Goal: Information Seeking & Learning: Learn about a topic

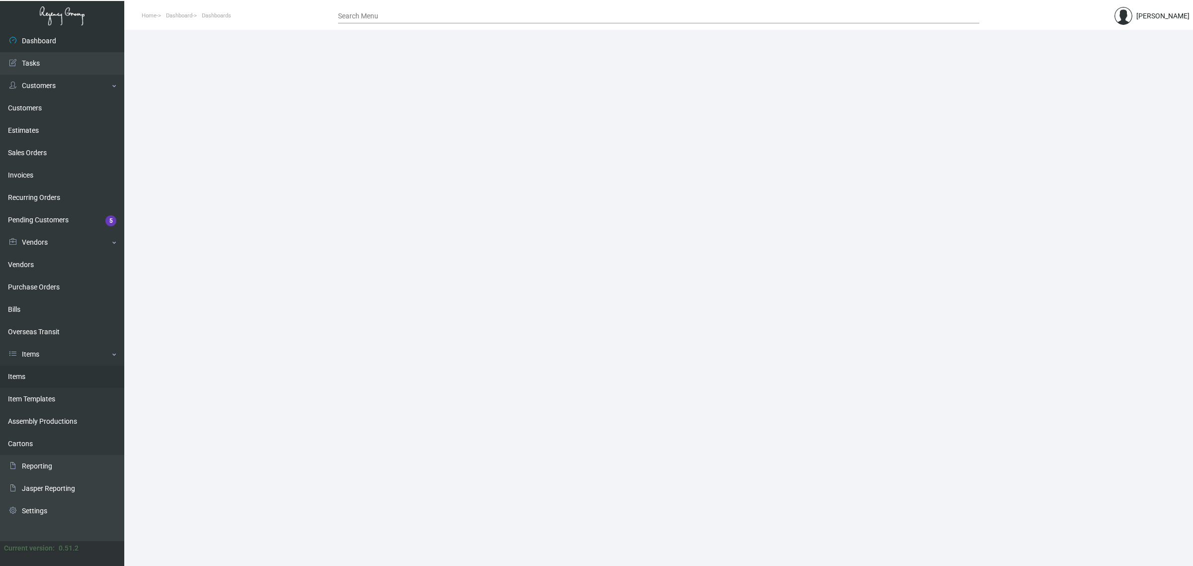
click at [44, 382] on link "Items" at bounding box center [62, 376] width 124 height 22
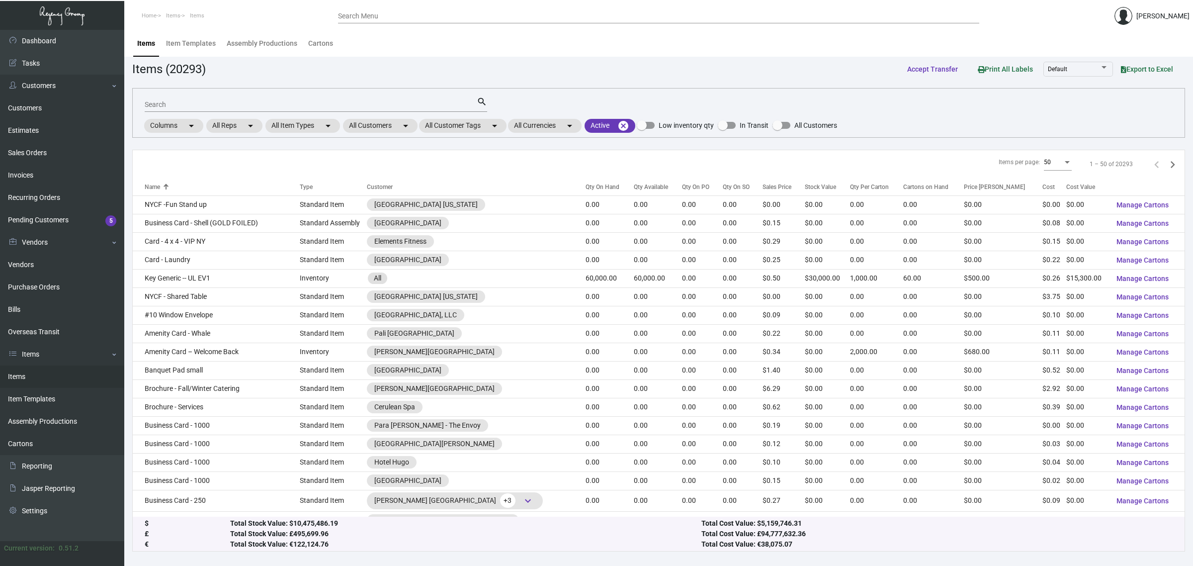
click at [360, 105] on input "Search" at bounding box center [311, 105] width 332 height 8
click at [384, 127] on mat-chip "All Customers arrow_drop_down" at bounding box center [380, 126] width 75 height 14
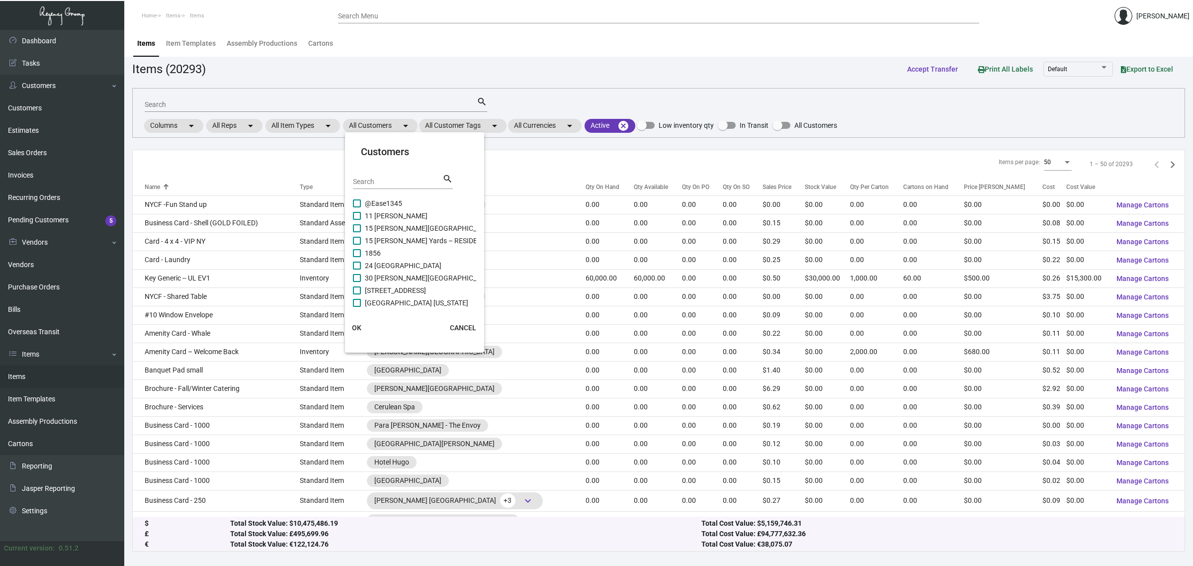
click at [403, 181] on input "Search" at bounding box center [398, 182] width 90 height 8
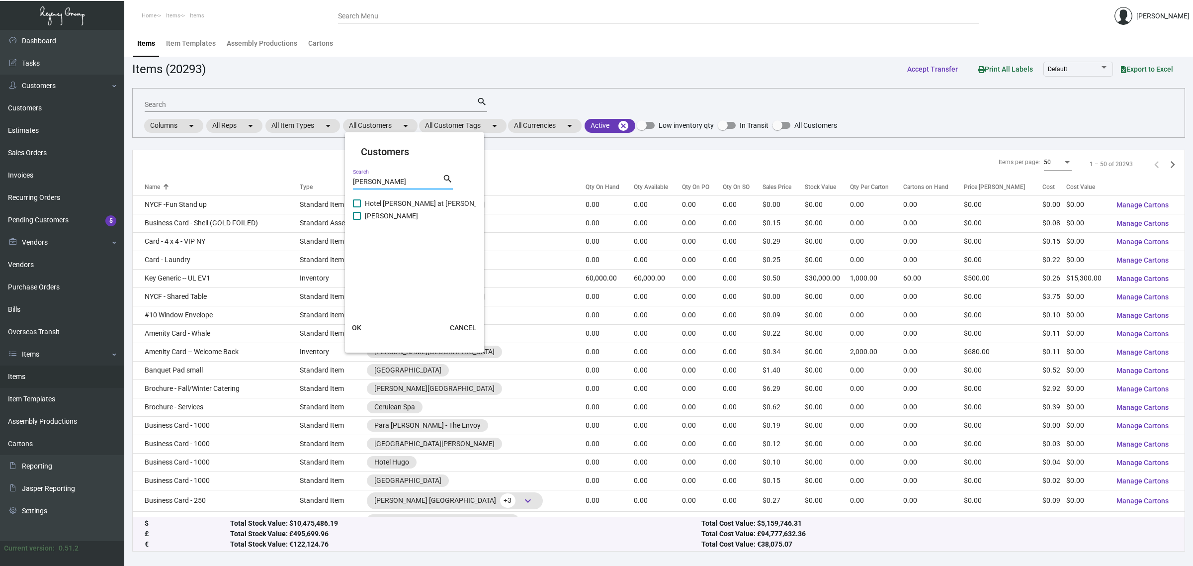
type input "[PERSON_NAME]"
click at [400, 198] on span "Hotel [PERSON_NAME] at [PERSON_NAME][GEOGRAPHIC_DATA]" at bounding box center [465, 203] width 201 height 12
click at [357, 207] on input "Hotel [PERSON_NAME] at [PERSON_NAME][GEOGRAPHIC_DATA]" at bounding box center [357, 207] width 0 height 0
checkbox input "true"
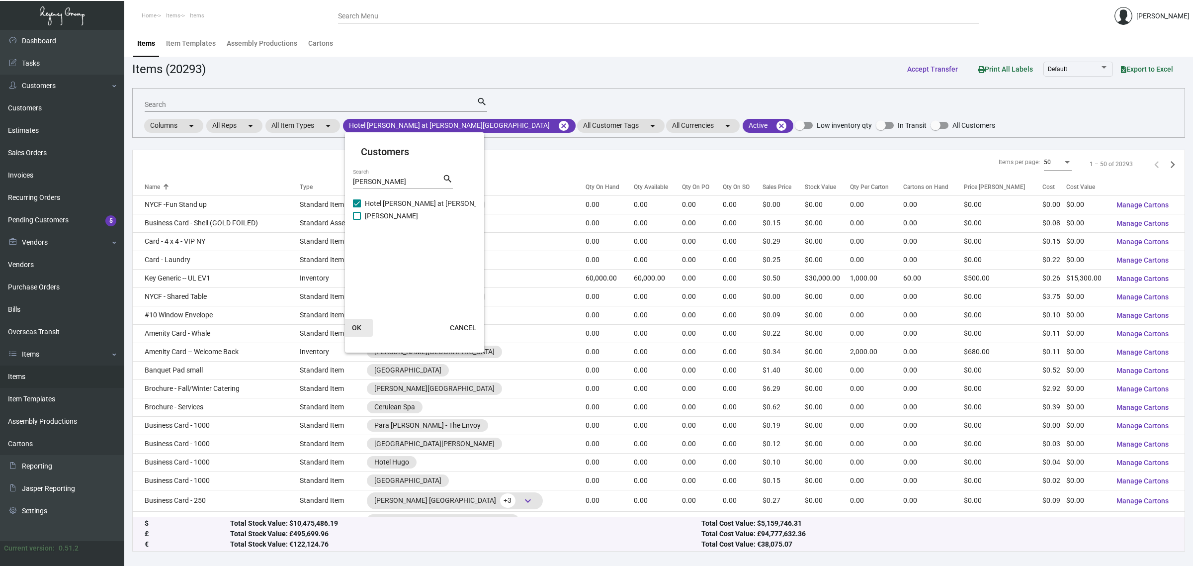
click at [361, 324] on span "OK" at bounding box center [356, 328] width 9 height 8
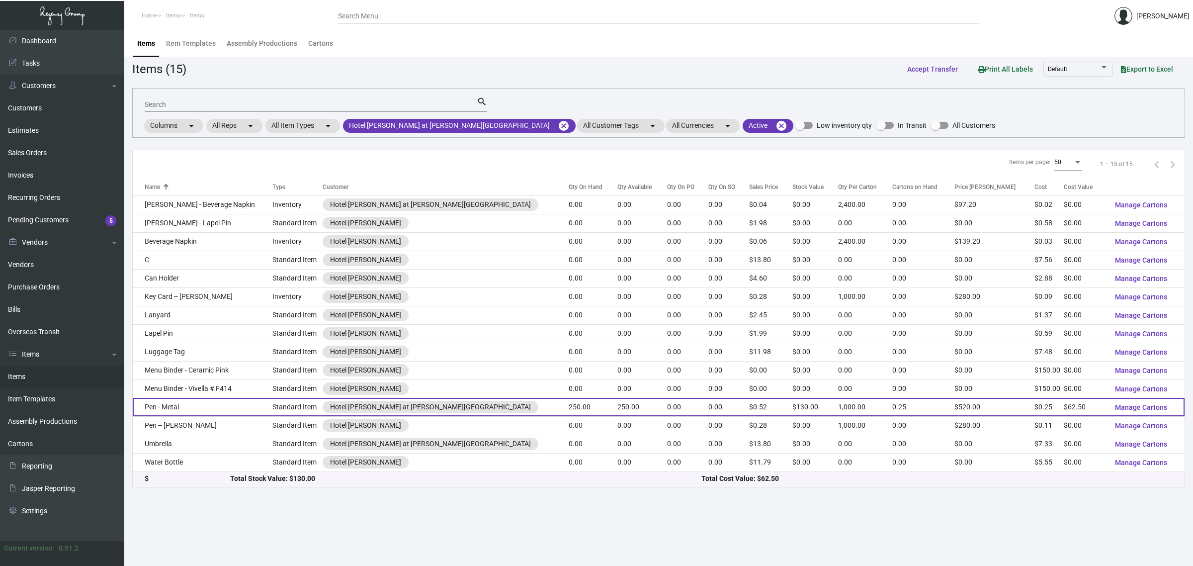
click at [618, 403] on td "250.00" at bounding box center [642, 407] width 49 height 18
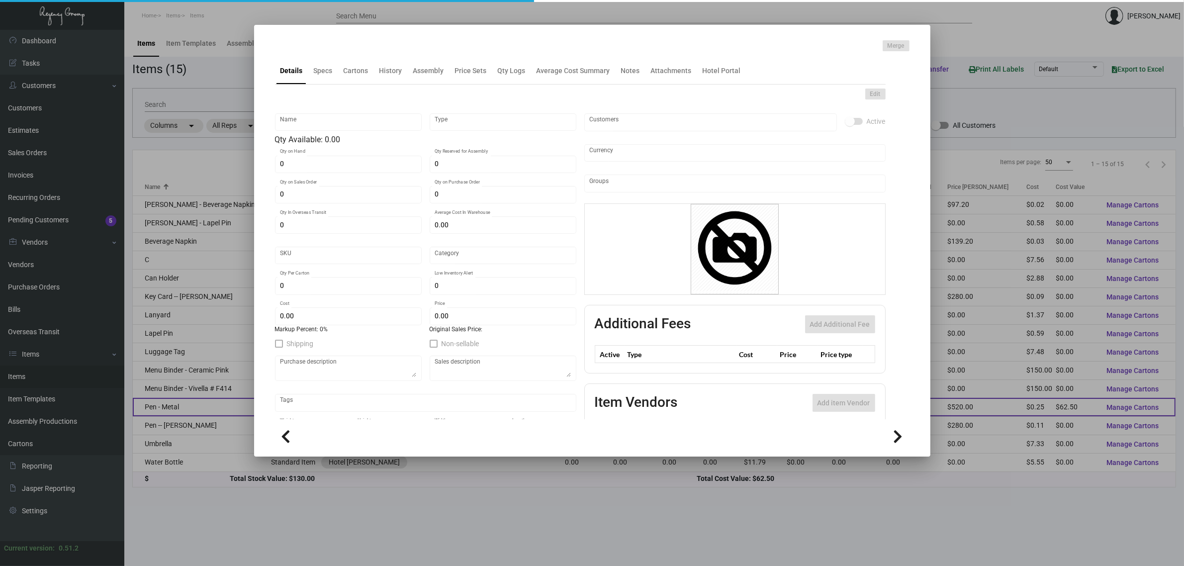
type input "Pen - Metal"
type input "Standard Item"
type input "250"
type input "$ 0.25"
type input "Overseas"
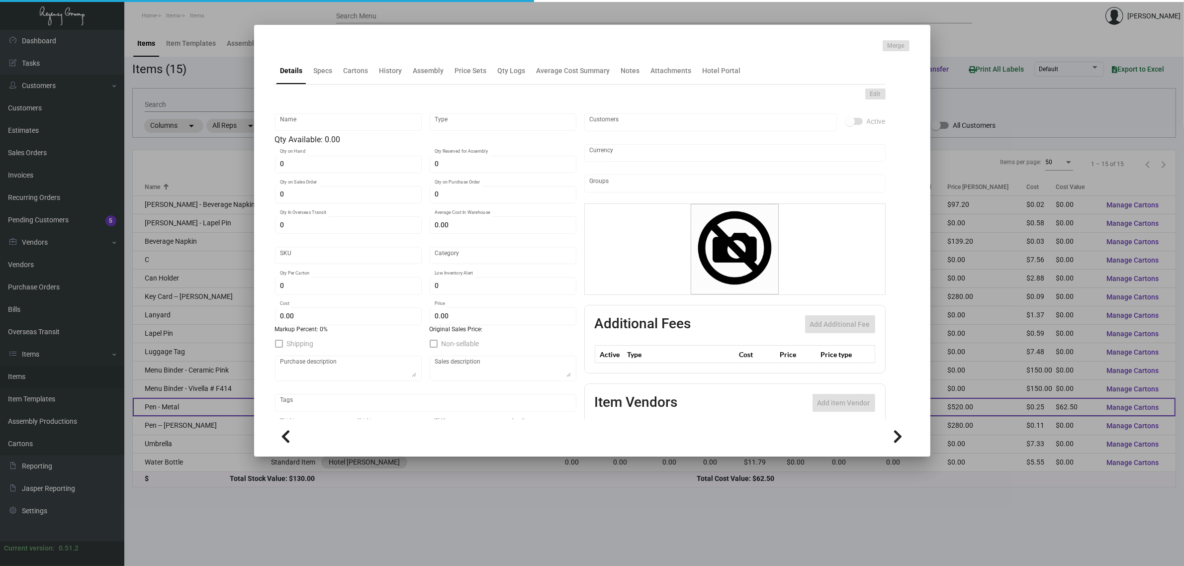
type input "1,000"
type input "$ 0.25"
type input "$ 0.52"
checkbox input "true"
type input "United States Dollar $"
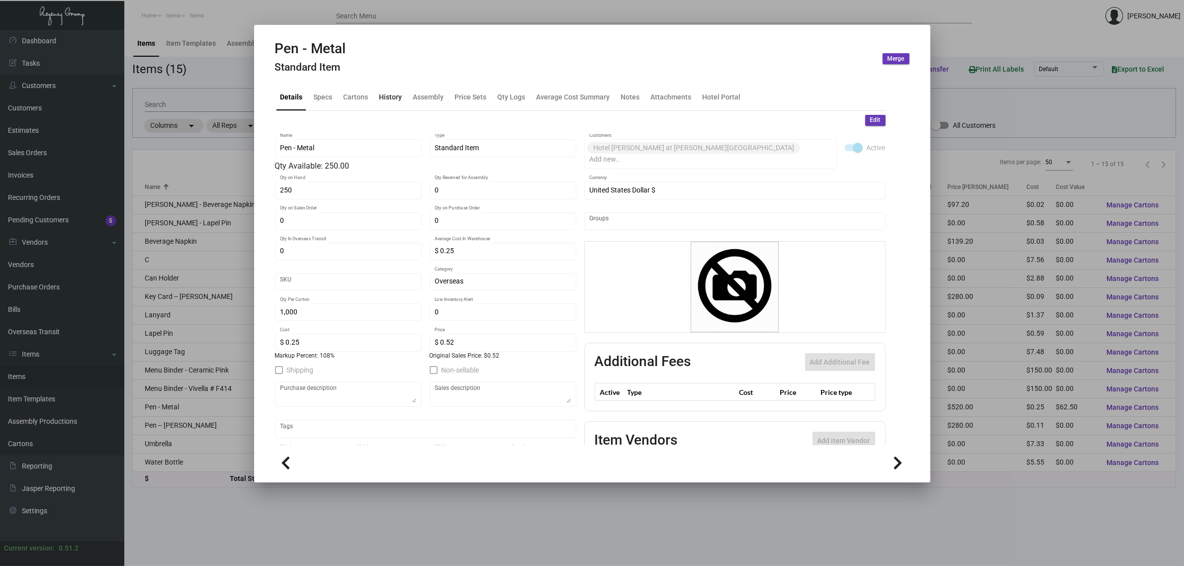
click at [379, 100] on div "History" at bounding box center [390, 96] width 23 height 10
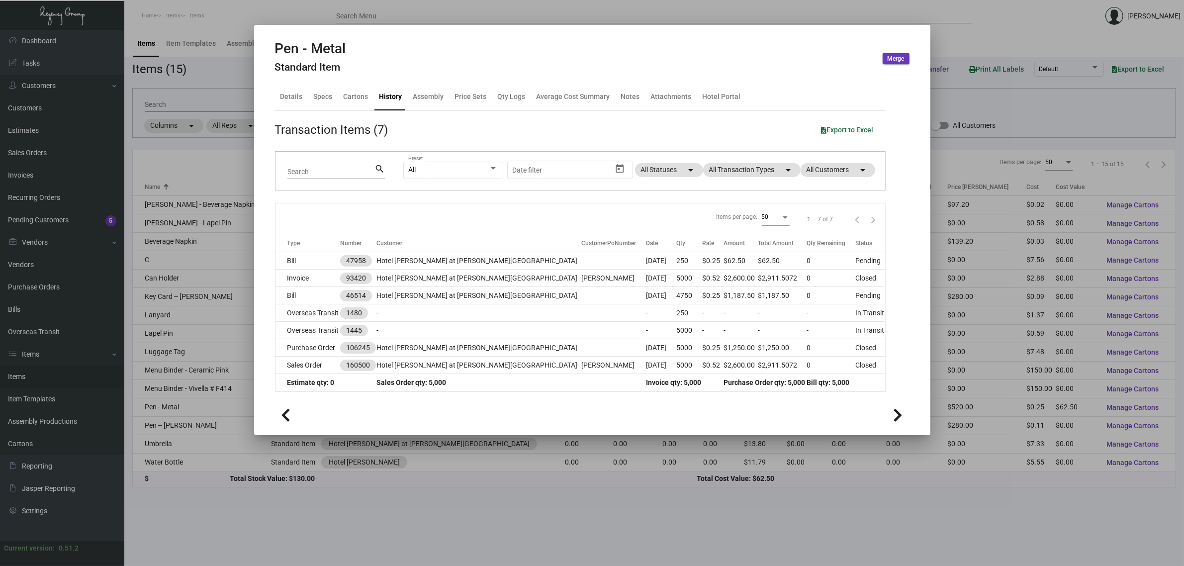
click at [637, 207] on div "Items per page: 50 1 – 7 of 7" at bounding box center [580, 218] width 610 height 31
click at [625, 120] on div "Transaction Items (7) Export to Excel Search search All Preset Start date – Dat…" at bounding box center [580, 251] width 611 height 281
drag, startPoint x: 224, startPoint y: 103, endPoint x: 330, endPoint y: 117, distance: 106.3
click at [224, 103] on div at bounding box center [592, 283] width 1184 height 566
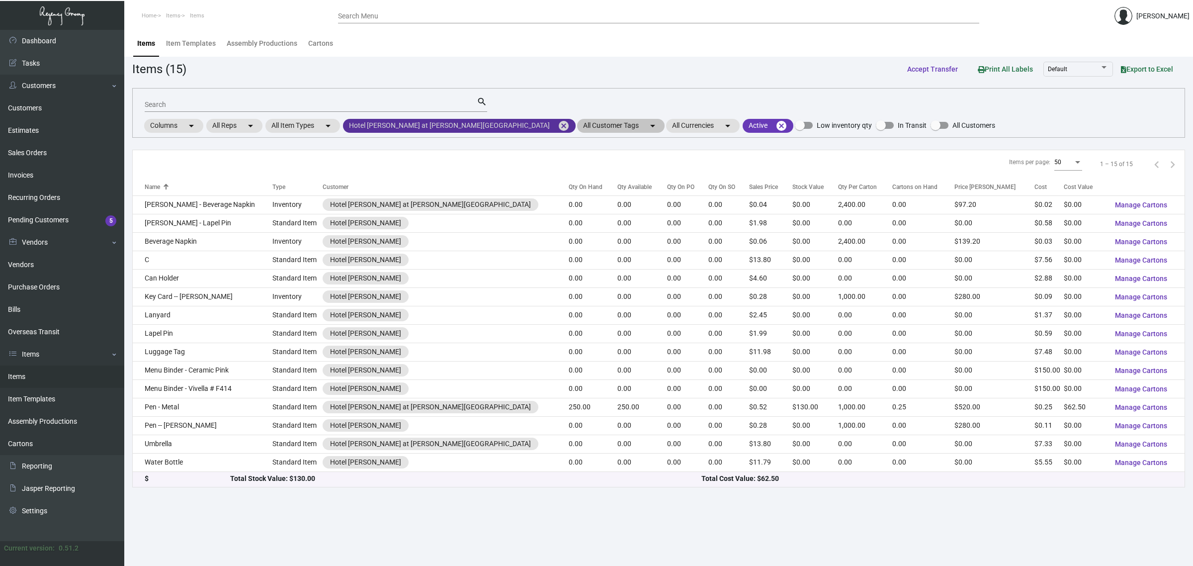
click at [558, 123] on mat-icon "cancel" at bounding box center [564, 126] width 12 height 12
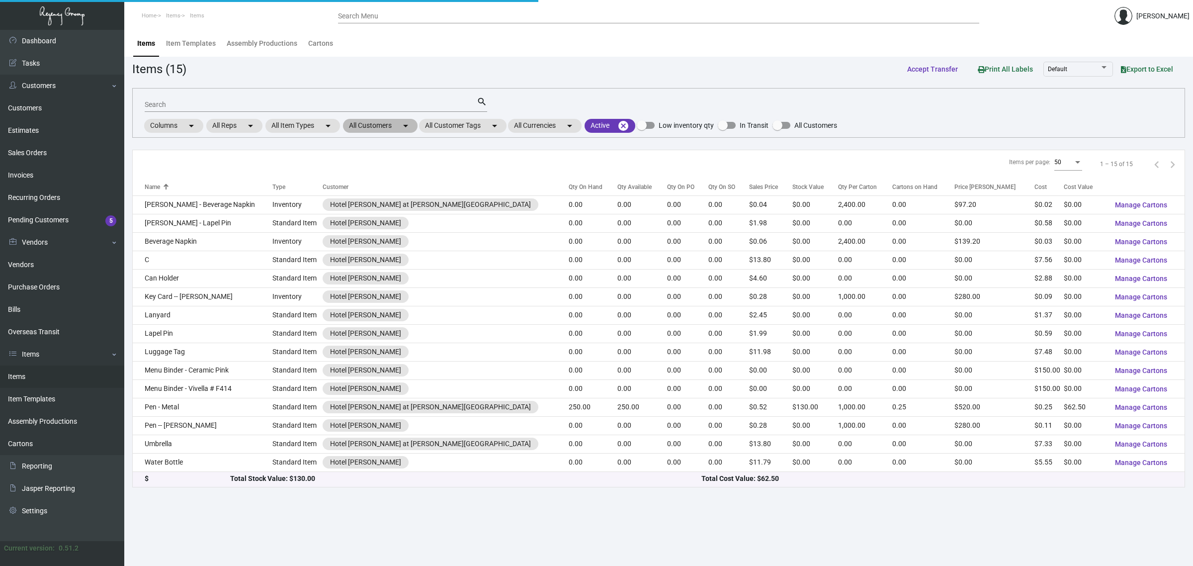
click at [408, 122] on mat-icon "arrow_drop_down" at bounding box center [406, 126] width 12 height 12
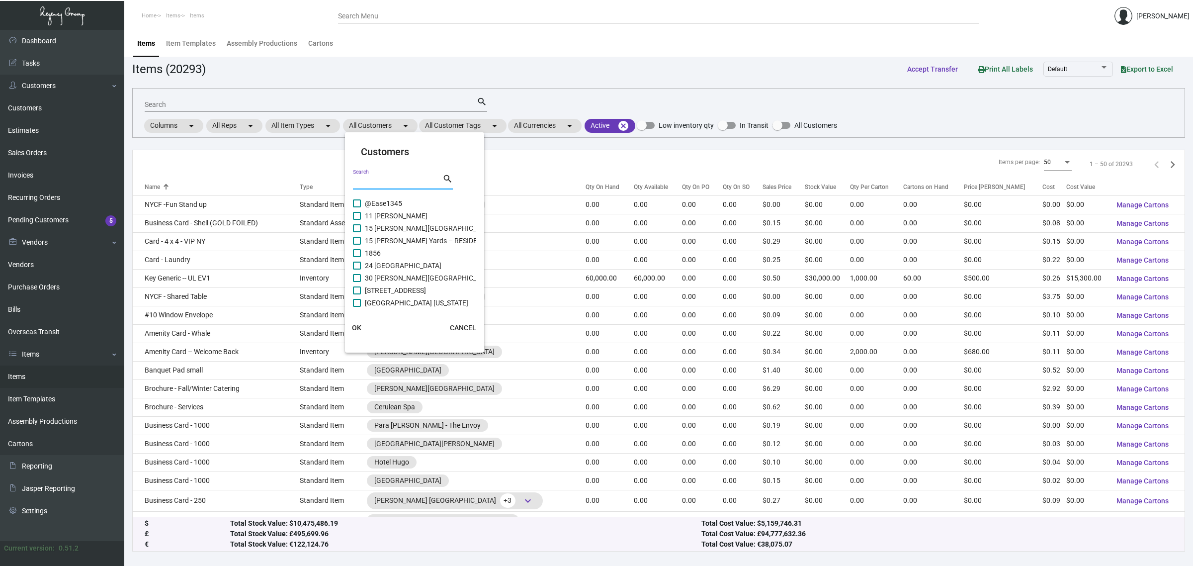
click at [408, 180] on input "Search" at bounding box center [398, 182] width 90 height 8
type input "nia hotel"
click at [384, 225] on span "[GEOGRAPHIC_DATA]" at bounding box center [398, 228] width 67 height 12
click at [357, 232] on input "[GEOGRAPHIC_DATA]" at bounding box center [357, 232] width 0 height 0
checkbox input "true"
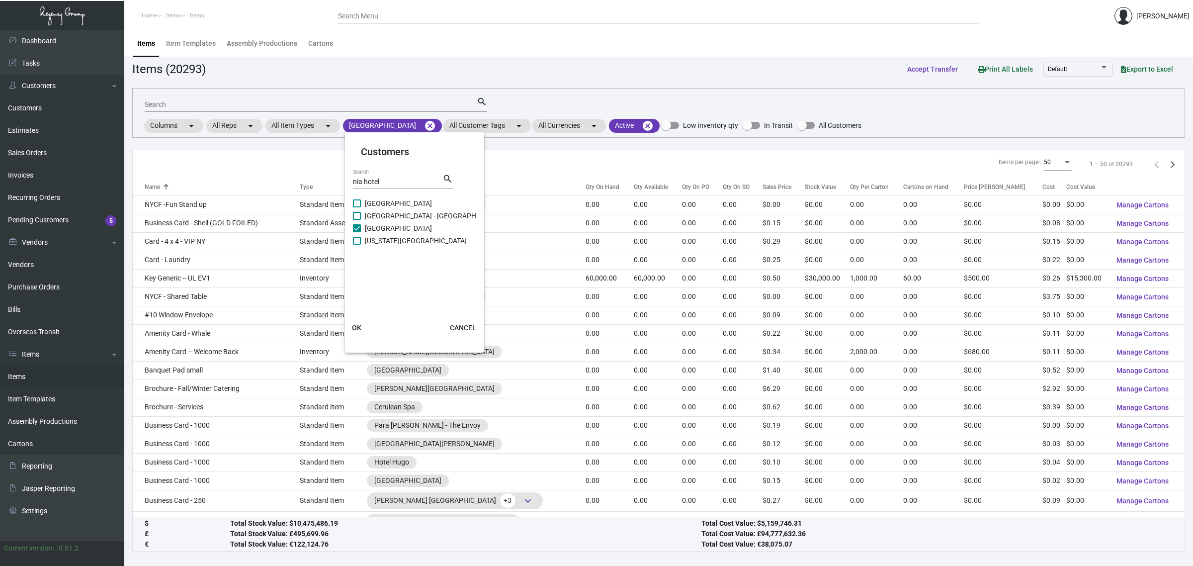
click at [359, 324] on span "OK" at bounding box center [356, 328] width 9 height 8
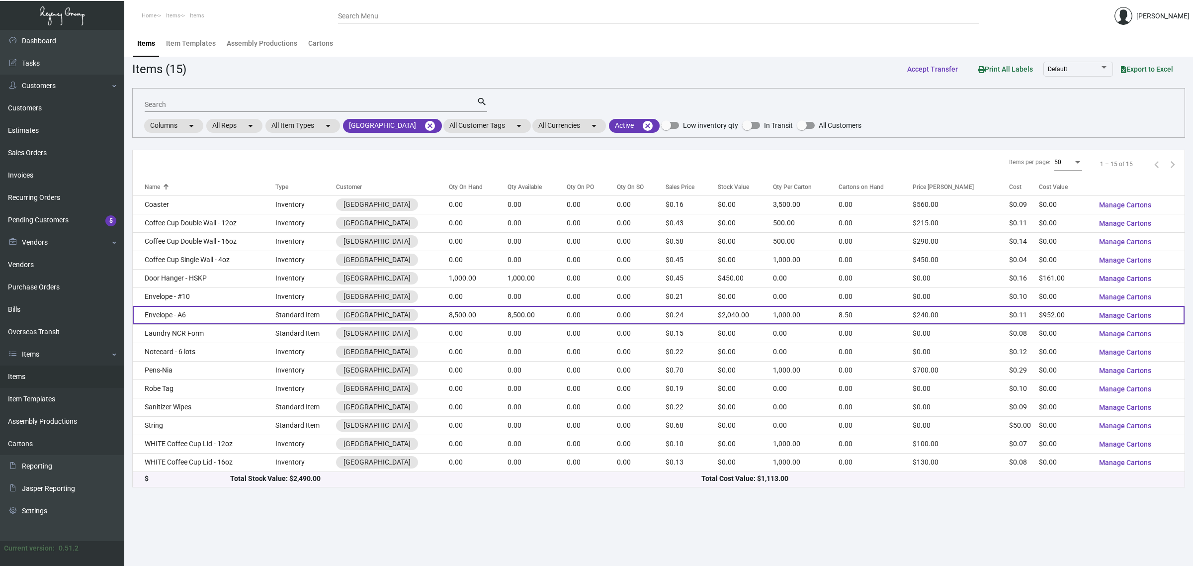
click at [520, 306] on td "8,500.00" at bounding box center [537, 315] width 59 height 18
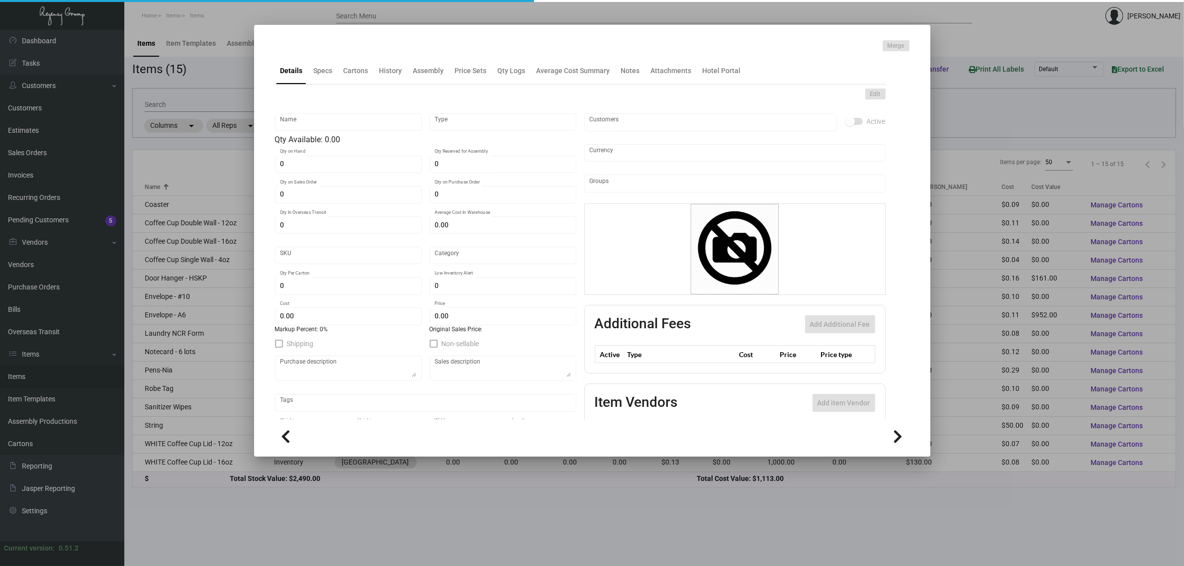
type input "Envelope - A6"
type input "Standard Item"
type input "8,500"
type input "$ 0.112"
type input "312-Envelope-77"
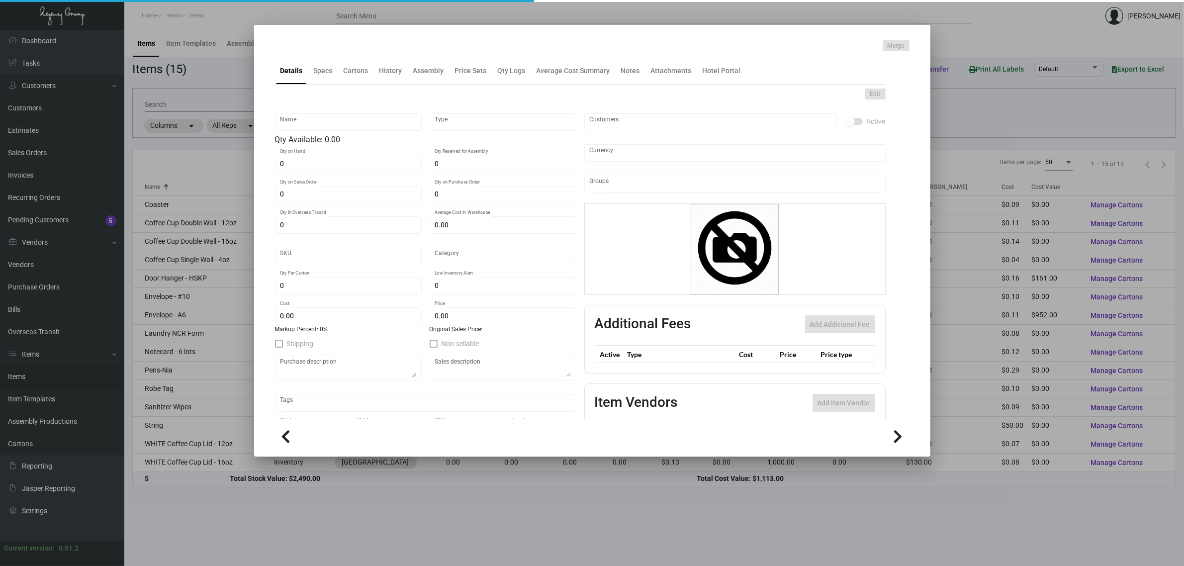
type input "Standard"
type input "1,000"
type input "$ 0.112"
type input "$ 0.24"
checkbox input "true"
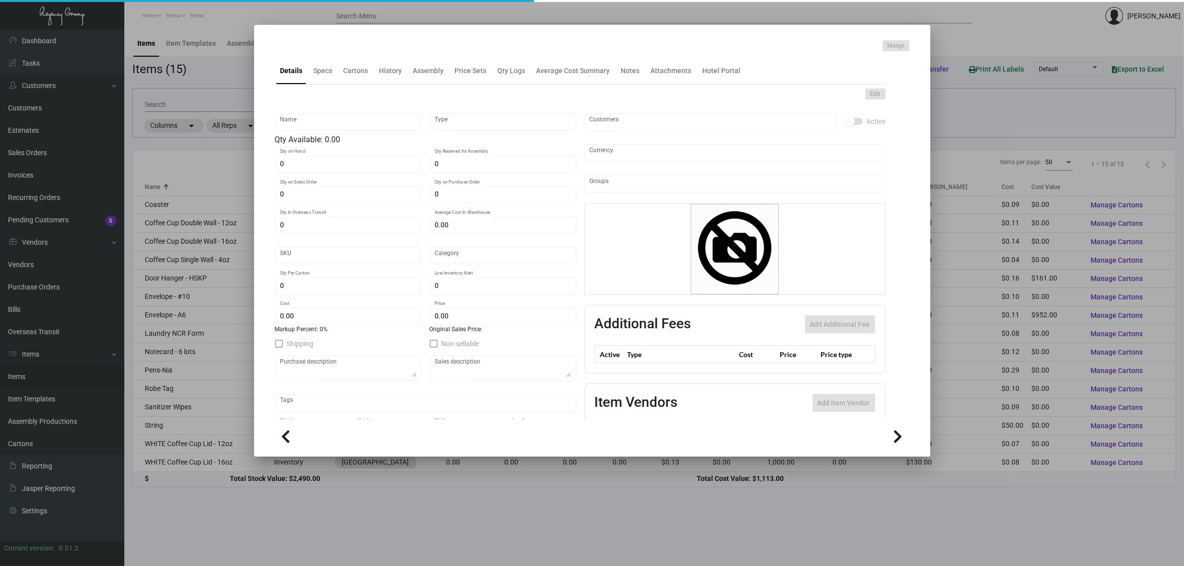
type input "United States Dollar $"
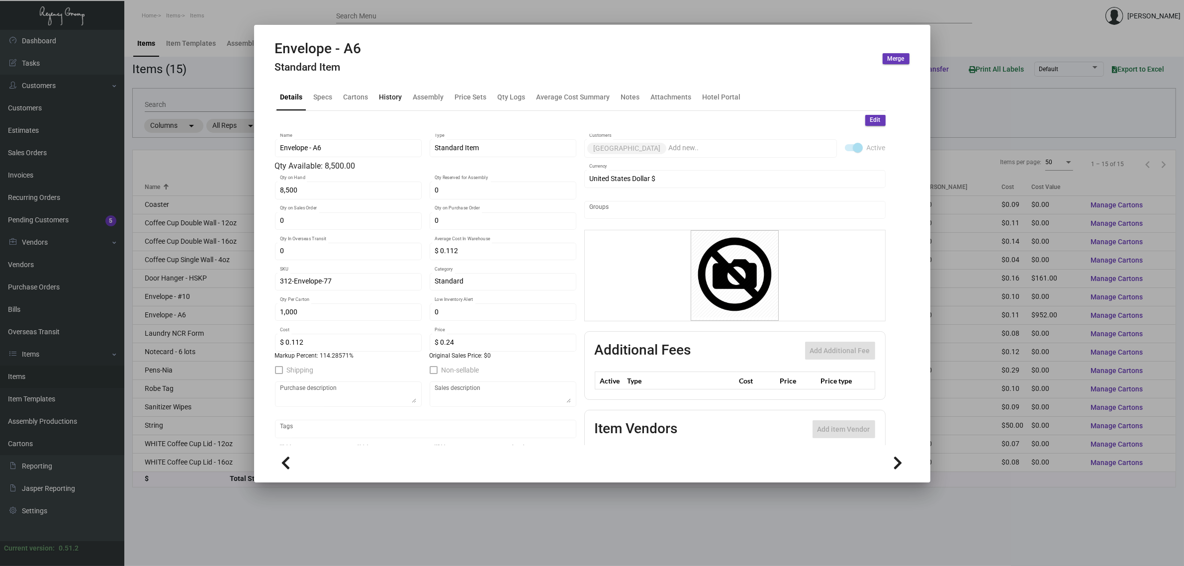
click at [389, 96] on div "History" at bounding box center [390, 96] width 23 height 10
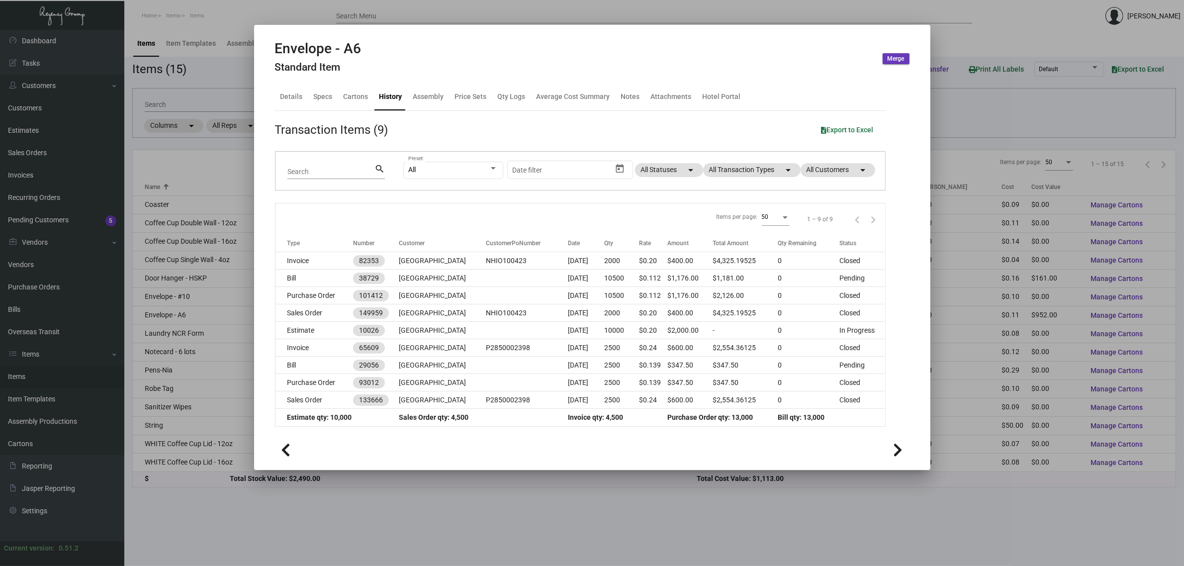
click at [160, 180] on div at bounding box center [592, 283] width 1184 height 566
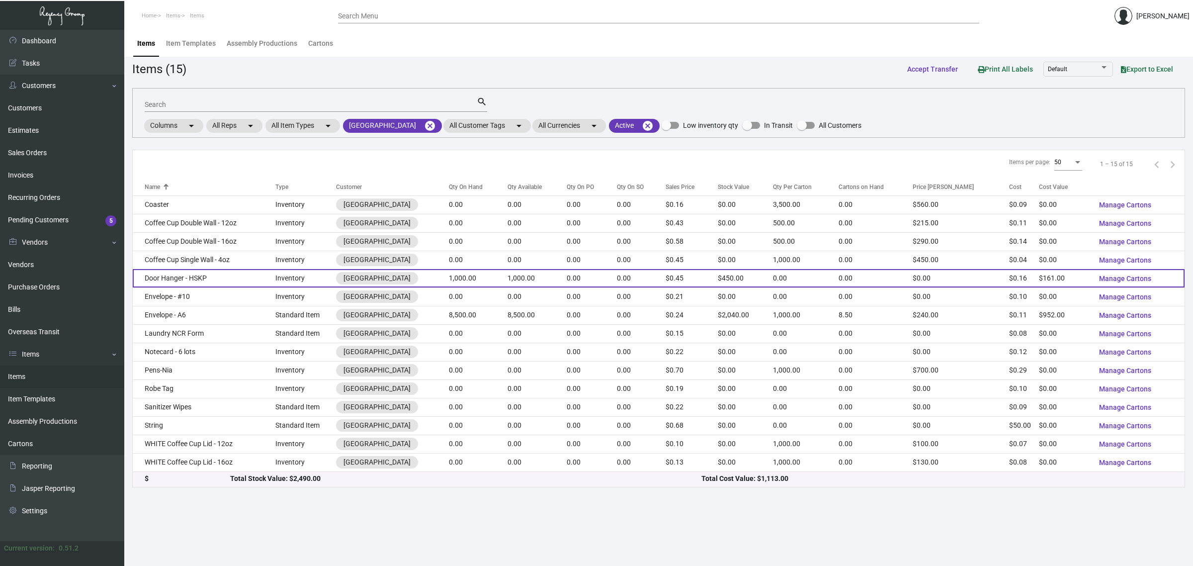
click at [578, 272] on td "0.00" at bounding box center [592, 278] width 50 height 18
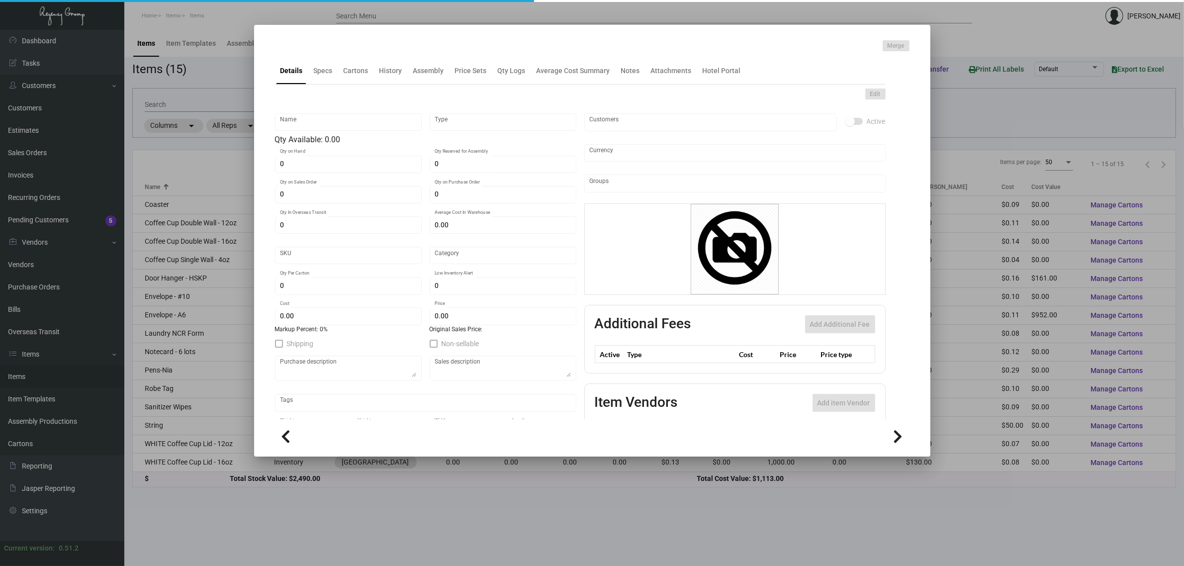
type input "Door Hanger - HSKP"
type input "Inventory"
type input "1,000"
type input "$ 0.53667"
type input "312-Door Hanger-43"
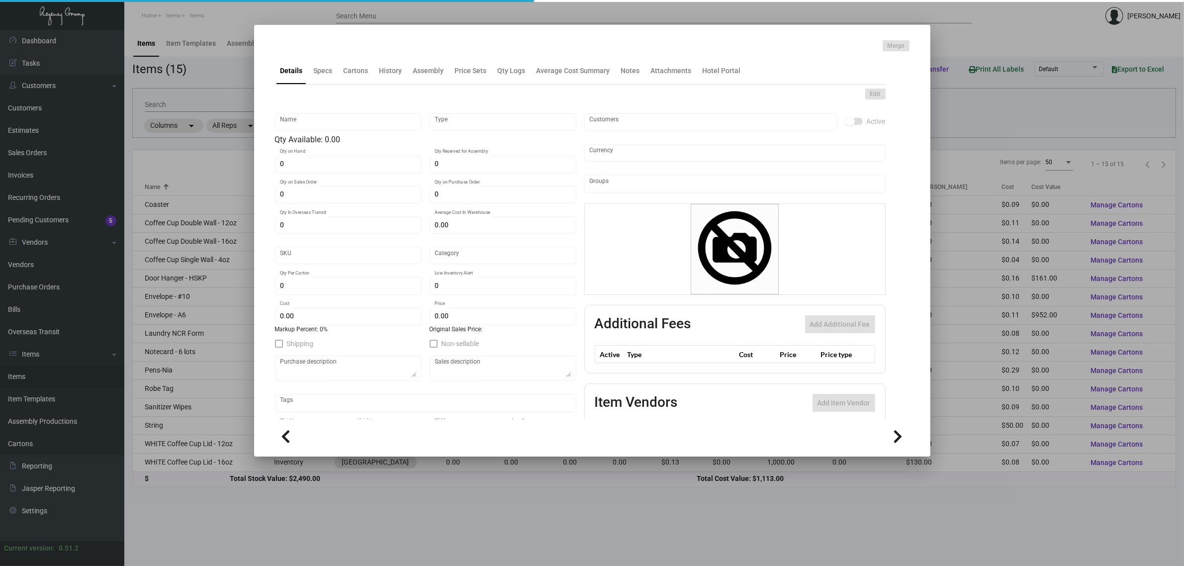
type input "Standard"
type input "$ 0.161"
type input "$ 0.45"
checkbox input "true"
type input "United States Dollar $"
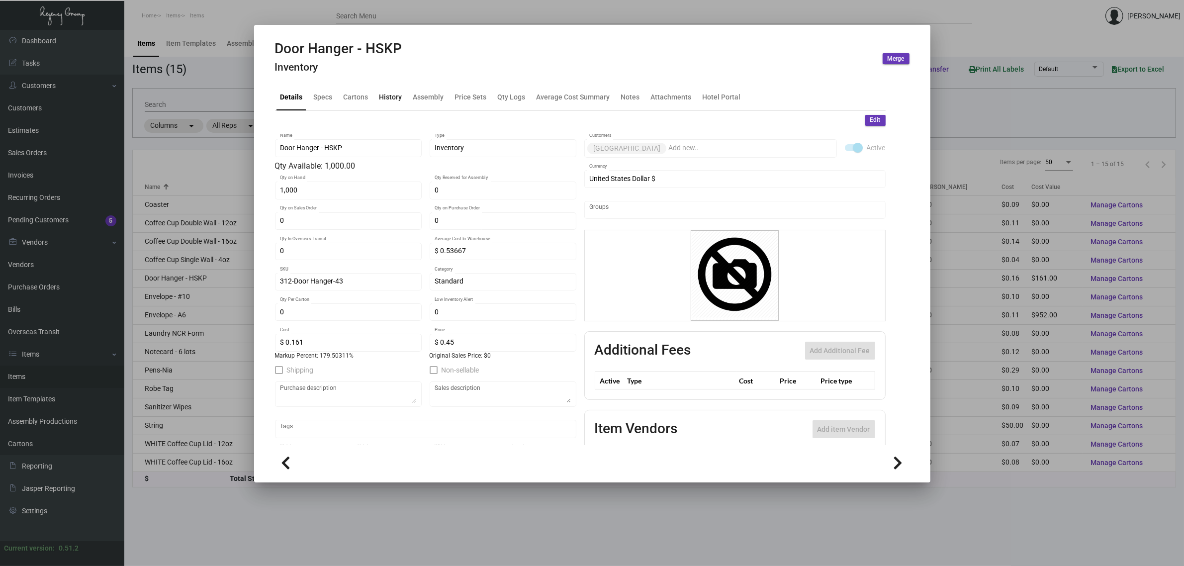
drag, startPoint x: 385, startPoint y: 98, endPoint x: 392, endPoint y: 101, distance: 6.9
click at [385, 98] on div "History" at bounding box center [390, 96] width 23 height 10
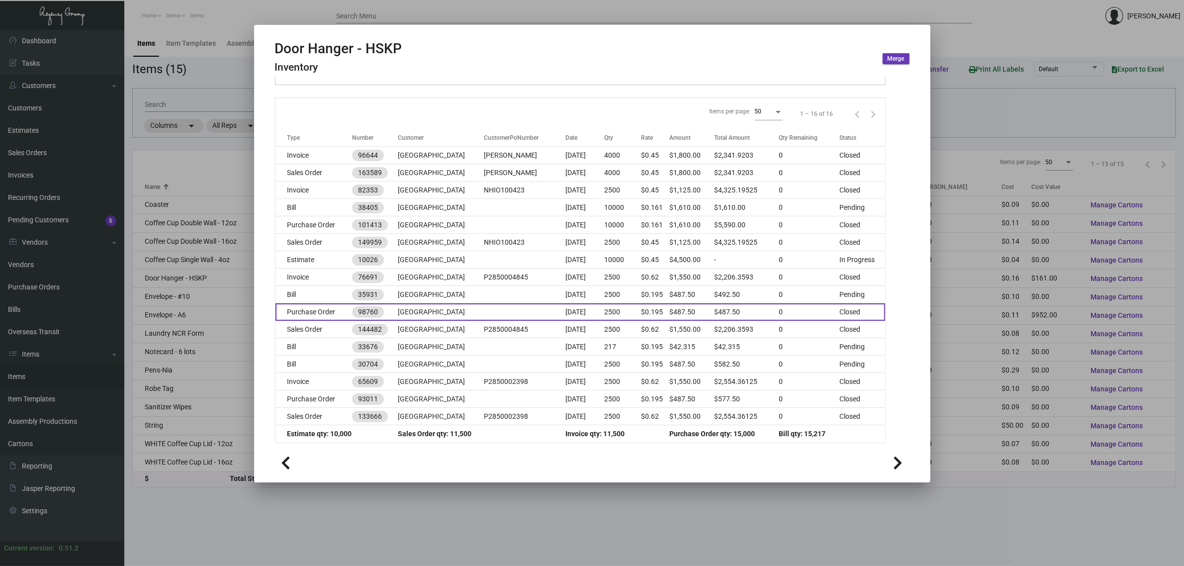
scroll to position [108, 0]
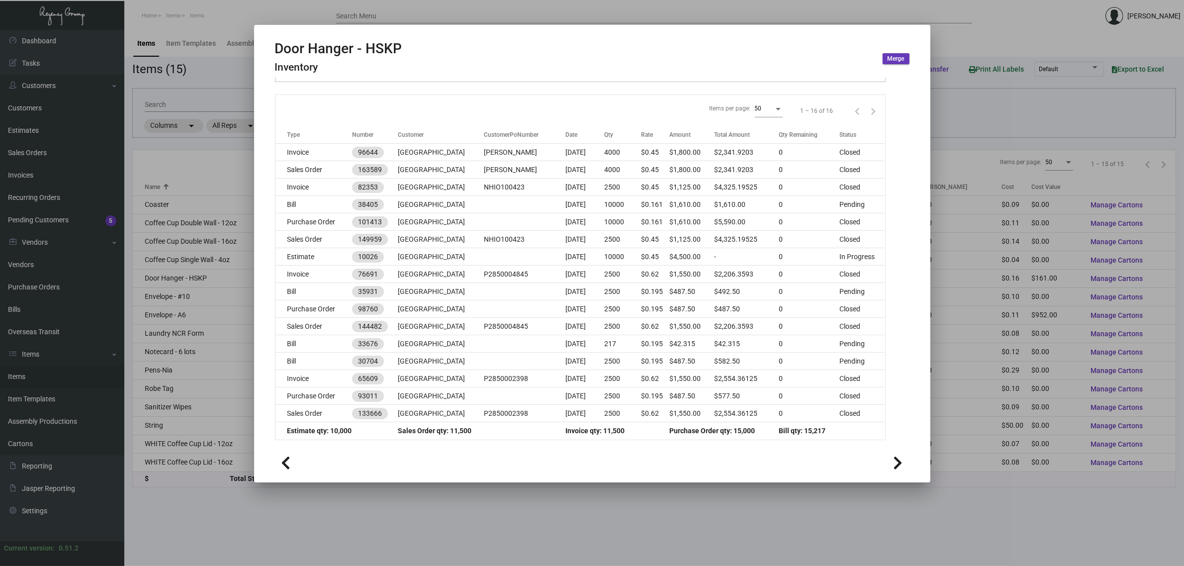
click at [193, 92] on div at bounding box center [592, 283] width 1184 height 566
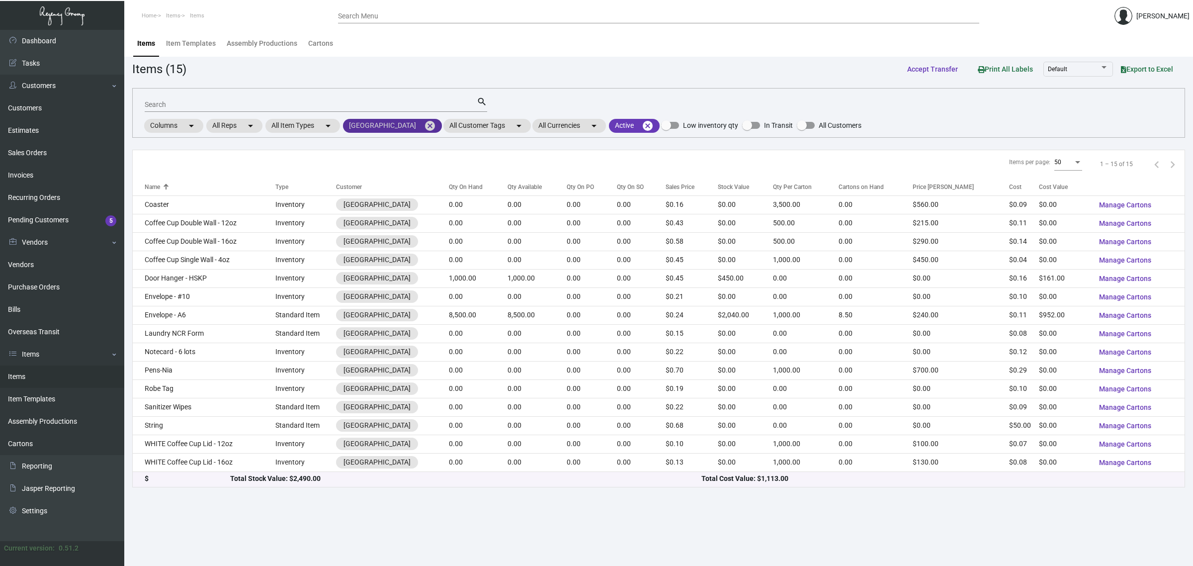
click at [436, 120] on mat-icon "cancel" at bounding box center [430, 126] width 12 height 12
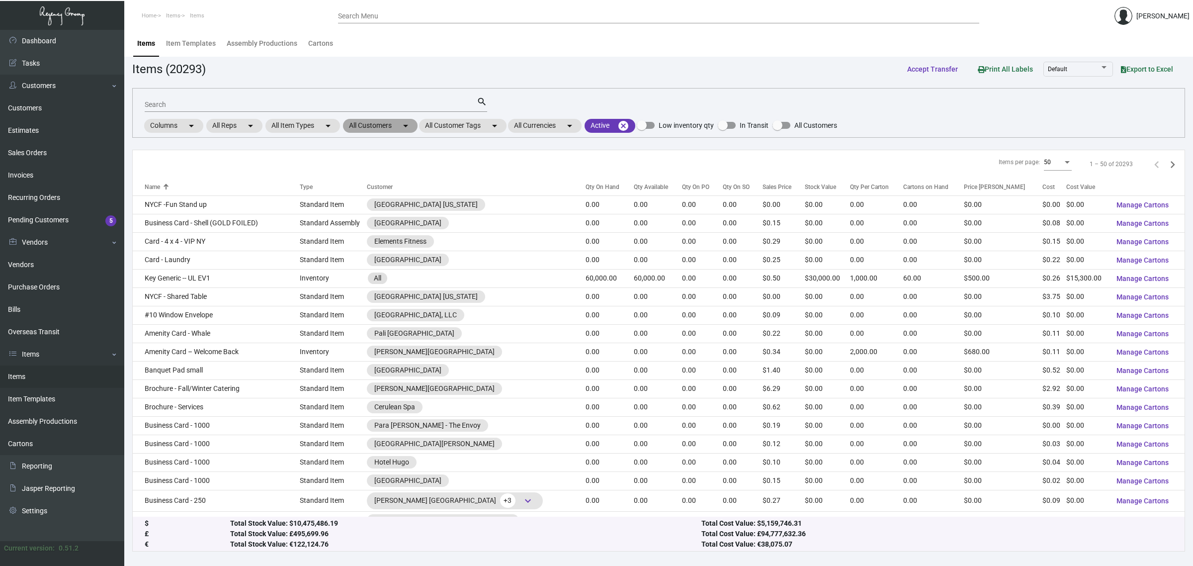
click at [373, 125] on mat-chip "All Customers arrow_drop_down" at bounding box center [380, 126] width 75 height 14
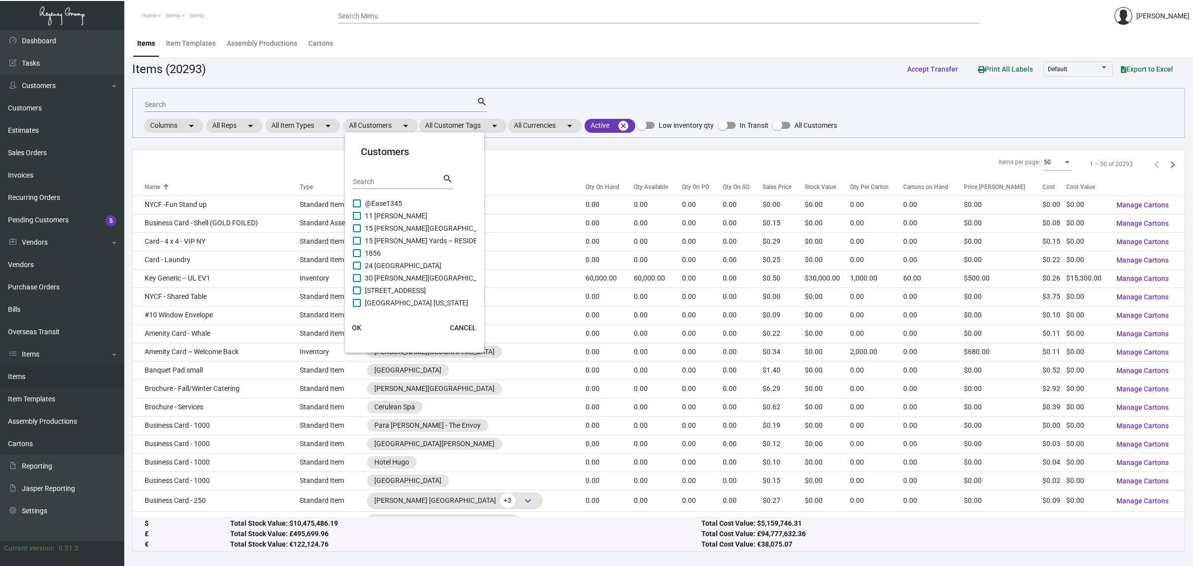
click at [400, 178] on input "Search" at bounding box center [398, 182] width 90 height 8
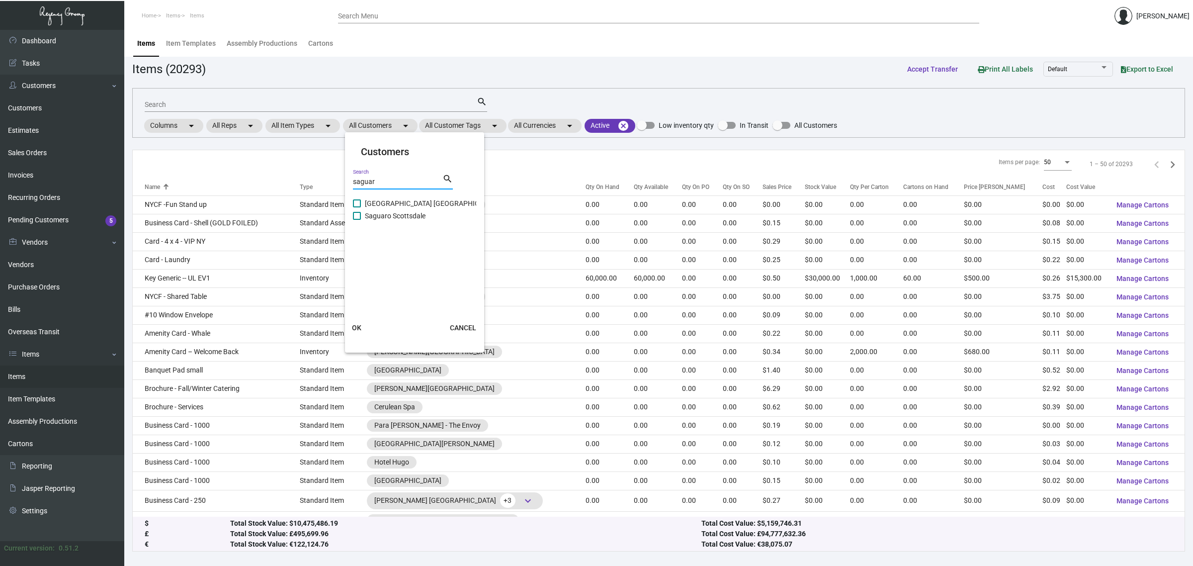
type input "saguar"
click at [386, 202] on span "[GEOGRAPHIC_DATA] [GEOGRAPHIC_DATA]" at bounding box center [433, 203] width 136 height 12
click at [357, 207] on input "[GEOGRAPHIC_DATA] [GEOGRAPHIC_DATA]" at bounding box center [357, 207] width 0 height 0
checkbox input "true"
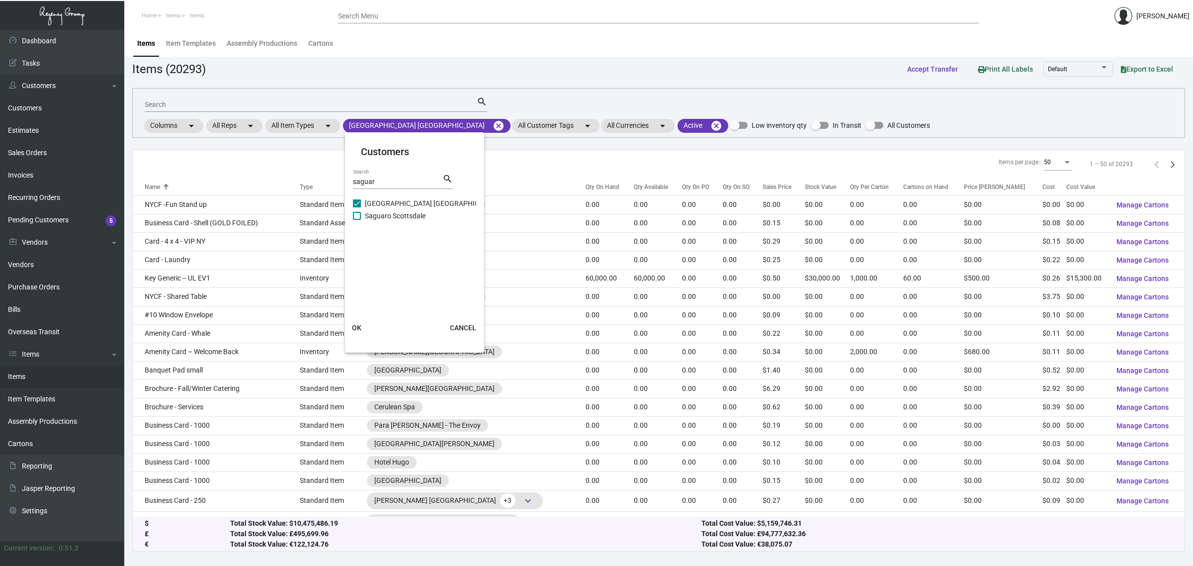
click at [359, 327] on span "OK" at bounding box center [356, 328] width 9 height 8
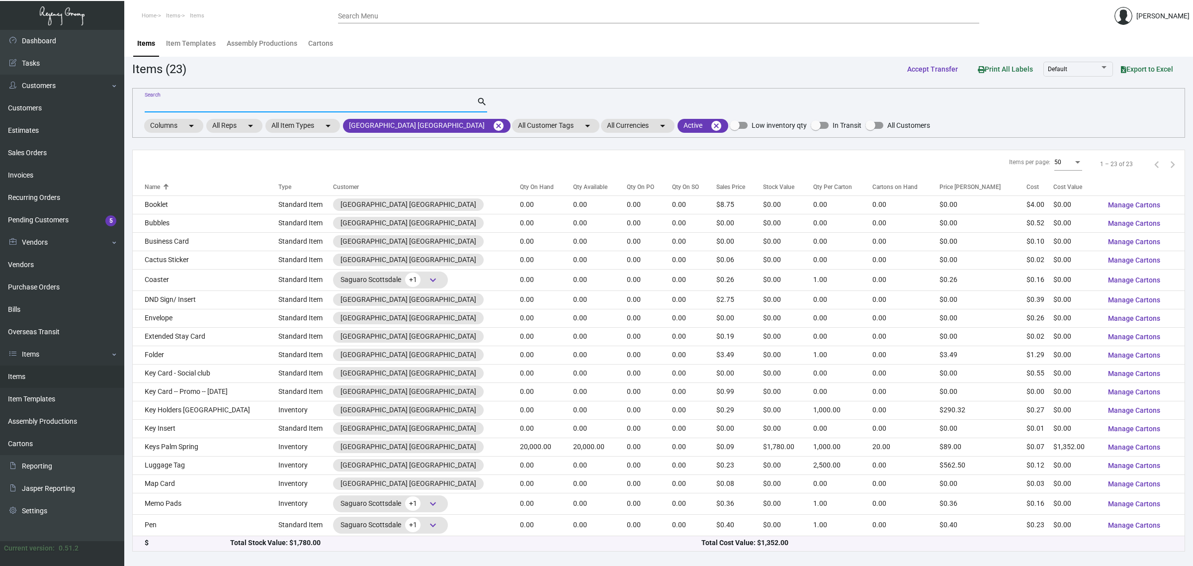
click at [376, 105] on input "Search" at bounding box center [311, 105] width 332 height 8
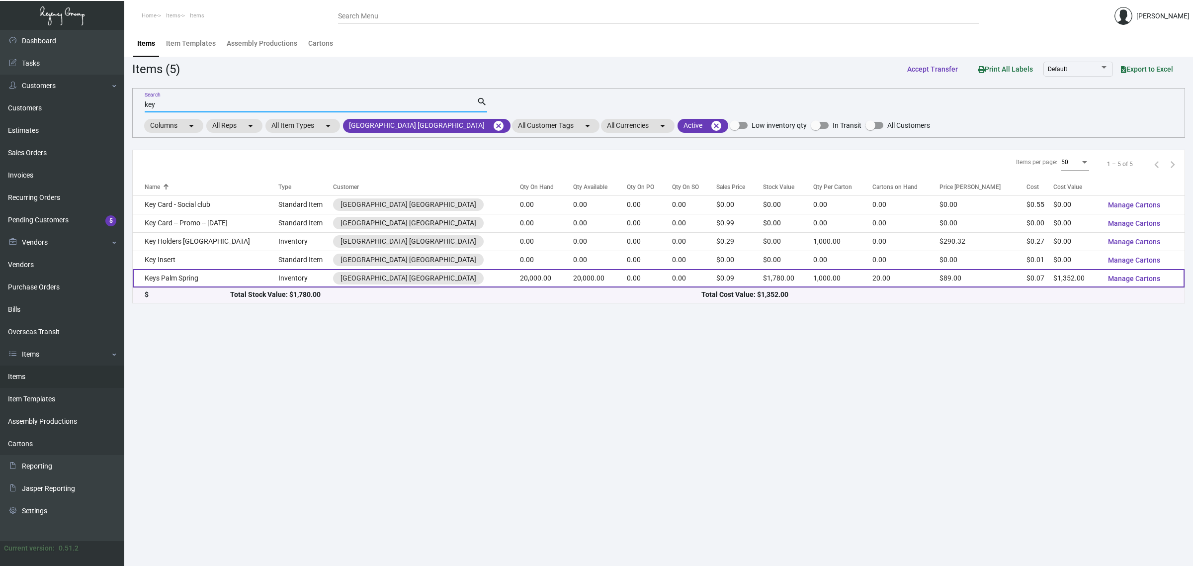
type input "key"
click at [627, 279] on td "0.00" at bounding box center [649, 278] width 45 height 18
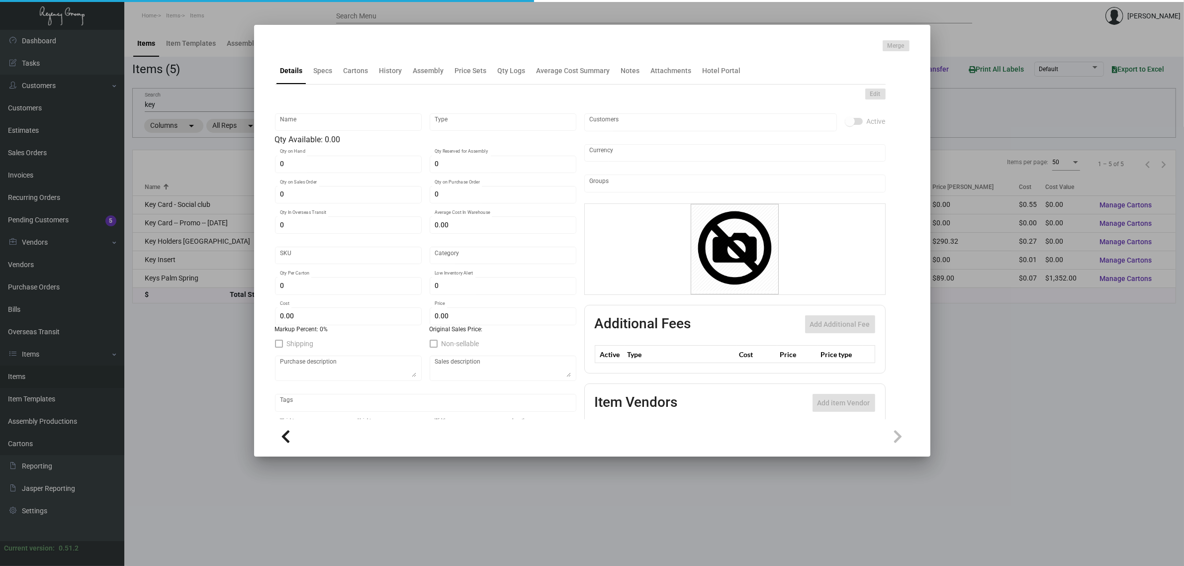
type input "Keys Palm Spring"
type input "Inventory"
type input "20,000"
type input "22,000"
type input "$ 0.00"
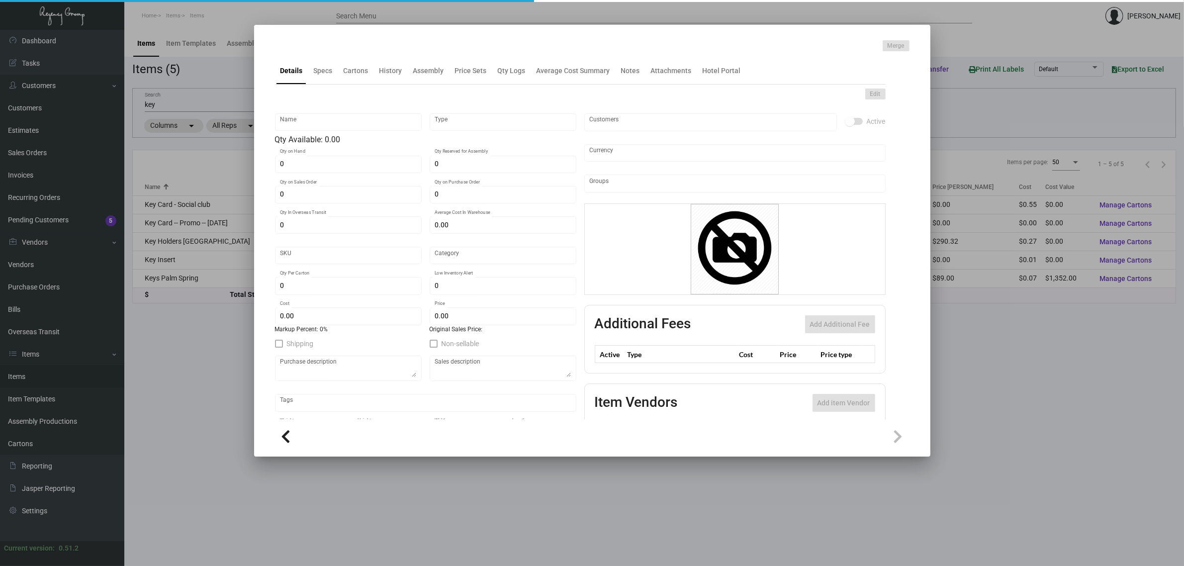
type input "2846"
type input "Standard"
type input "1,000"
type input "$ 0.0676"
type input "$ 0.089"
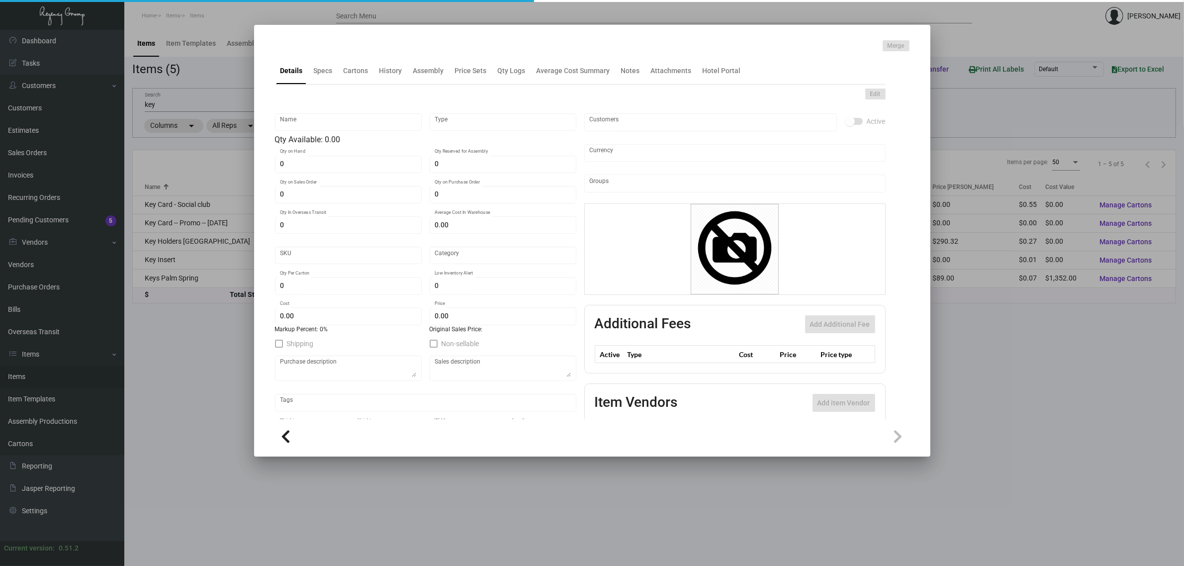
type textarea "Keys cards: Size 2-1/8x3-3/8 #30 mill white laminated plastic printing 2/1 blee…"
checkbox input "true"
type input "United States Dollar $"
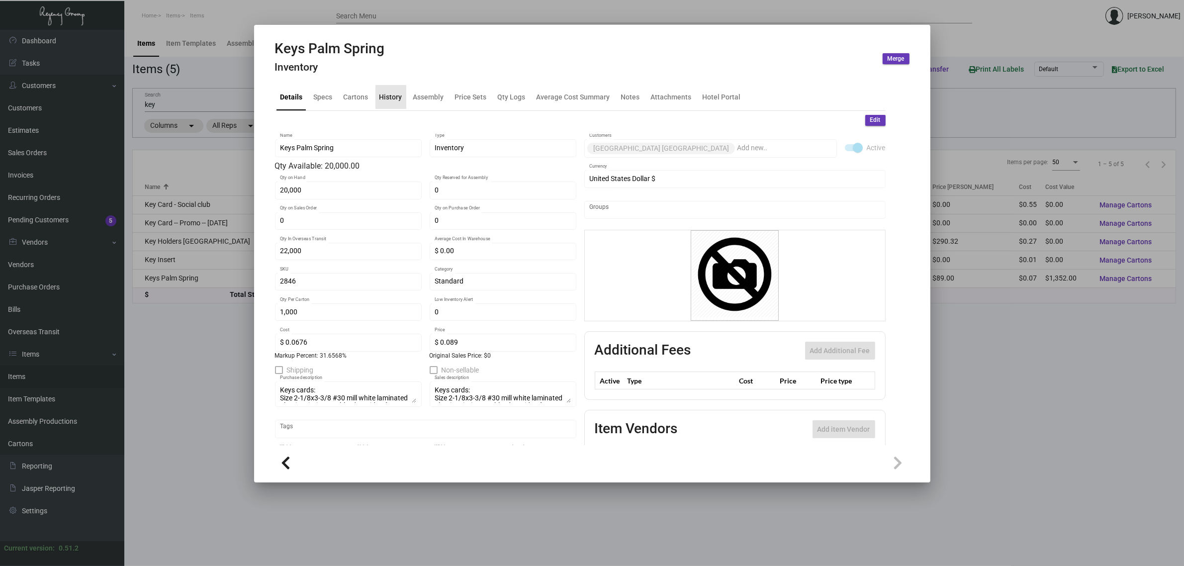
click at [396, 102] on div "History" at bounding box center [390, 96] width 23 height 10
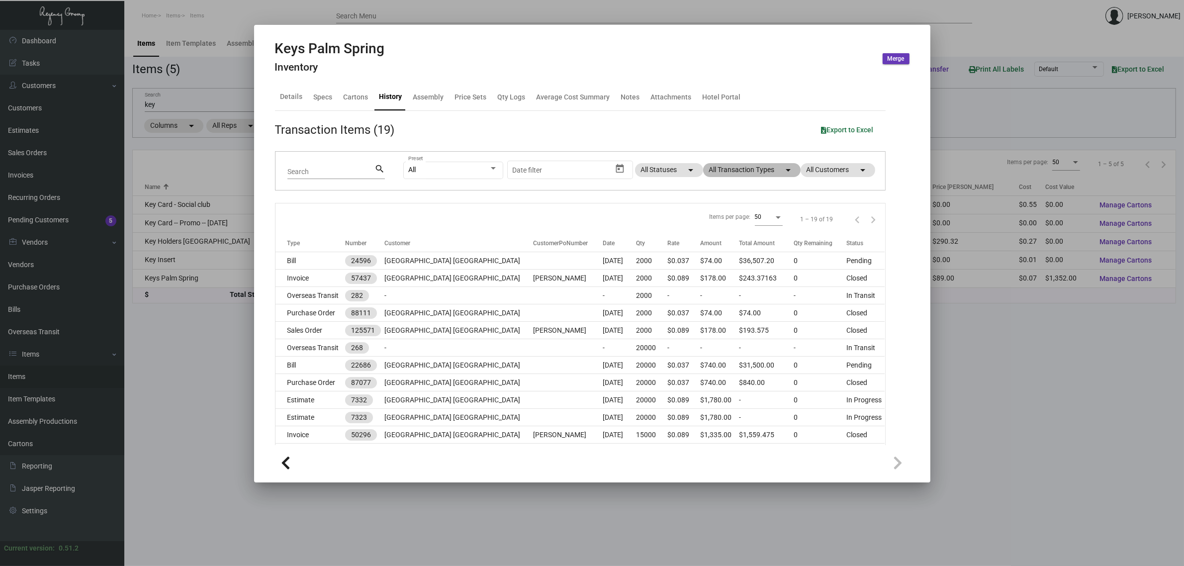
click at [705, 170] on mat-chip "All Transaction Types arrow_drop_down" at bounding box center [751, 170] width 97 height 14
click at [705, 170] on div at bounding box center [592, 283] width 1184 height 566
click at [723, 176] on mat-chip "All Transaction Types arrow_drop_down" at bounding box center [751, 170] width 97 height 14
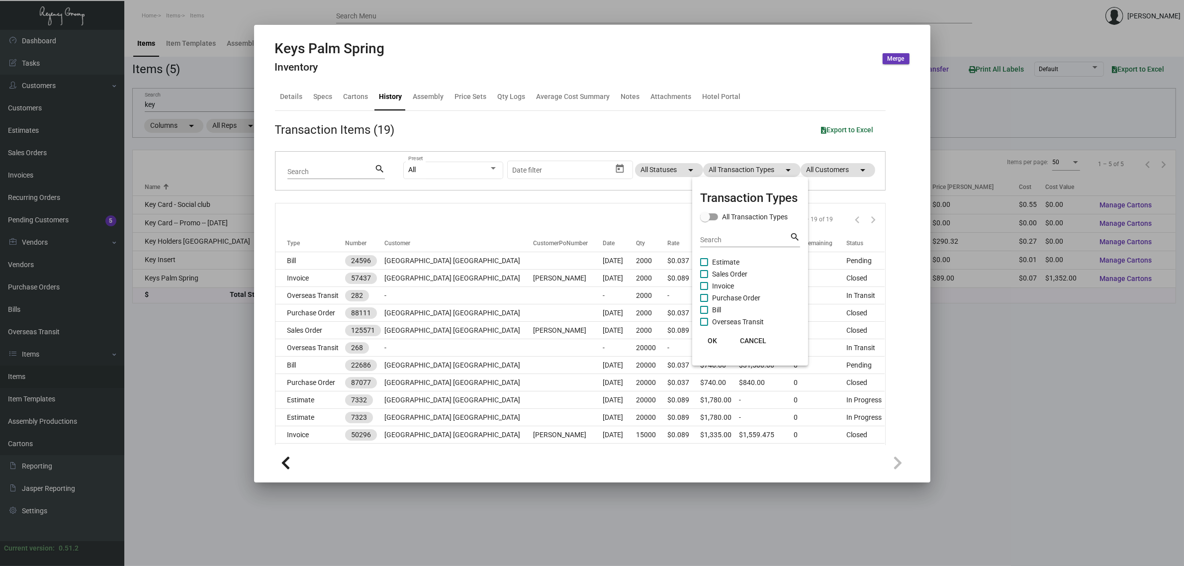
click at [729, 260] on span "Estimate" at bounding box center [725, 262] width 27 height 12
click at [704, 266] on input "Estimate" at bounding box center [704, 266] width 0 height 0
checkbox input "true"
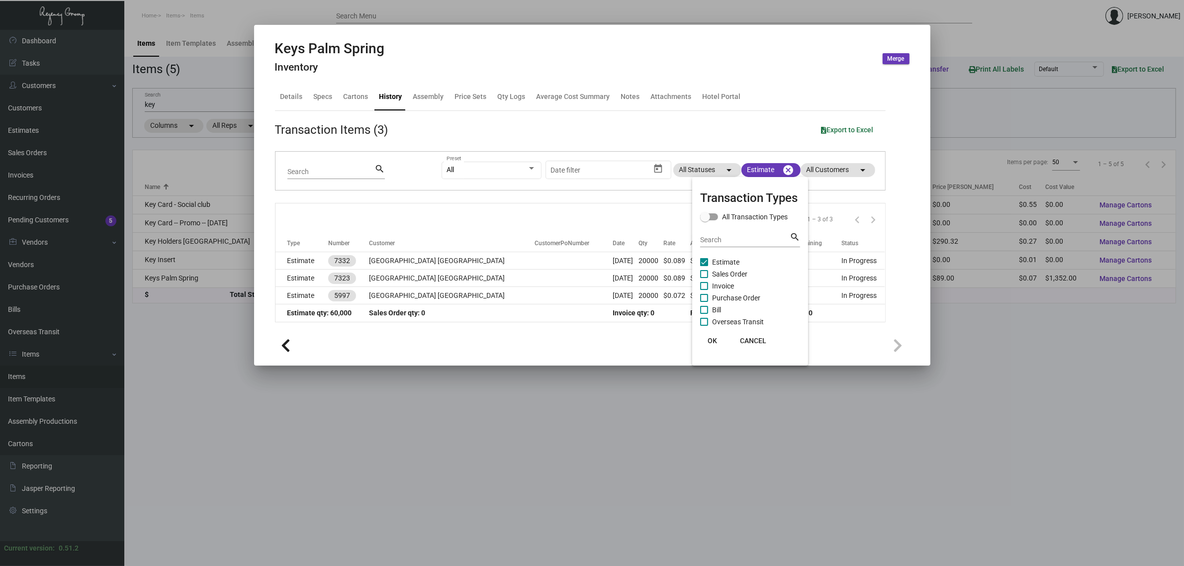
click at [734, 295] on span "Purchase Order" at bounding box center [736, 298] width 48 height 12
click at [704, 302] on input "Purchase Order" at bounding box center [704, 302] width 0 height 0
checkbox input "true"
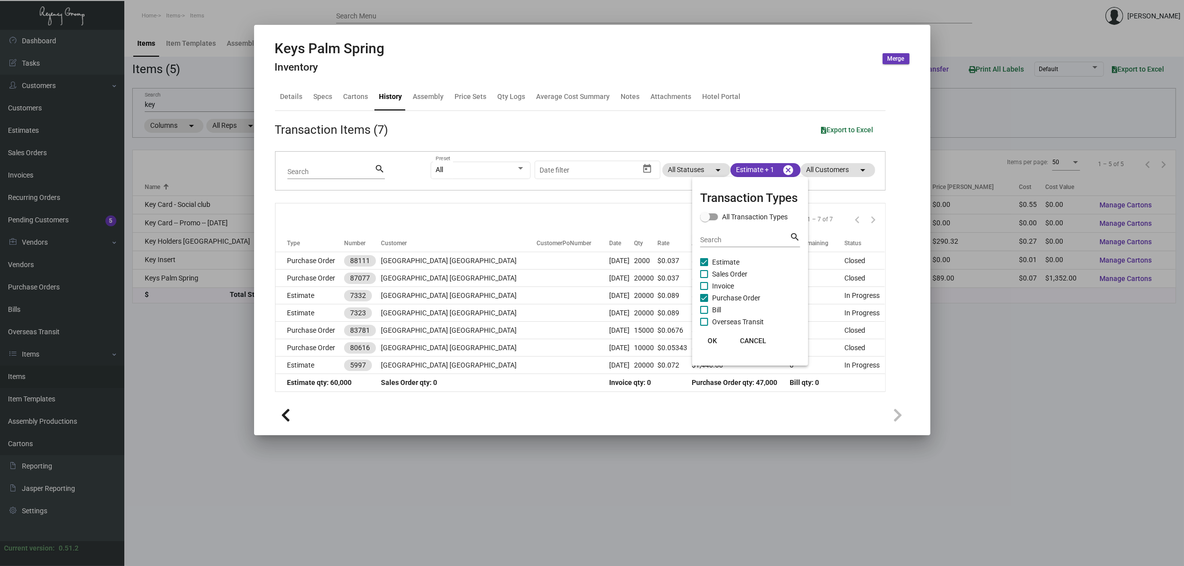
click at [588, 205] on div at bounding box center [592, 283] width 1184 height 566
click at [162, 73] on div at bounding box center [592, 283] width 1184 height 566
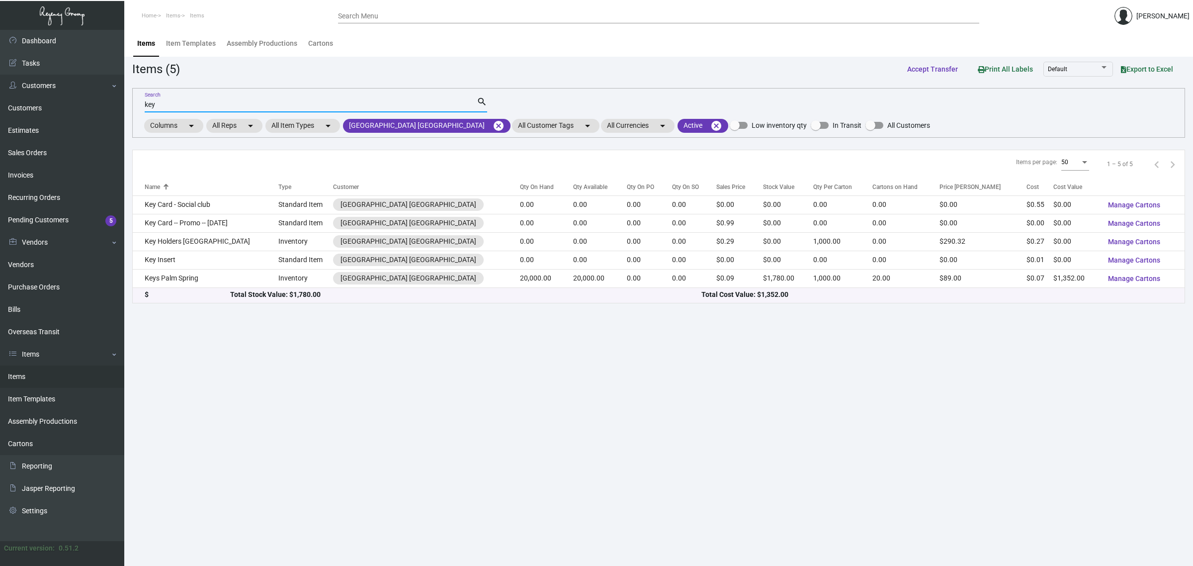
click at [185, 106] on input "key" at bounding box center [311, 105] width 332 height 8
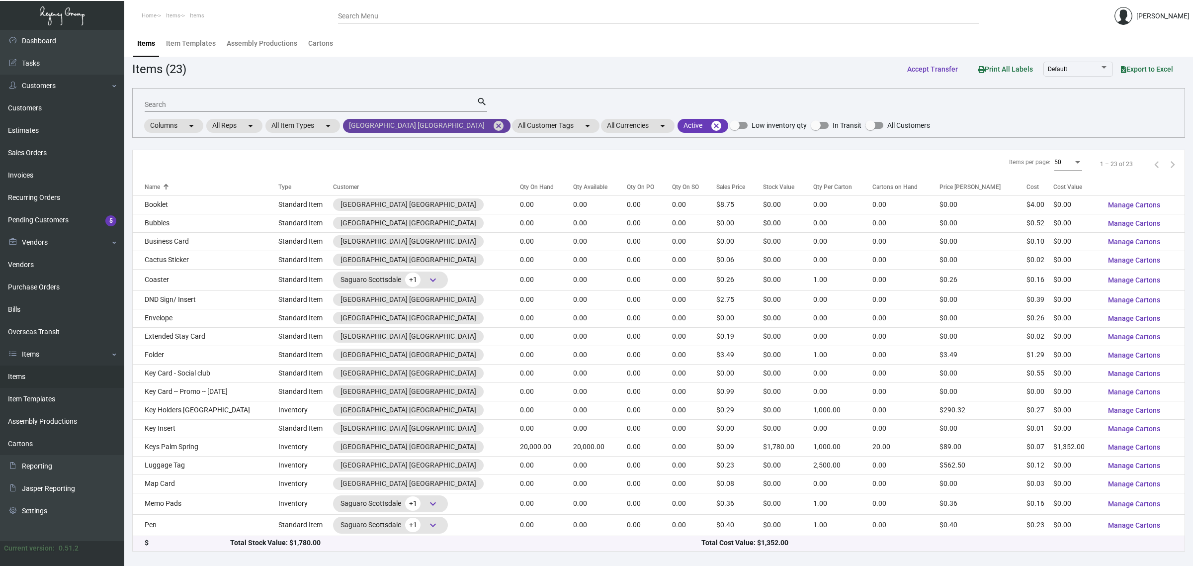
click at [493, 128] on mat-icon "cancel" at bounding box center [499, 126] width 12 height 12
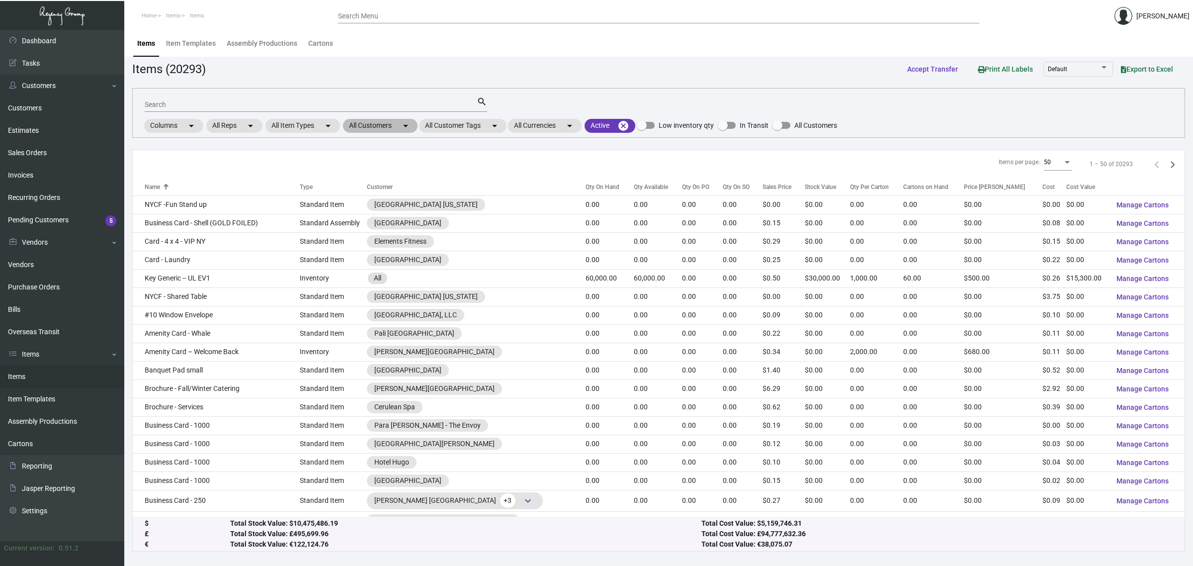
click at [398, 130] on mat-chip "All Customers arrow_drop_down" at bounding box center [380, 126] width 75 height 14
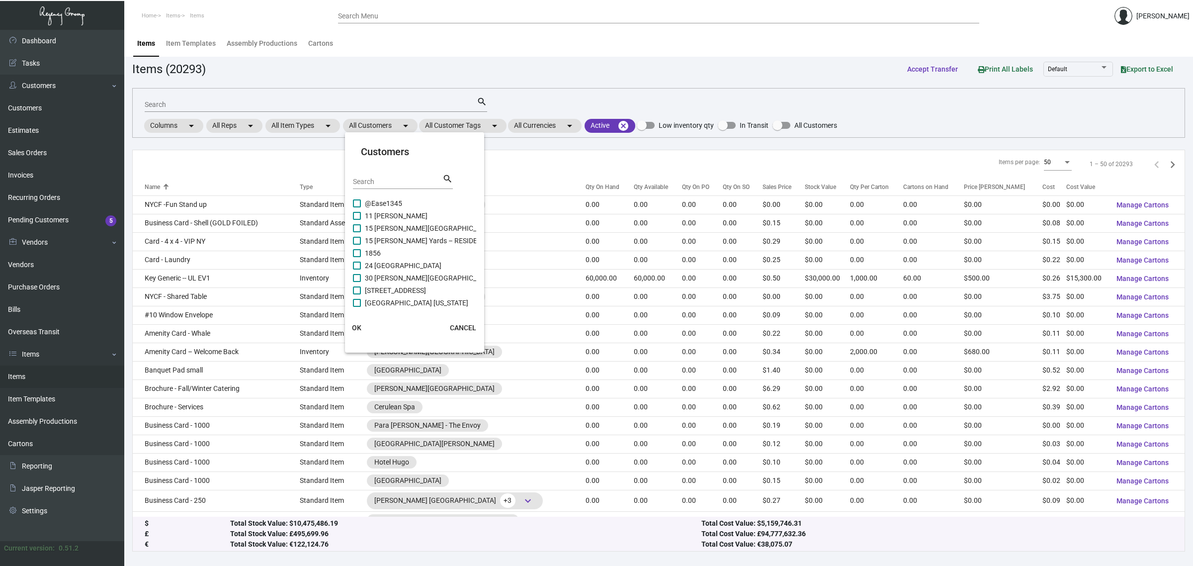
click at [402, 175] on div "Search" at bounding box center [398, 181] width 90 height 15
click at [404, 178] on input "Search" at bounding box center [398, 182] width 90 height 8
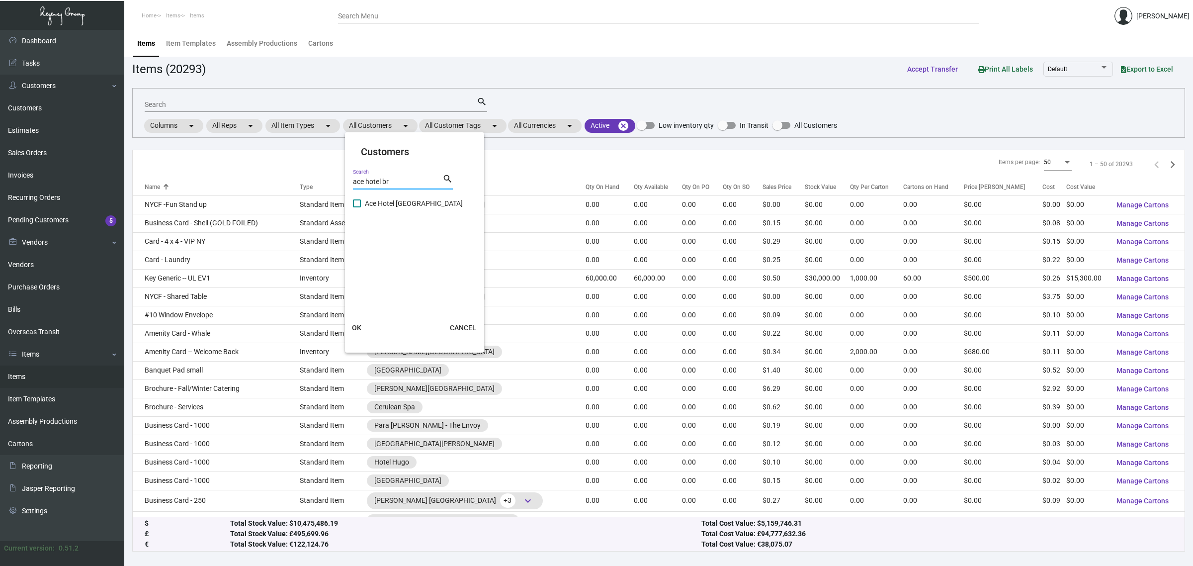
type input "ace hotel br"
click at [404, 201] on span "Ace Hotel [GEOGRAPHIC_DATA]" at bounding box center [414, 203] width 98 height 12
click at [357, 207] on input "Ace Hotel [GEOGRAPHIC_DATA]" at bounding box center [357, 207] width 0 height 0
checkbox input "true"
click at [359, 330] on span "OK" at bounding box center [356, 328] width 9 height 8
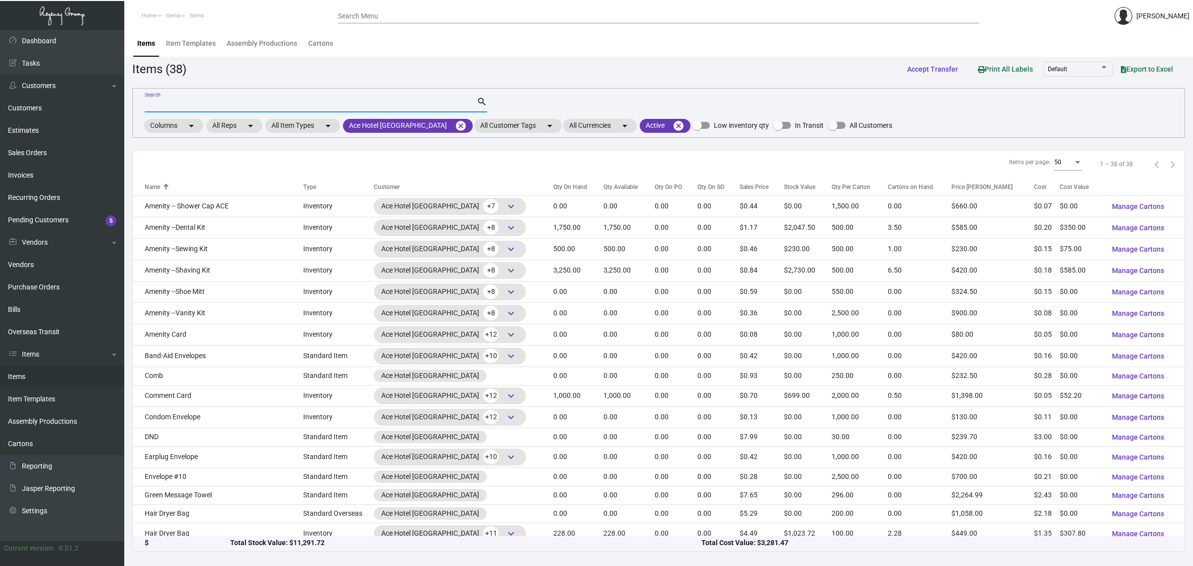
click at [291, 107] on input "Search" at bounding box center [311, 105] width 332 height 8
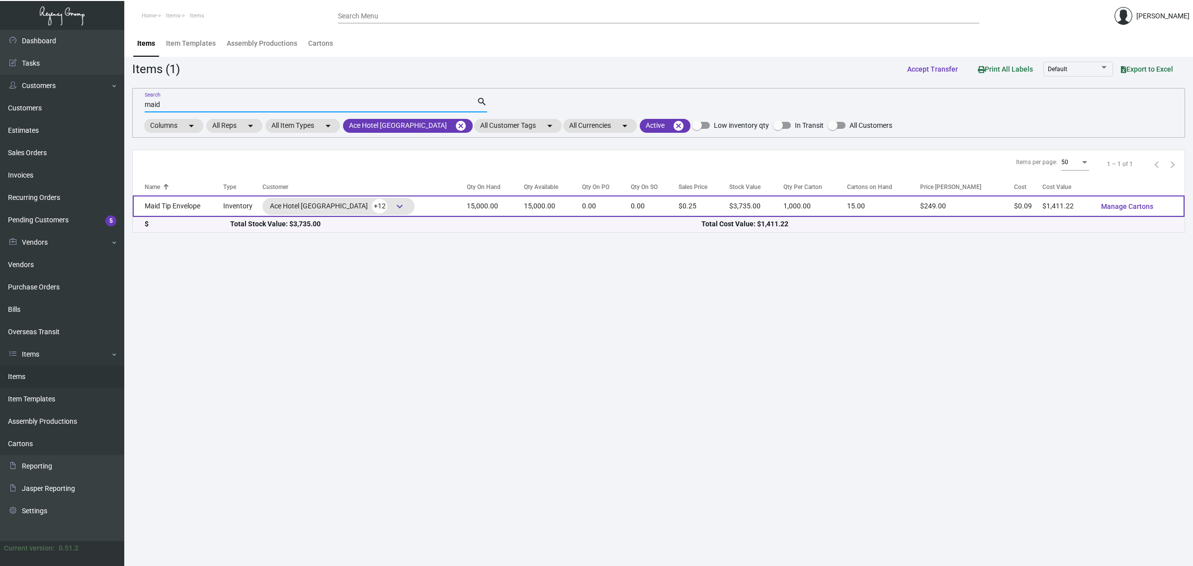
type input "maid"
click at [470, 207] on td "15,000.00" at bounding box center [495, 205] width 57 height 21
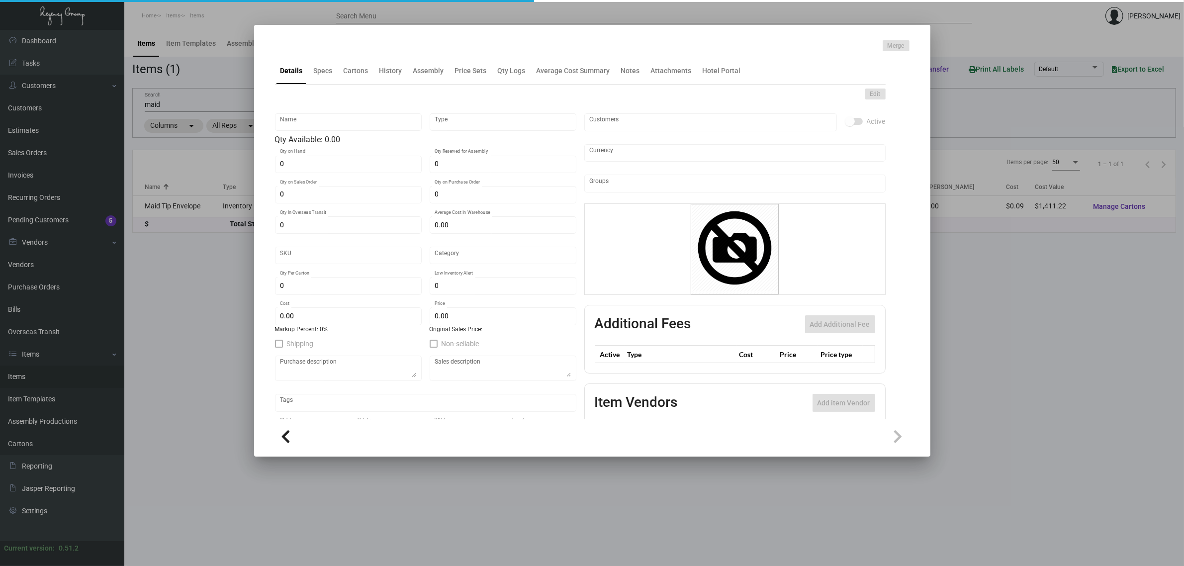
type input "Maid Tip Envelope"
type input "Inventory"
type input "15,000"
type input "$ 0.09408"
type input "154"
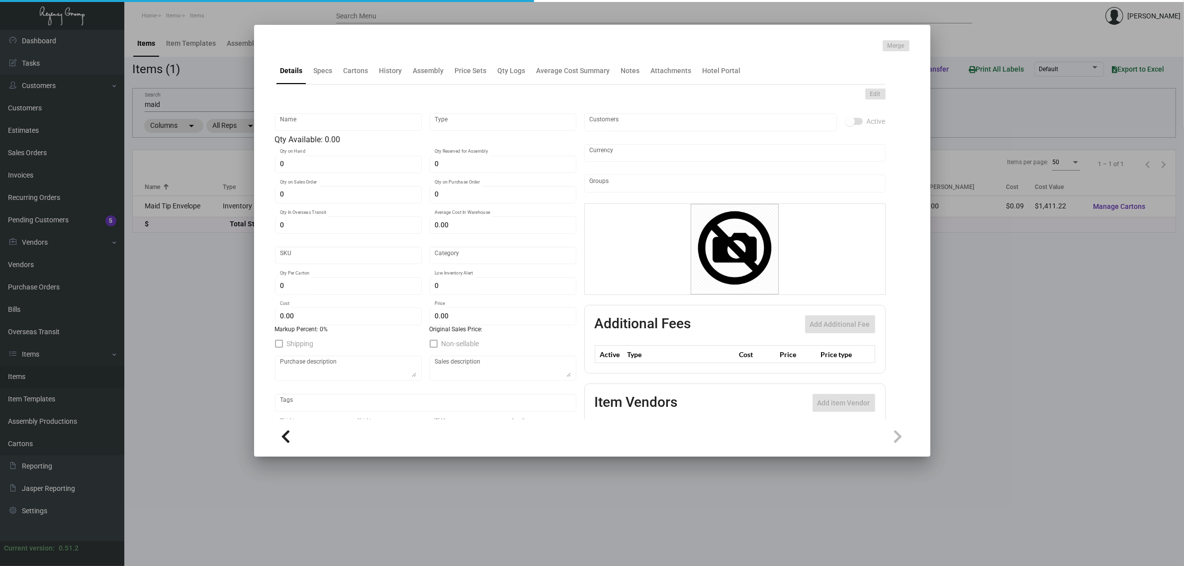
type input "Standard"
type input "1,000"
type input "$ 0.09408"
type input "$ 0.249"
type textarea "Maid Tip envelope, #1 Coin Envelopes, #28 Manila, printing black ink 1 side"
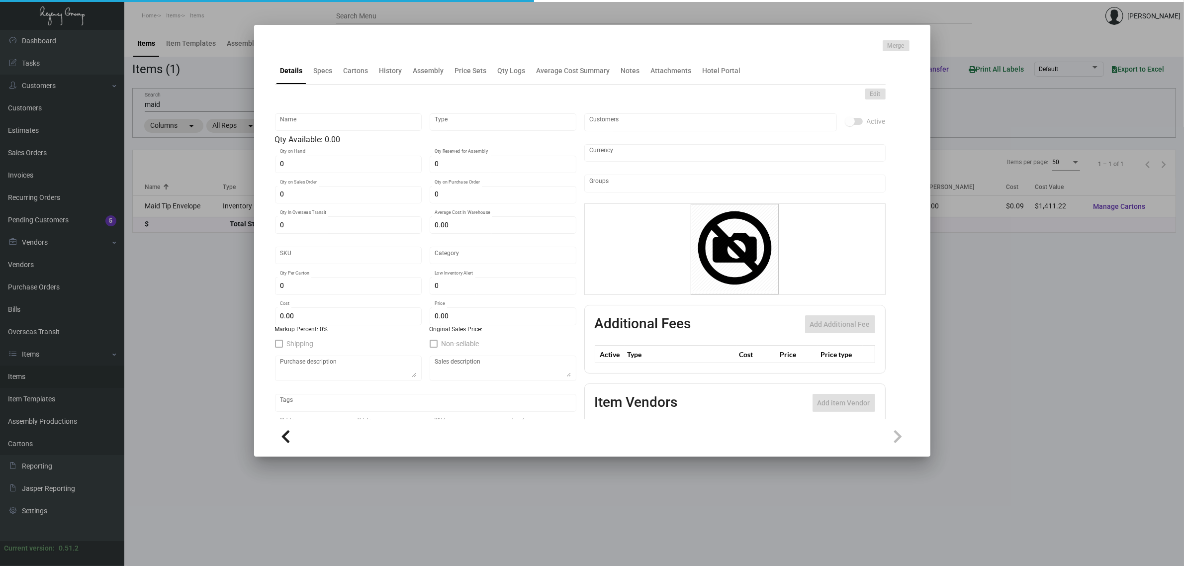
type textarea "Maid Tip Envelope"
checkbox input "true"
type input "United States Dollar $"
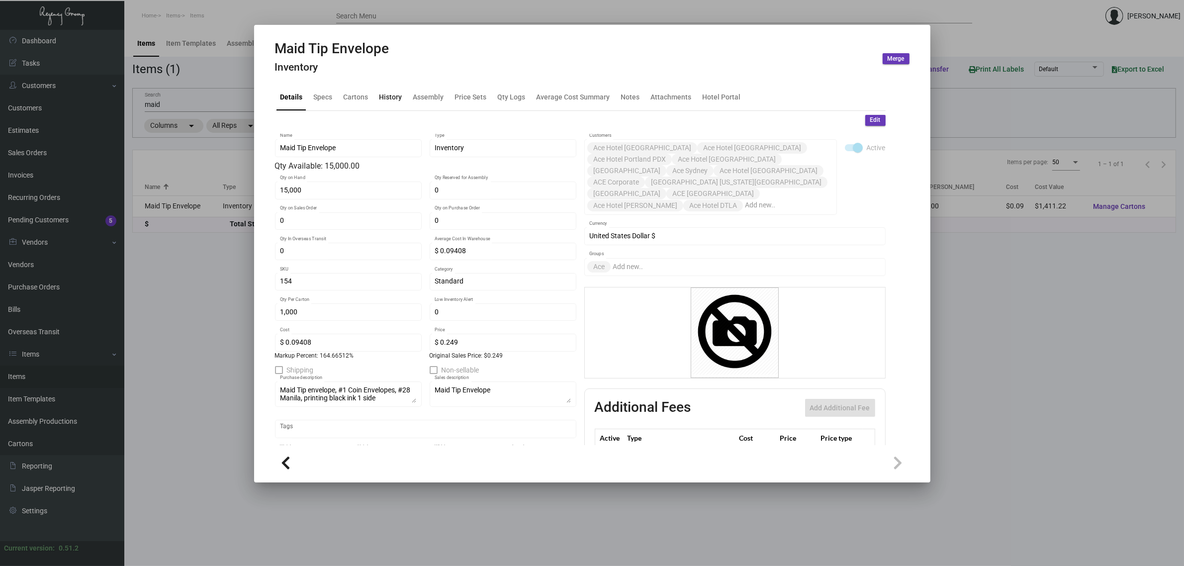
click at [381, 103] on div "History" at bounding box center [390, 97] width 31 height 24
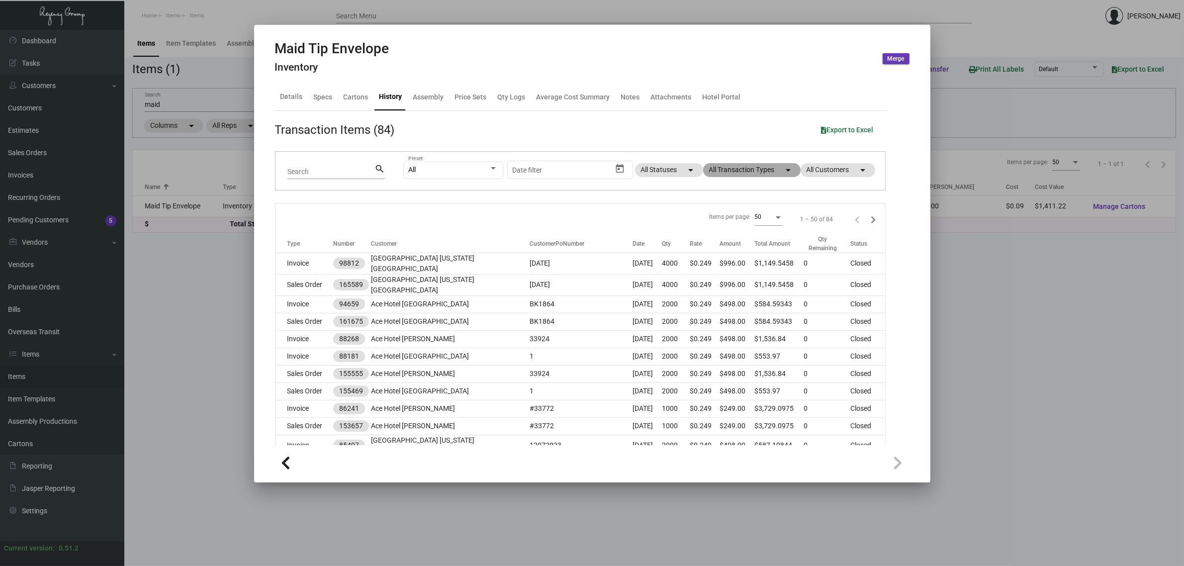
click at [722, 170] on mat-chip "All Transaction Types arrow_drop_down" at bounding box center [751, 170] width 97 height 14
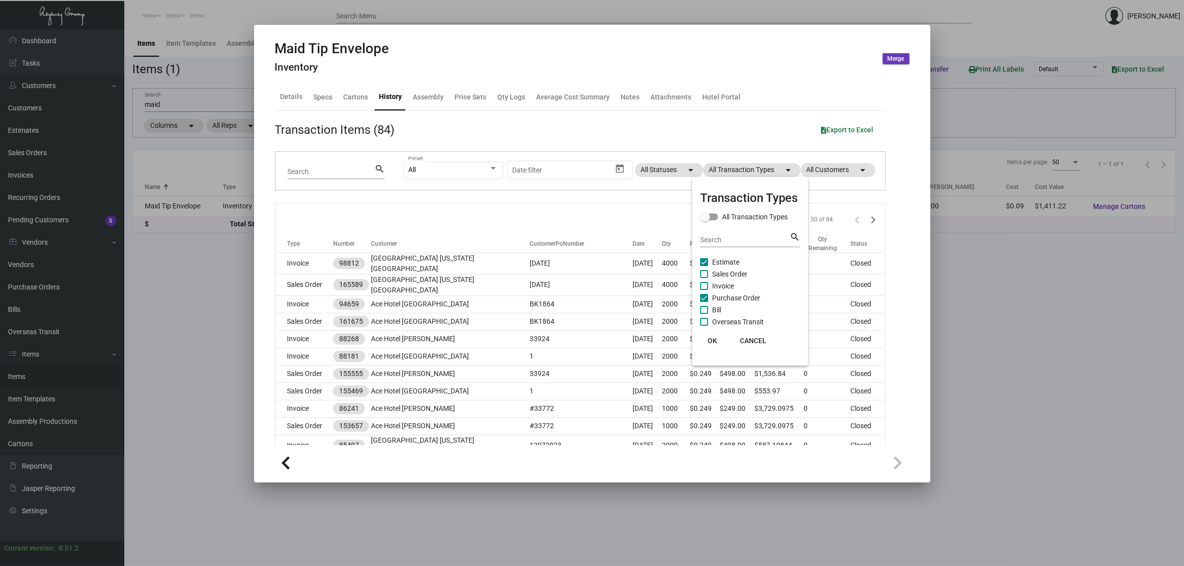
click at [724, 260] on span "Estimate" at bounding box center [725, 262] width 27 height 12
click at [704, 266] on input "Estimate" at bounding box center [704, 266] width 0 height 0
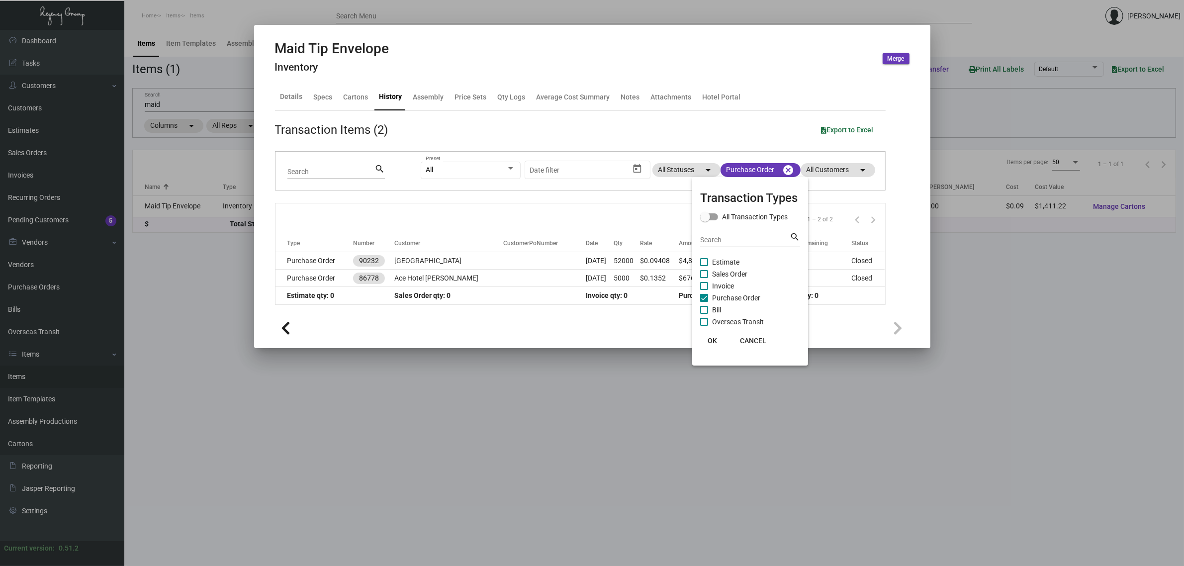
click at [724, 260] on span "Estimate" at bounding box center [725, 262] width 27 height 12
click at [704, 266] on input "Estimate" at bounding box center [704, 266] width 0 height 0
checkbox input "true"
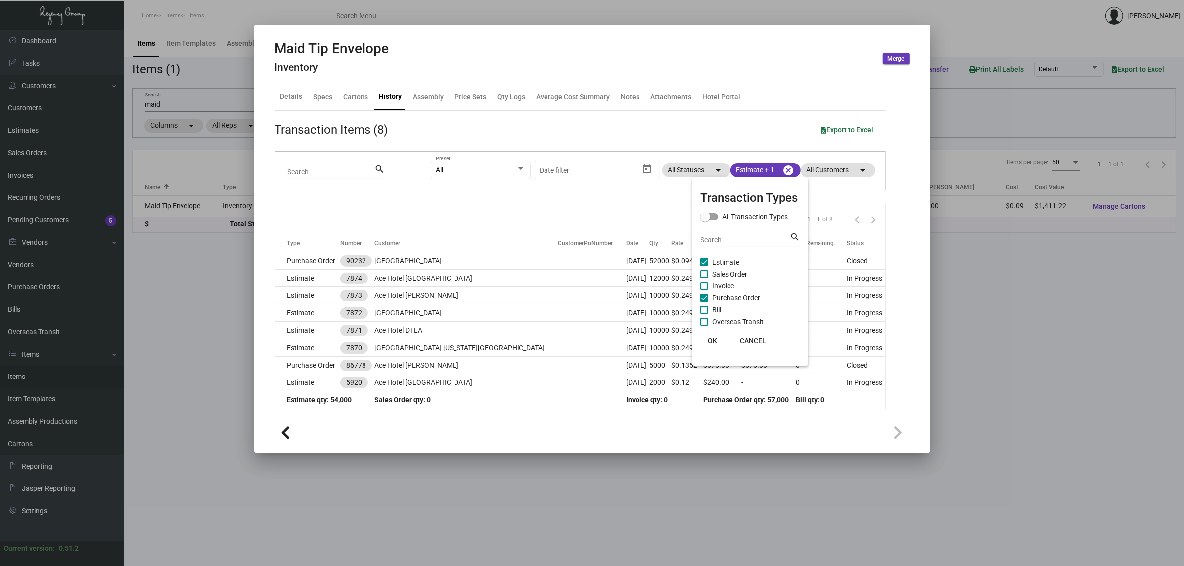
click at [613, 220] on div at bounding box center [592, 283] width 1184 height 566
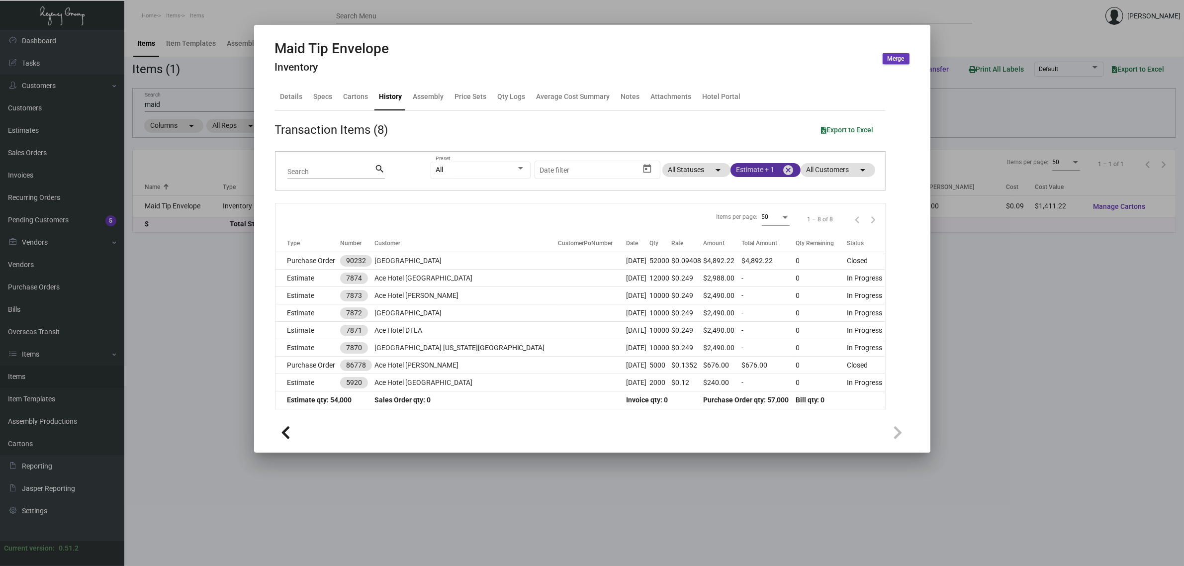
click at [784, 174] on mat-icon "cancel" at bounding box center [789, 170] width 12 height 12
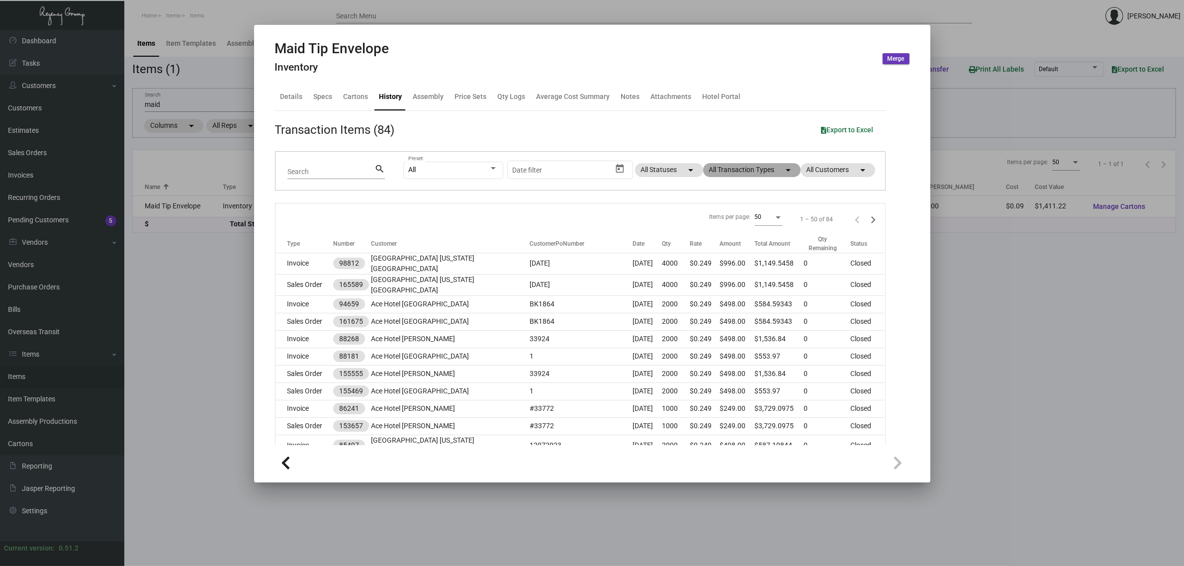
click at [786, 172] on mat-chip "All Transaction Types arrow_drop_down" at bounding box center [751, 170] width 97 height 14
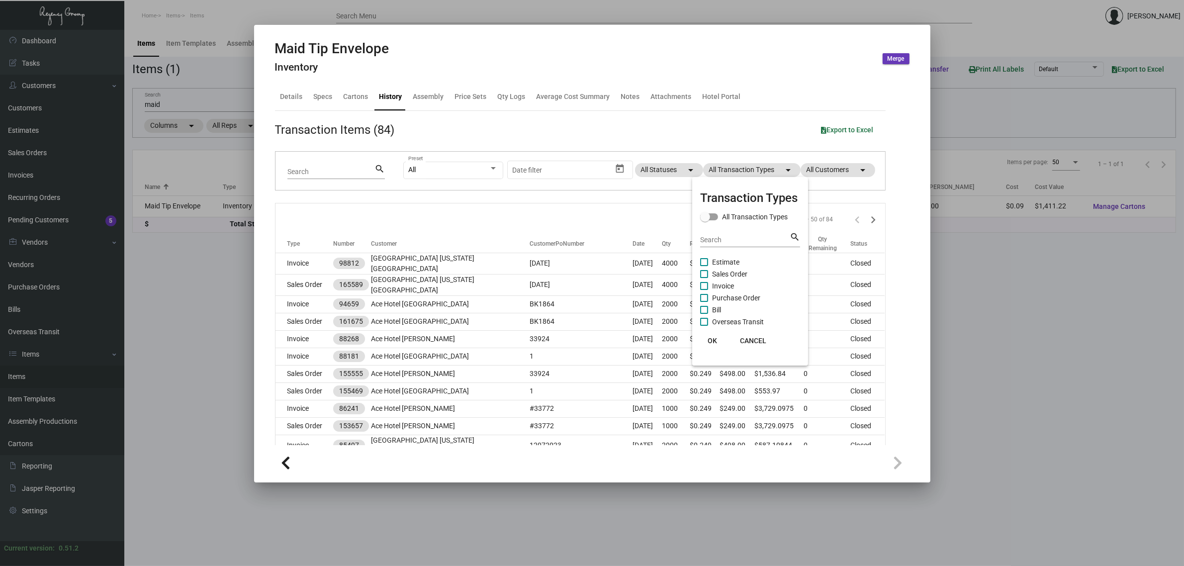
click at [442, 337] on div at bounding box center [592, 283] width 1184 height 566
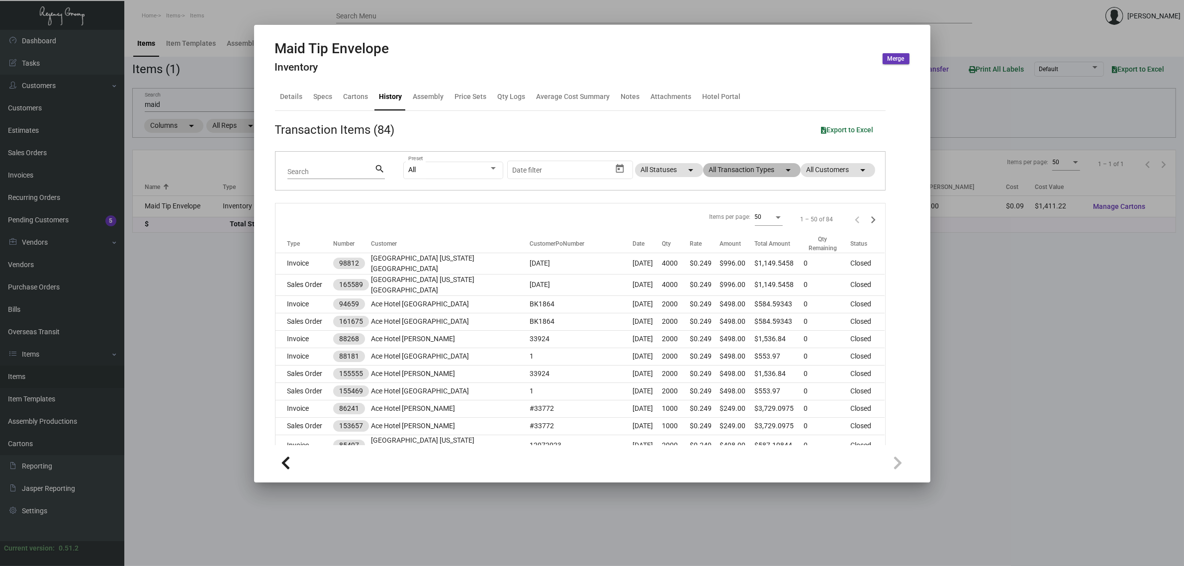
click at [715, 169] on mat-chip "All Transaction Types arrow_drop_down" at bounding box center [751, 170] width 97 height 14
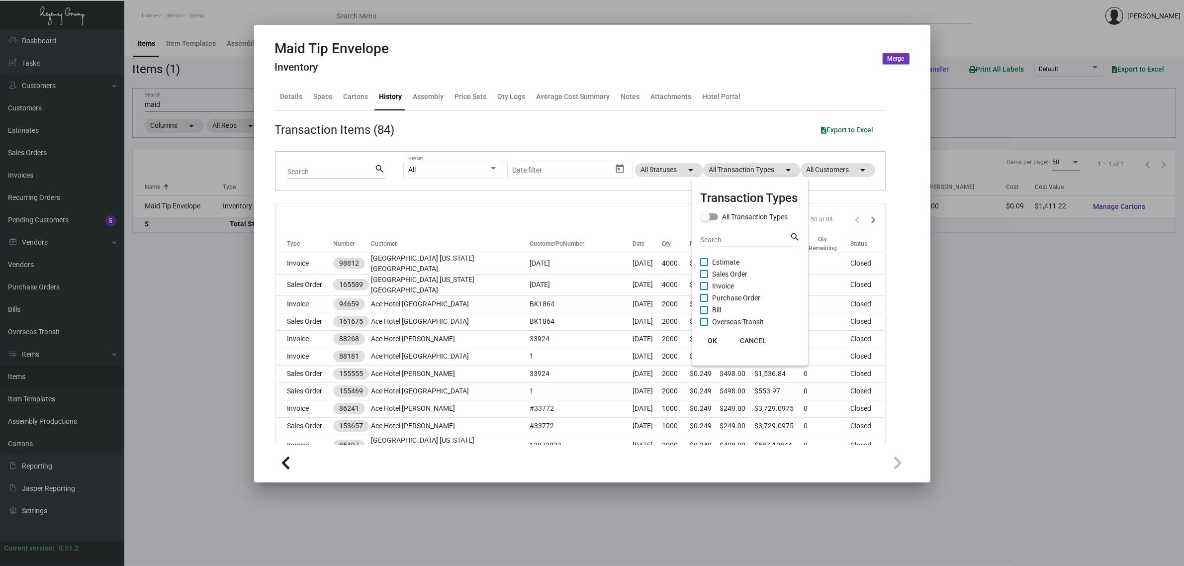
click at [702, 264] on span at bounding box center [704, 262] width 8 height 8
click at [704, 266] on input "Estimate" at bounding box center [704, 266] width 0 height 0
checkbox input "true"
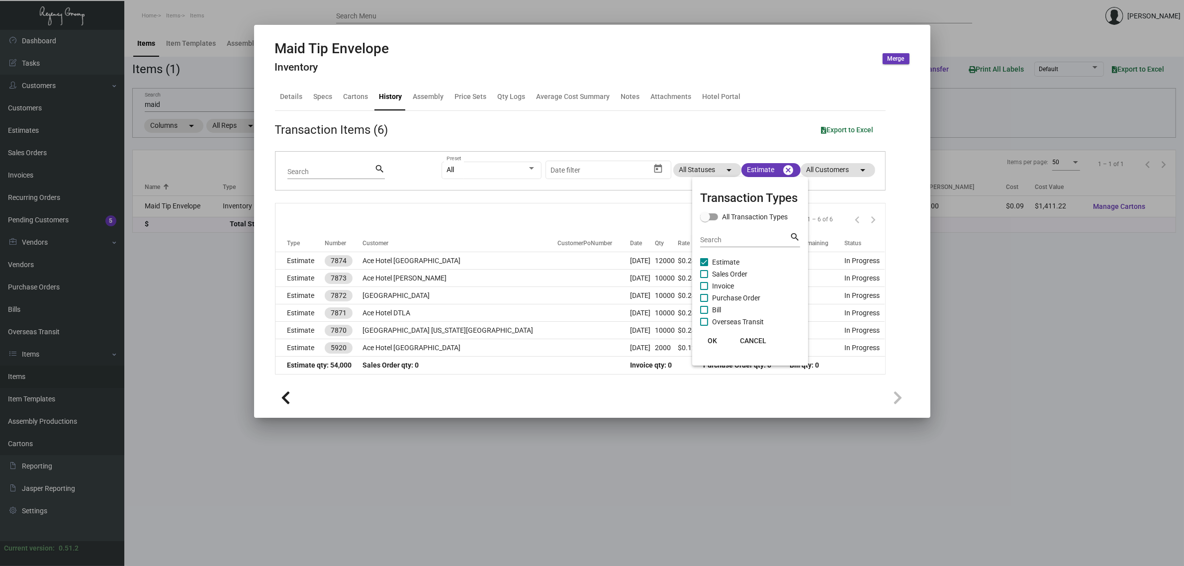
click at [705, 296] on span at bounding box center [704, 298] width 8 height 8
click at [704, 302] on input "Purchase Order" at bounding box center [704, 302] width 0 height 0
checkbox input "true"
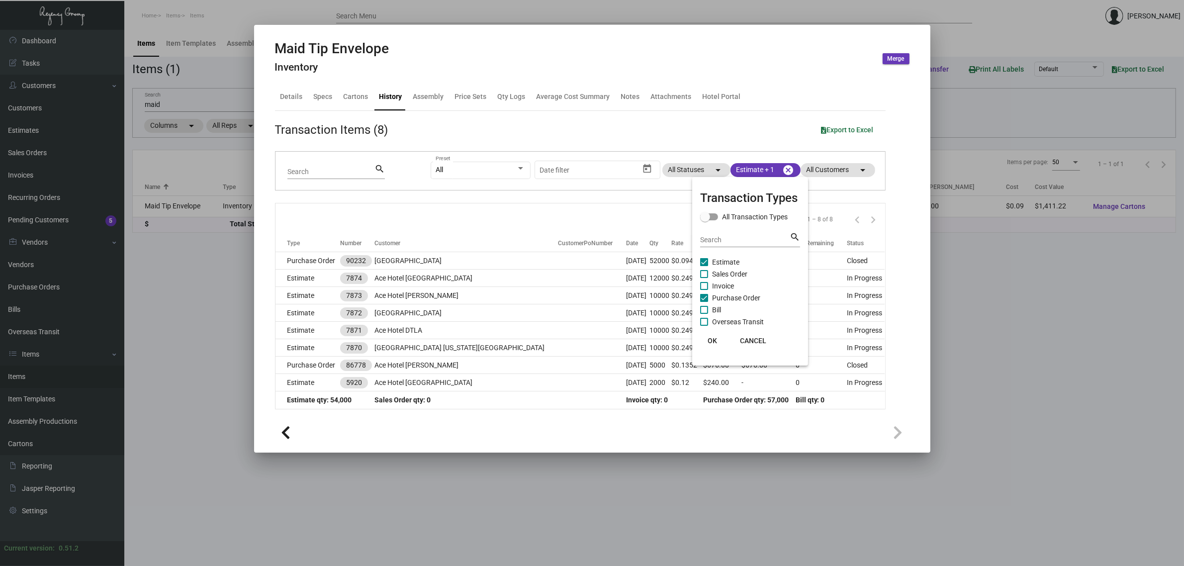
click at [598, 215] on div at bounding box center [592, 283] width 1184 height 566
click at [185, 105] on div at bounding box center [592, 283] width 1184 height 566
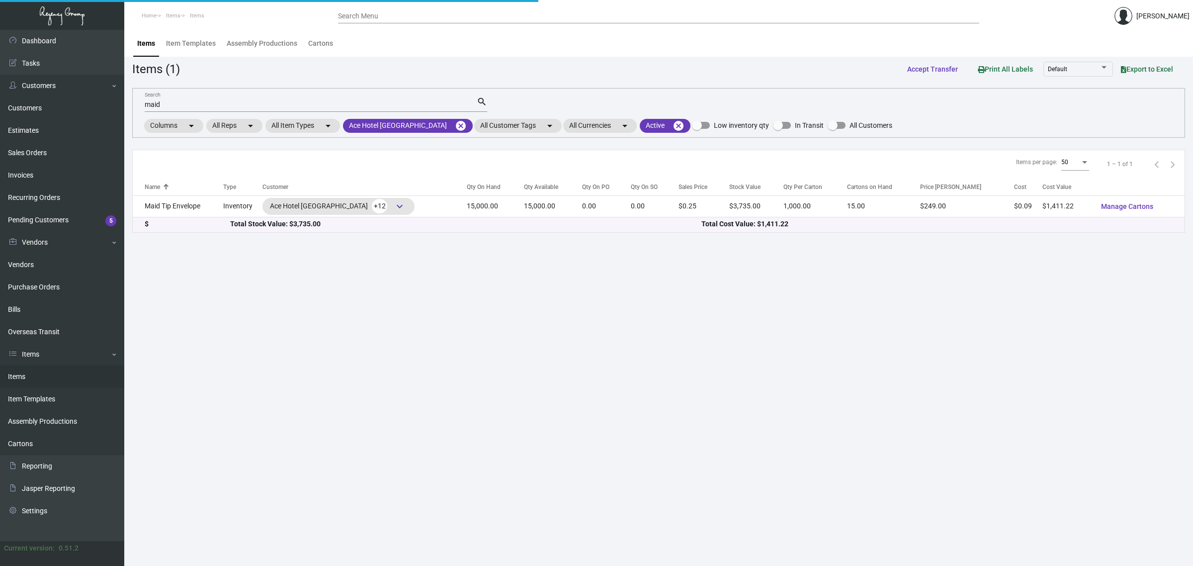
click at [205, 103] on input "maid" at bounding box center [311, 105] width 332 height 8
drag, startPoint x: 424, startPoint y: 123, endPoint x: 415, endPoint y: 123, distance: 9.0
click at [455, 123] on mat-icon "cancel" at bounding box center [461, 126] width 12 height 12
click at [397, 125] on mat-chip "All Customers arrow_drop_down" at bounding box center [380, 126] width 75 height 14
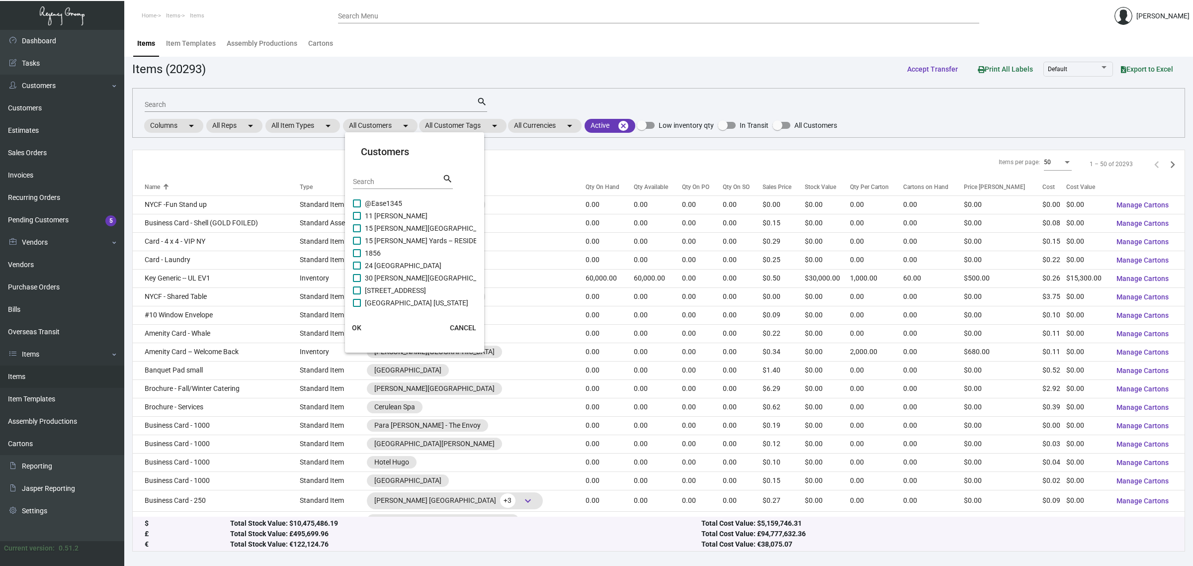
click at [412, 182] on input "Search" at bounding box center [398, 182] width 90 height 8
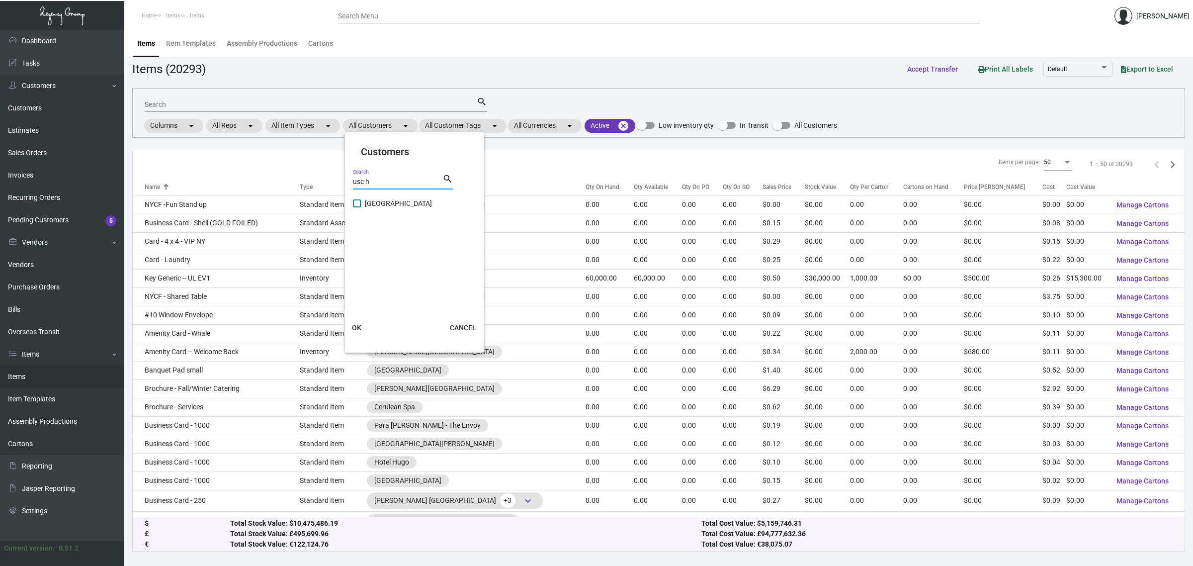
type input "usc h"
click at [380, 198] on span "[GEOGRAPHIC_DATA]" at bounding box center [398, 203] width 67 height 12
click at [357, 207] on input "[GEOGRAPHIC_DATA]" at bounding box center [357, 207] width 0 height 0
checkbox input "true"
click at [357, 326] on span "OK" at bounding box center [356, 328] width 9 height 8
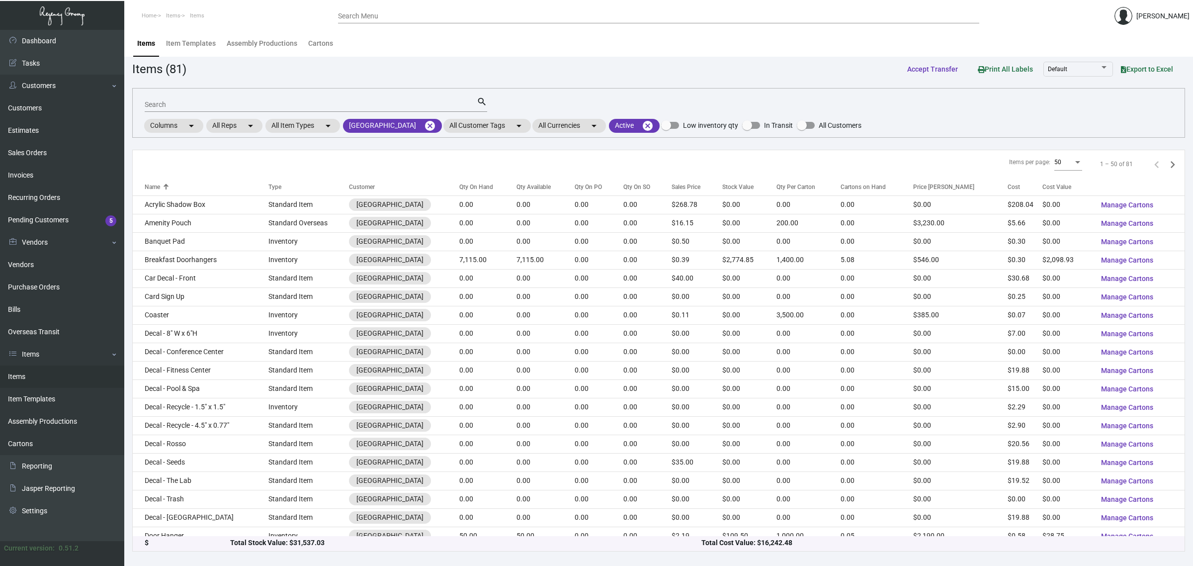
click at [327, 101] on input "Search" at bounding box center [311, 105] width 332 height 8
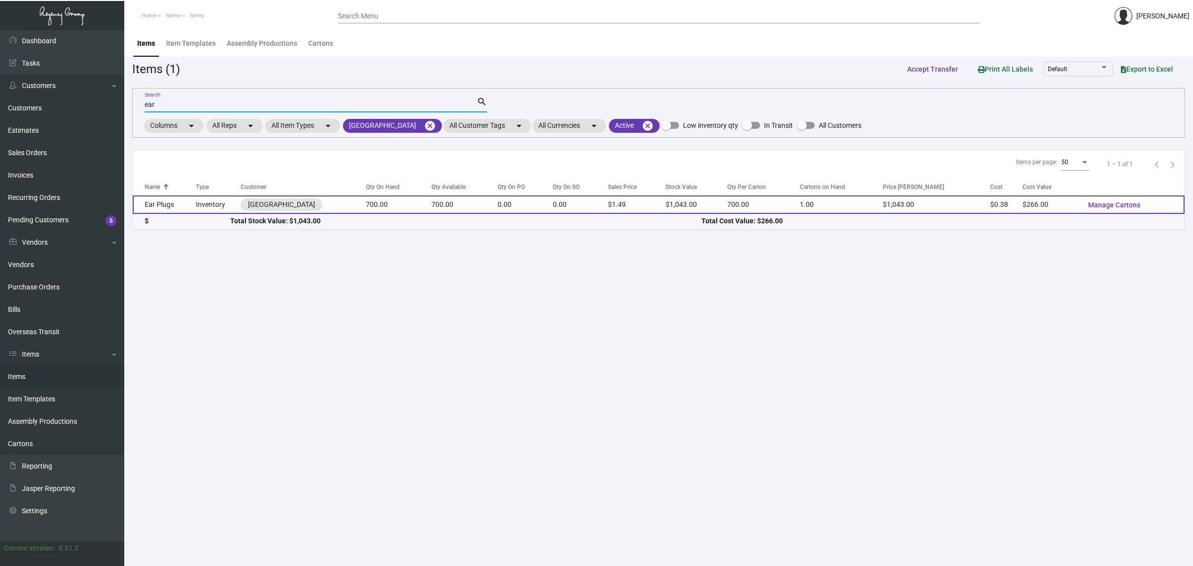
type input "ear"
click at [201, 200] on td "Inventory" at bounding box center [218, 204] width 45 height 18
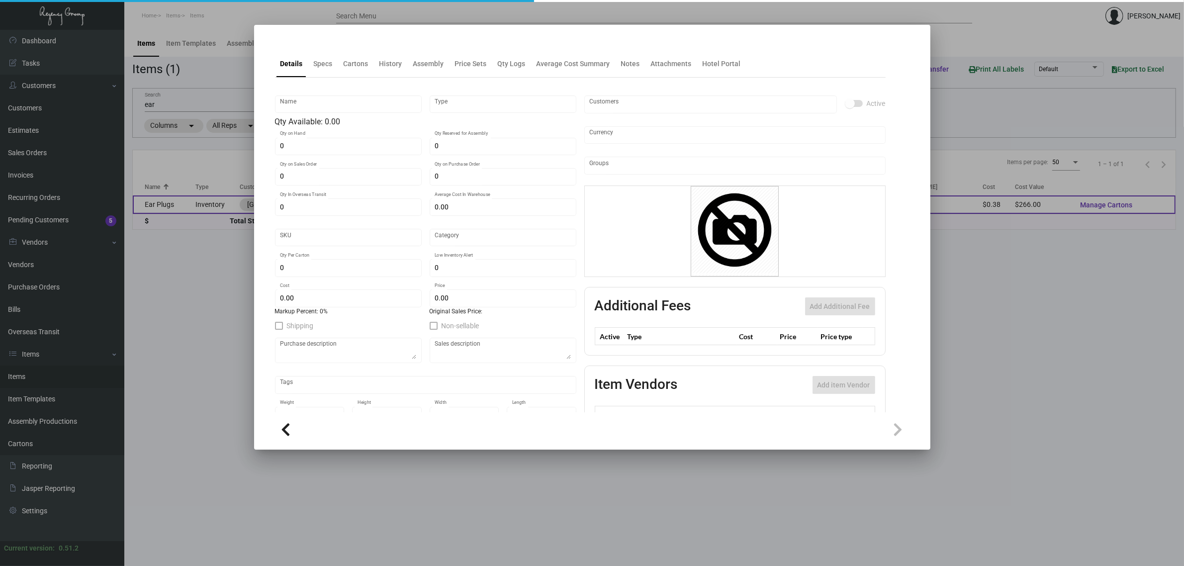
type input "Ear Plugs"
type input "Inventory"
type input "700"
type input "$ 0.00"
type input "3299"
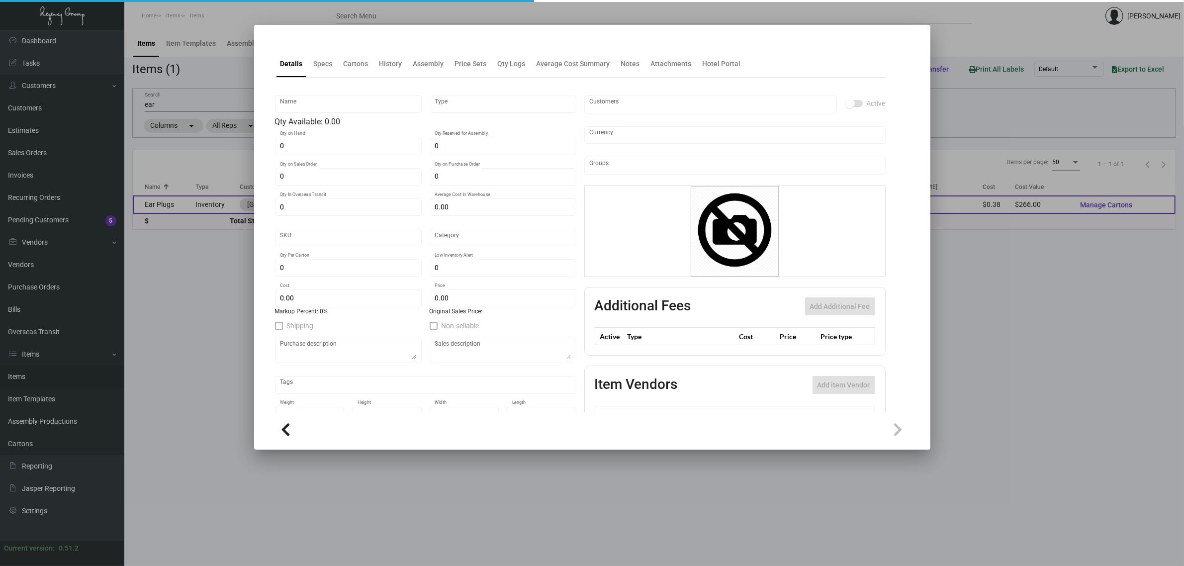
type input "Standard"
type input "700"
type input "200"
type input "$ 0.38"
type input "$ 1.49"
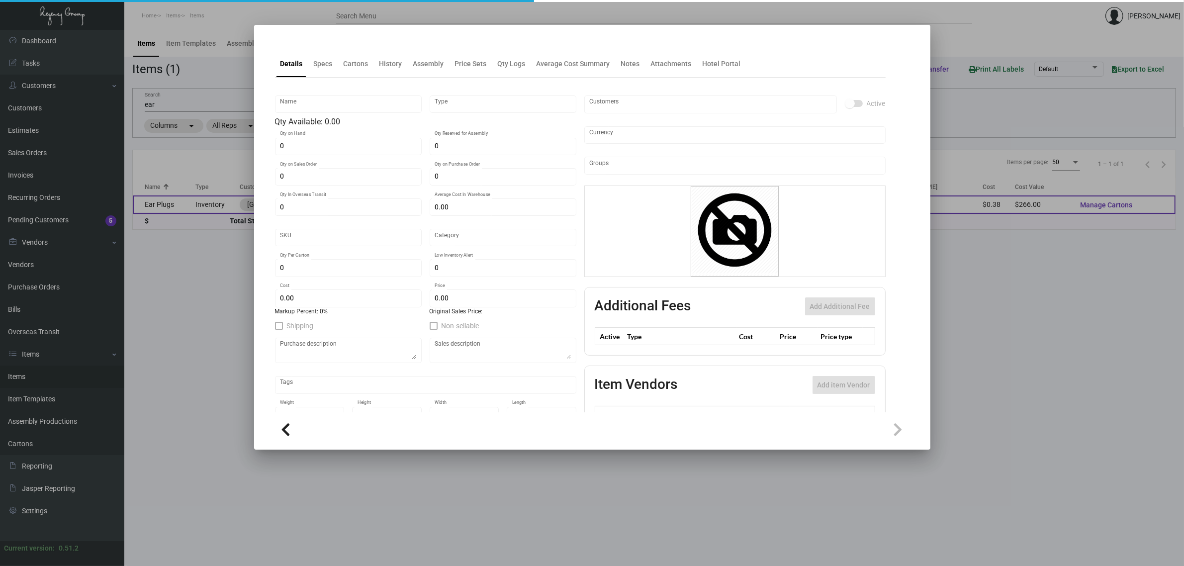
type textarea "Ear Plugs Pillow box w/ 2 color logo, WHITE ear plugs"
checkbox input "true"
type input "United States Dollar $"
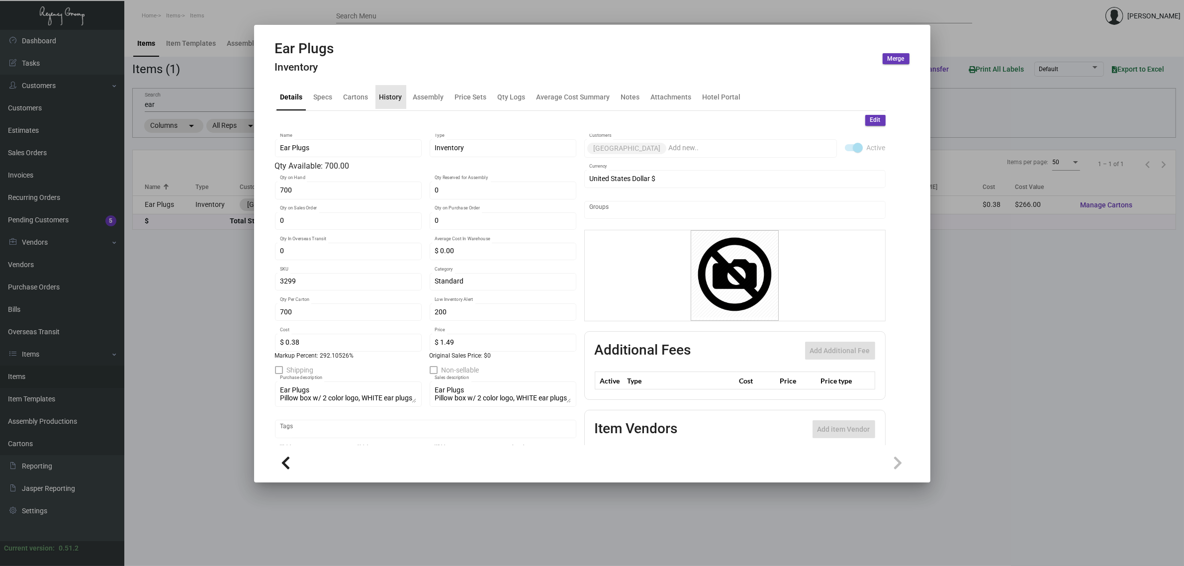
click at [393, 99] on div "History" at bounding box center [390, 96] width 23 height 10
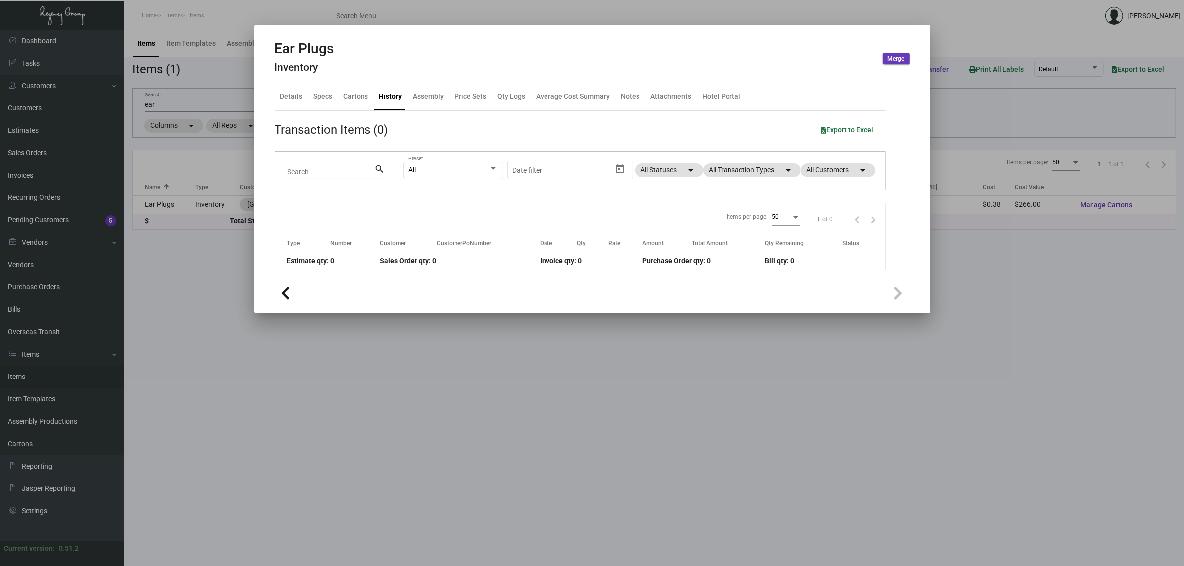
click at [496, 350] on div at bounding box center [592, 283] width 1184 height 566
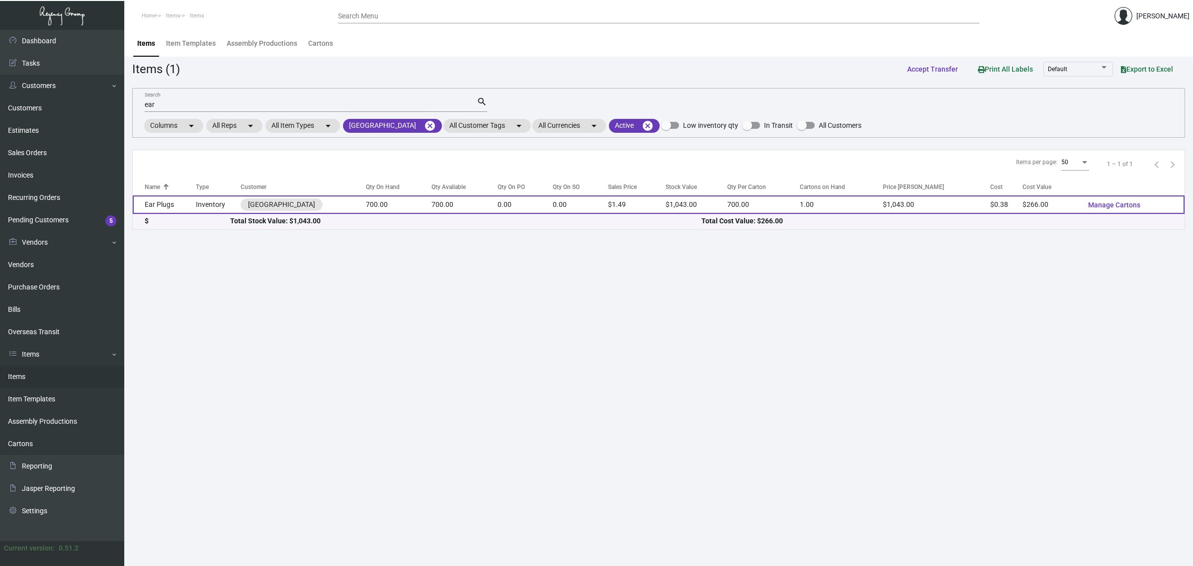
click at [566, 197] on td "0.00" at bounding box center [580, 204] width 55 height 18
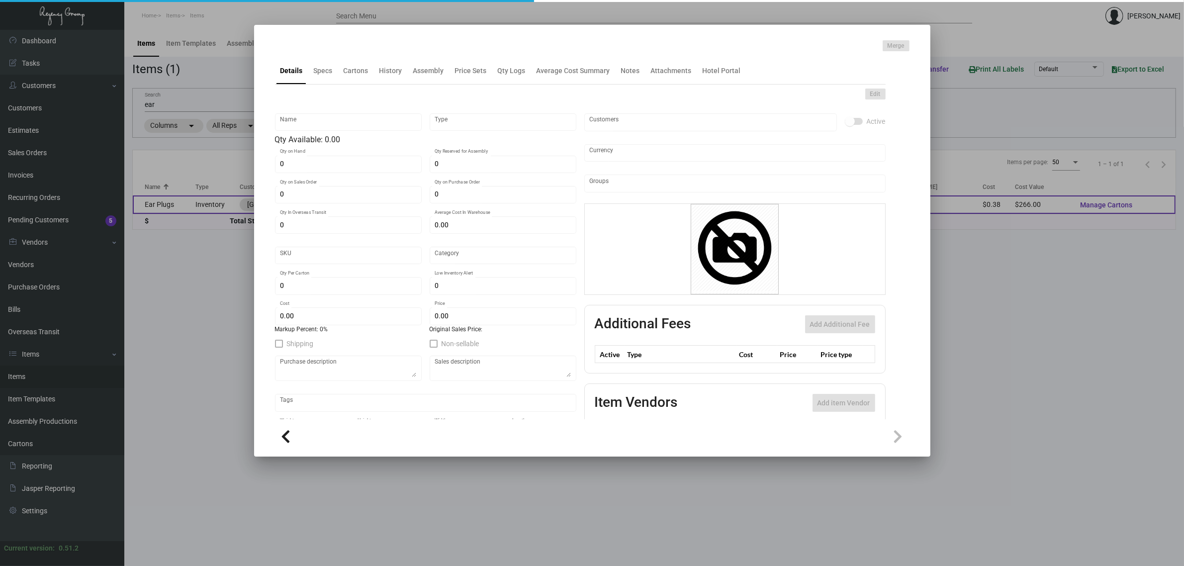
type input "Ear Plugs"
type input "Inventory"
type input "700"
type input "$ 0.00"
type input "3299"
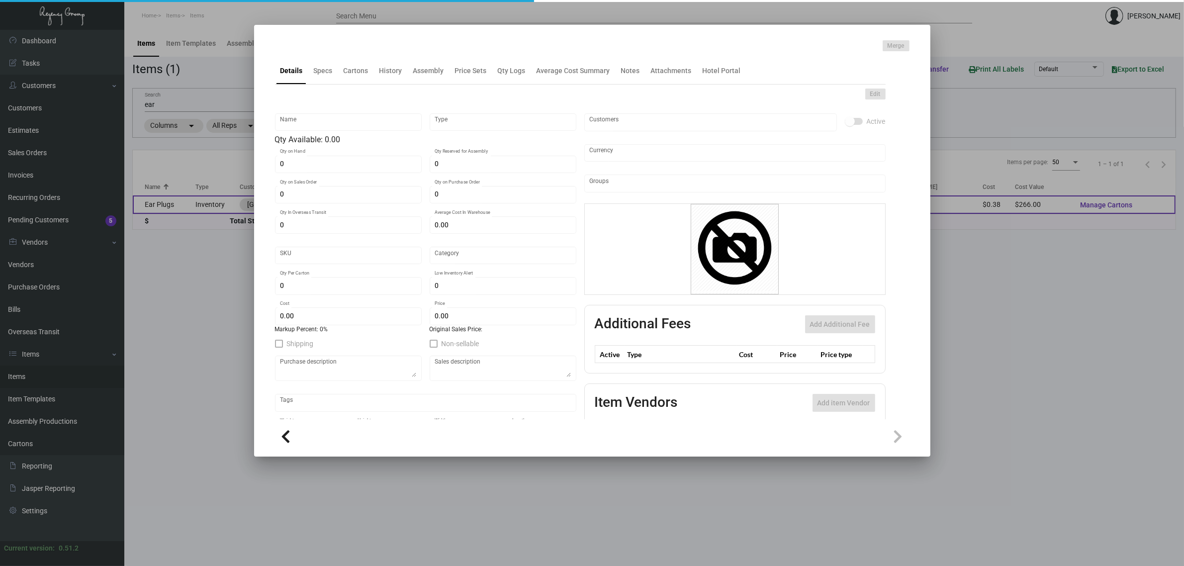
type input "Standard"
type input "700"
type input "200"
type input "$ 0.38"
type input "$ 1.49"
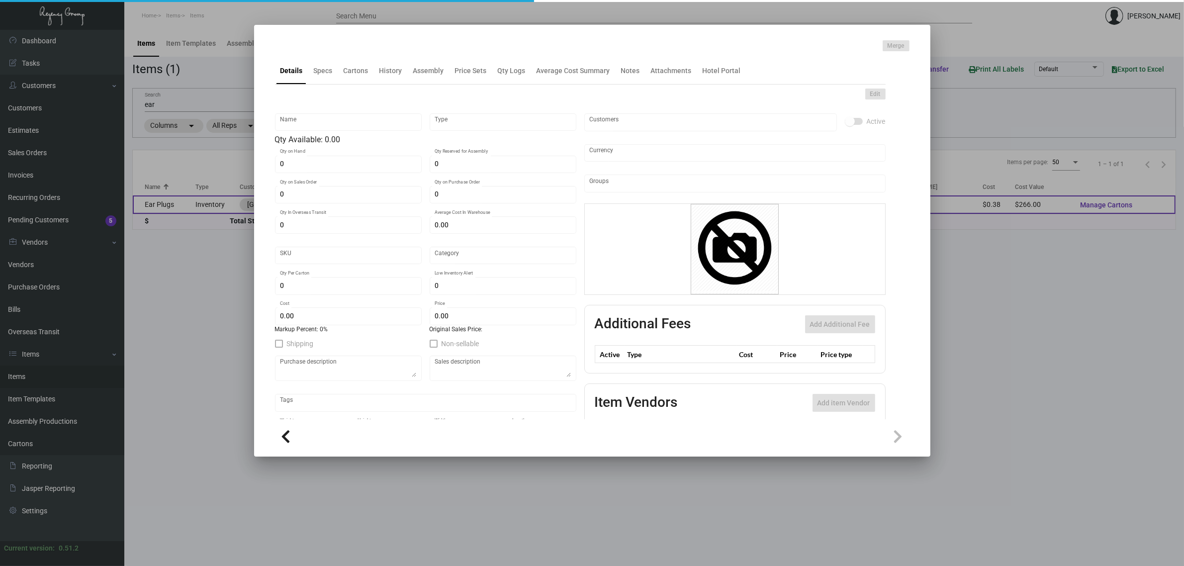
type textarea "Ear Plugs Pillow box w/ 2 color logo, WHITE ear plugs"
checkbox input "true"
type input "United States Dollar $"
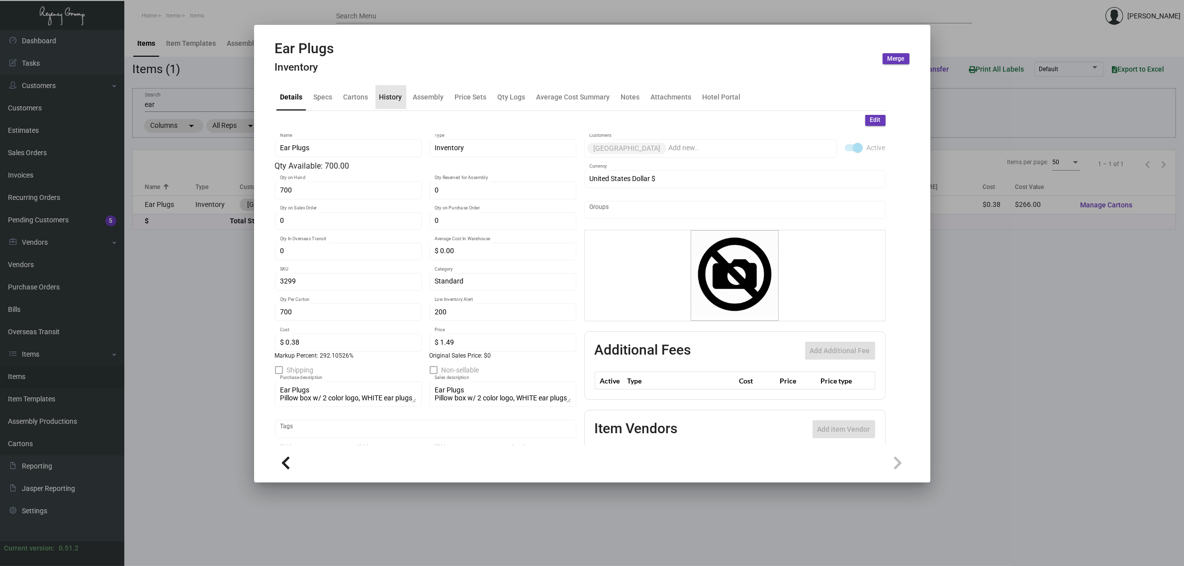
click at [389, 102] on div "History" at bounding box center [390, 96] width 23 height 10
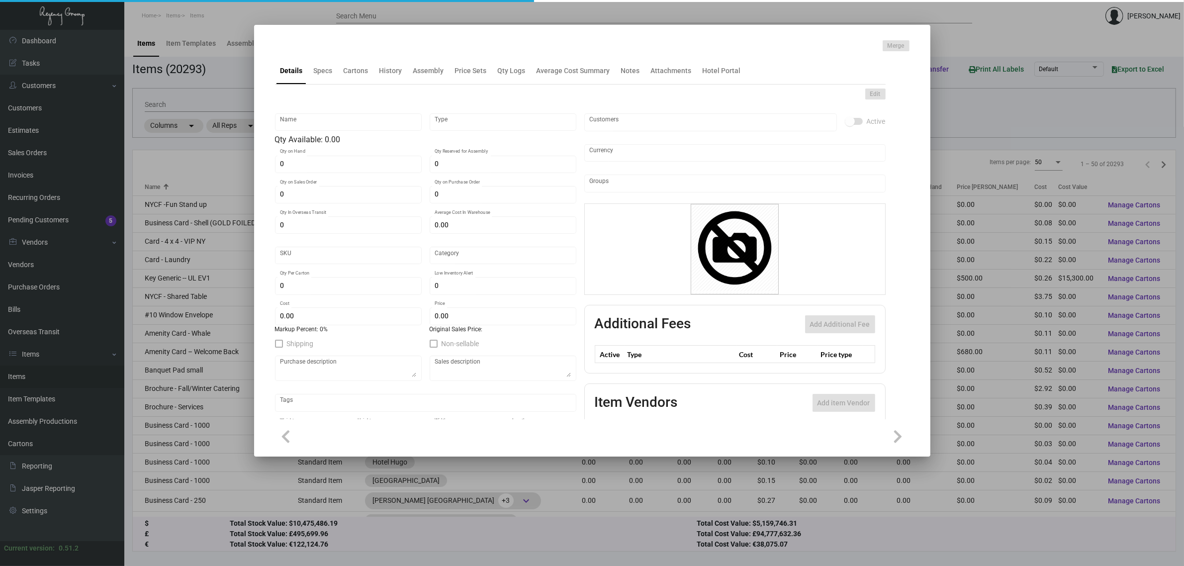
type input "Door Hanger - HSKP"
type input "Inventory"
type input "1,000"
type input "$ 0.53667"
type input "312-Door Hanger-43"
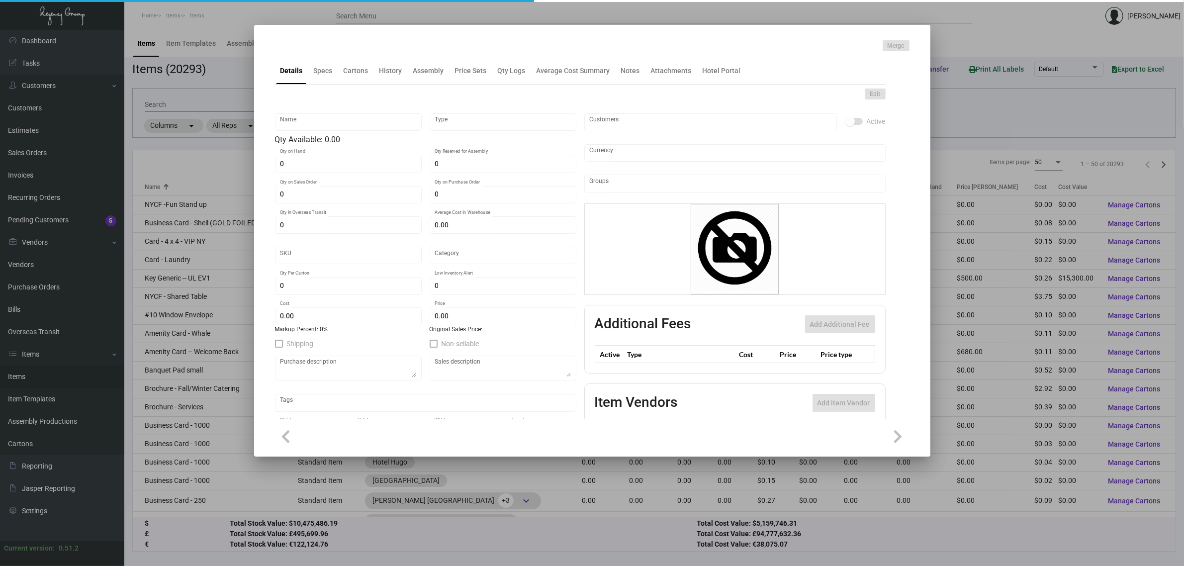
type input "Standard"
type input "$ 0.161"
type input "$ 0.45"
checkbox input "true"
type input "United States Dollar $"
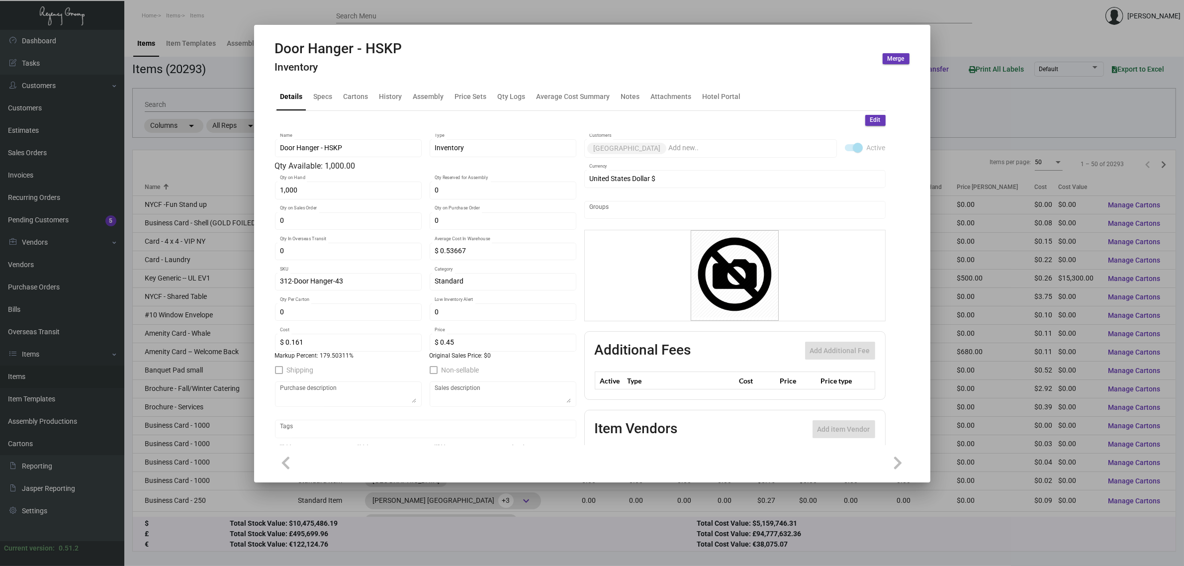
click at [225, 105] on div at bounding box center [592, 283] width 1184 height 566
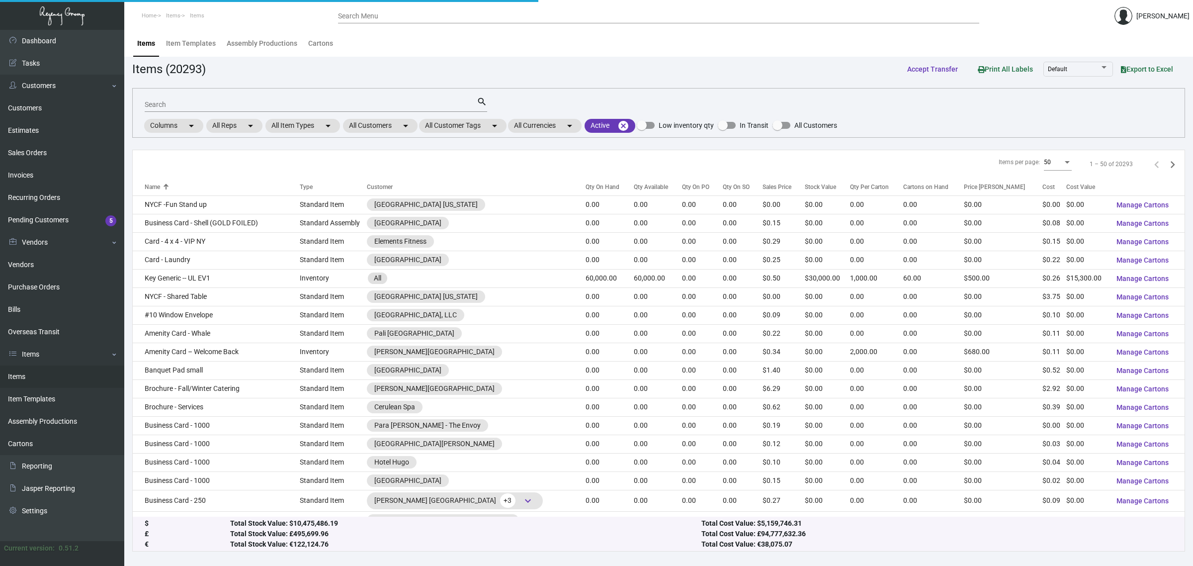
click at [225, 105] on input "Search" at bounding box center [311, 105] width 332 height 8
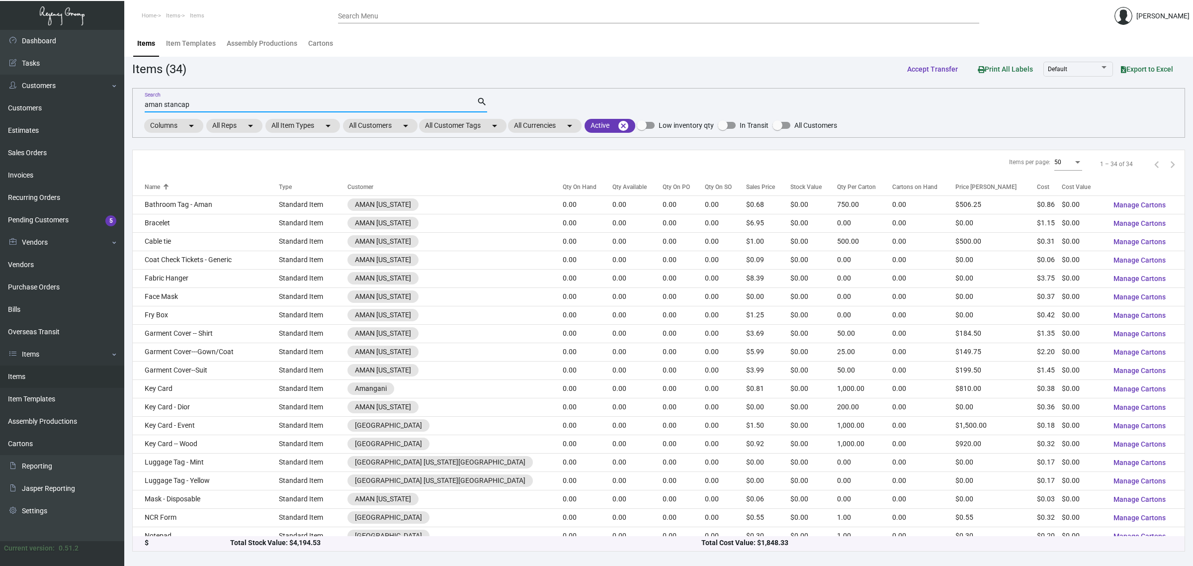
click at [165, 98] on div "aman stancap Search" at bounding box center [311, 103] width 332 height 15
drag, startPoint x: 165, startPoint y: 105, endPoint x: 136, endPoint y: 103, distance: 29.4
click at [136, 103] on div "aman stancap Search search Columns arrow_drop_down All Reps arrow_drop_down All…" at bounding box center [658, 113] width 1053 height 50
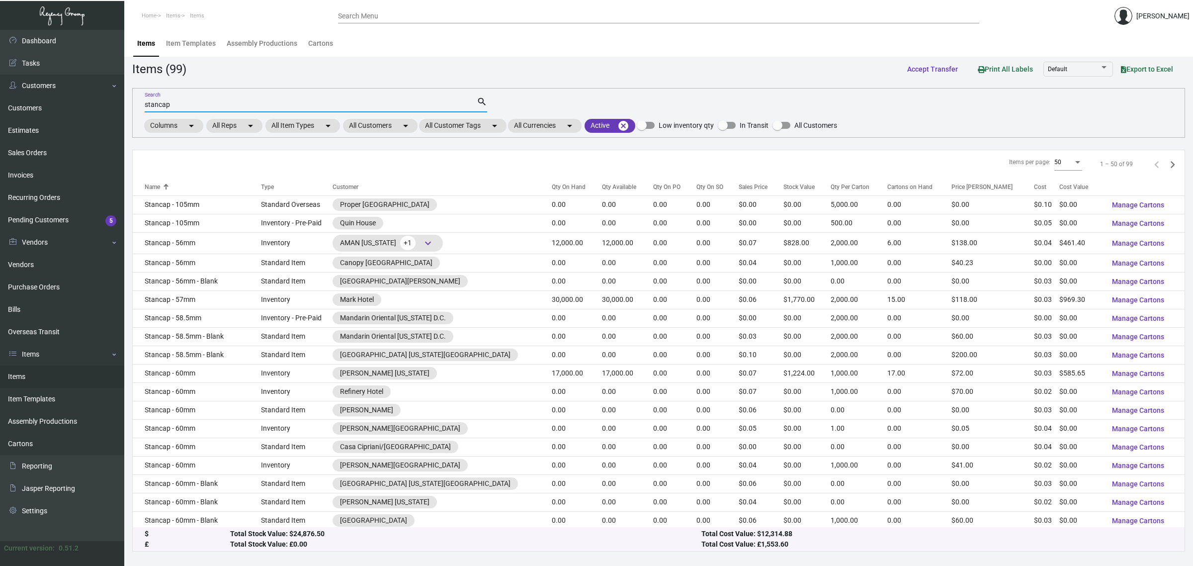
click at [199, 106] on input "stancap" at bounding box center [311, 105] width 332 height 8
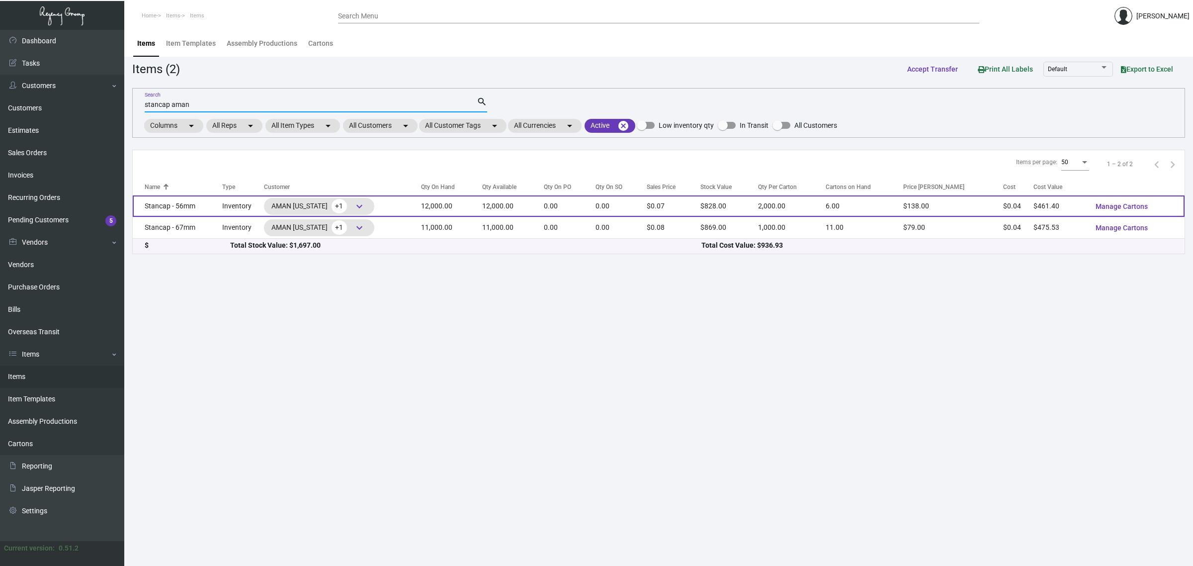
type input "stancap aman"
click at [553, 202] on td "0.00" at bounding box center [570, 205] width 52 height 21
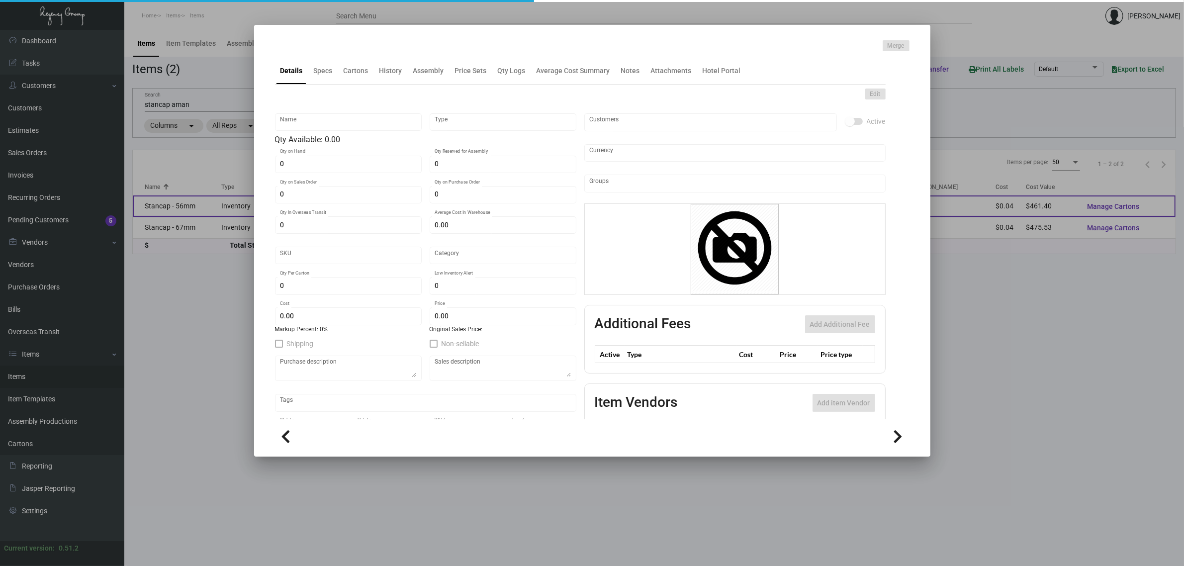
type input "Stancap - 56mm"
type input "Inventory"
type input "12,000"
type input "$ 0.03845"
type input "Standard"
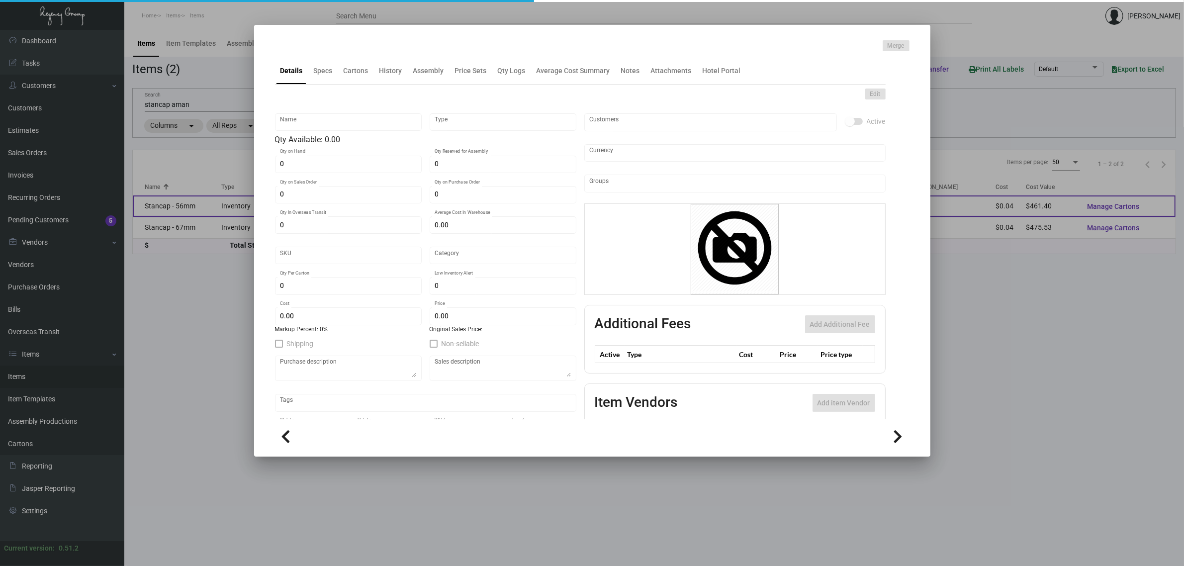
type input "2,000"
type input "$ 0.03845"
type input "$ 0.069"
checkbox input "true"
type input "United States Dollar $"
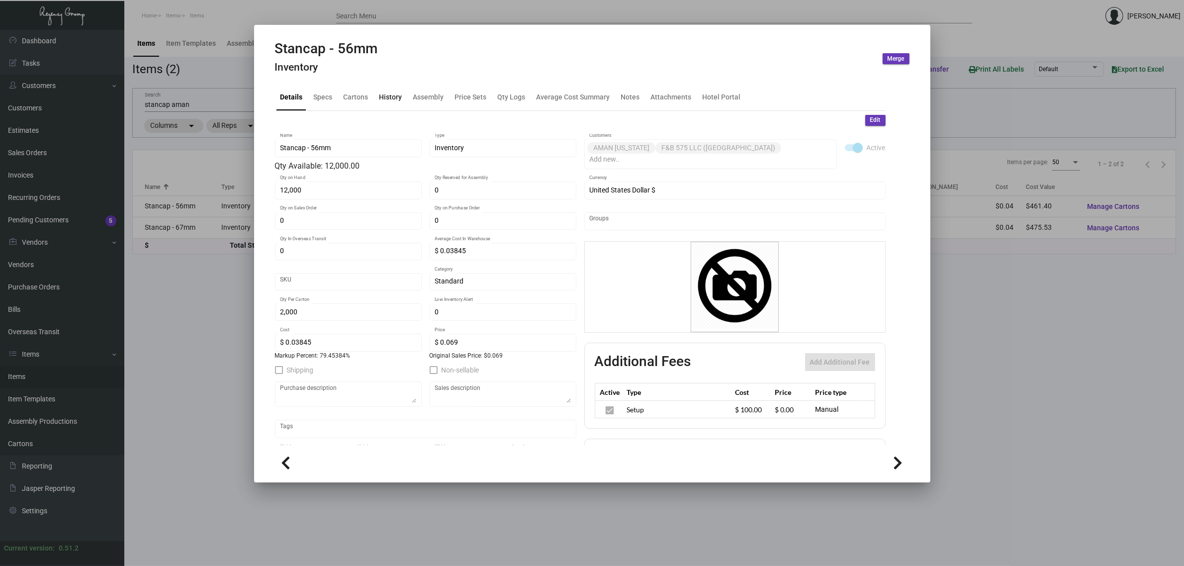
click at [391, 98] on div "History" at bounding box center [390, 96] width 23 height 10
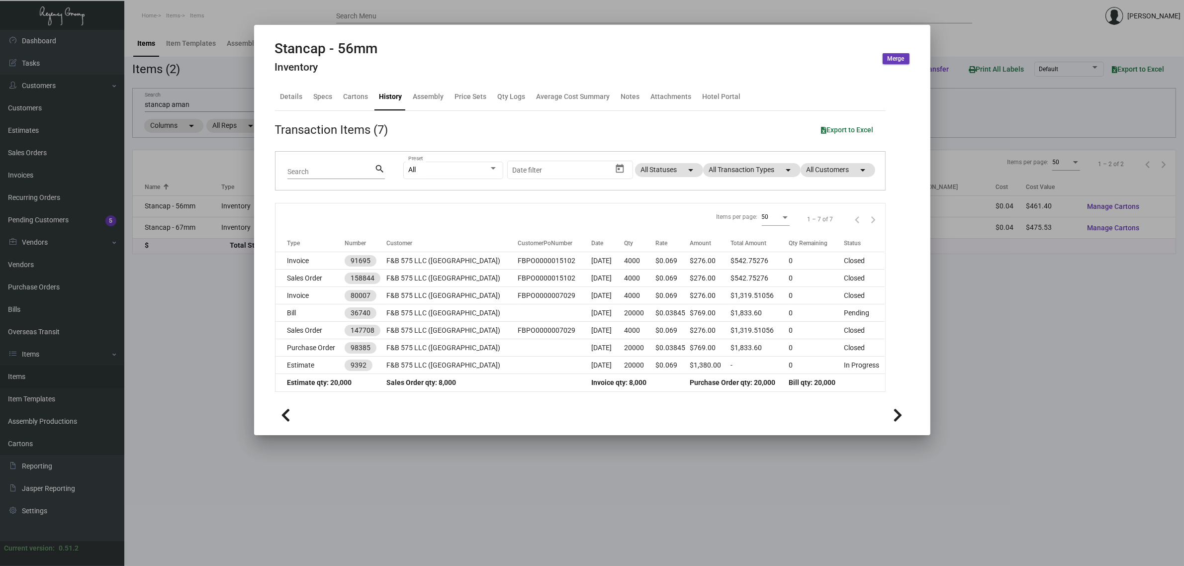
click at [898, 415] on icon at bounding box center [898, 415] width 9 height 15
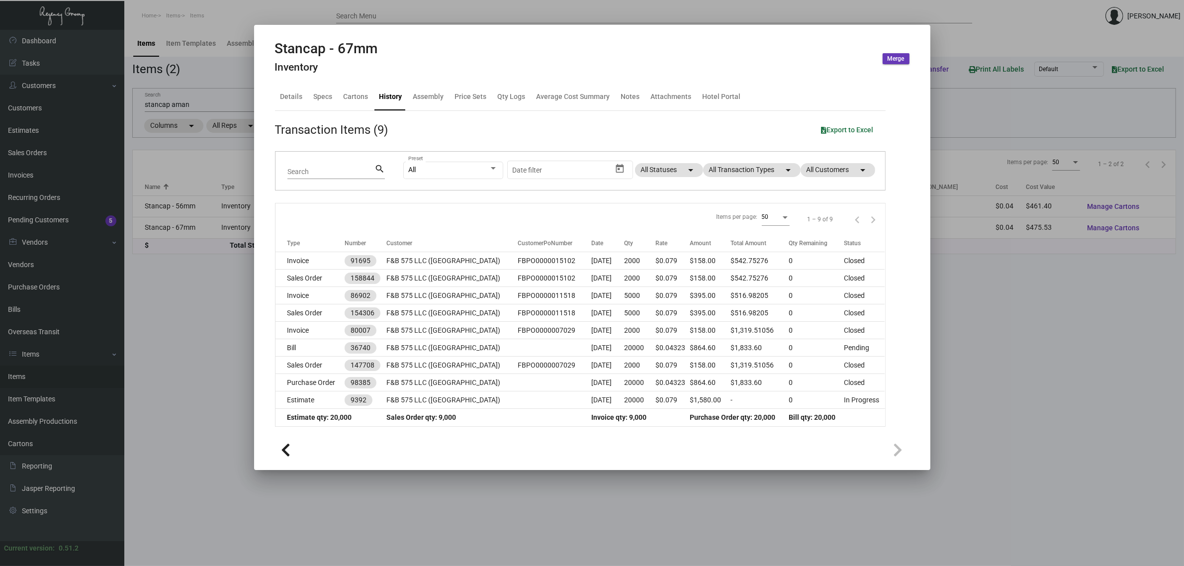
click at [1037, 303] on div at bounding box center [592, 283] width 1184 height 566
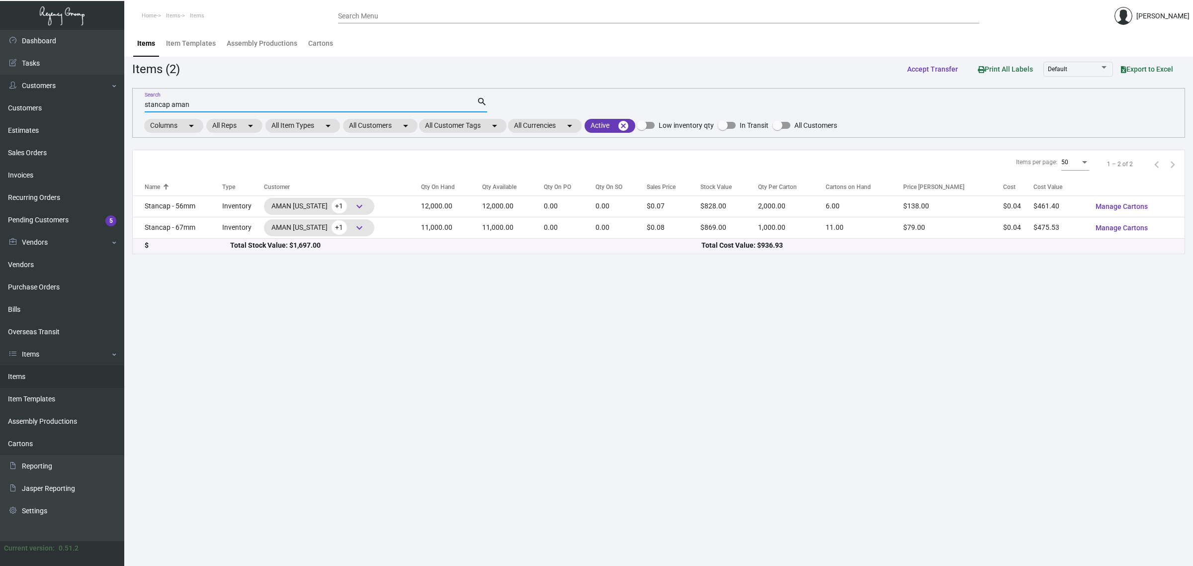
click at [181, 105] on input "stancap aman" at bounding box center [311, 105] width 332 height 8
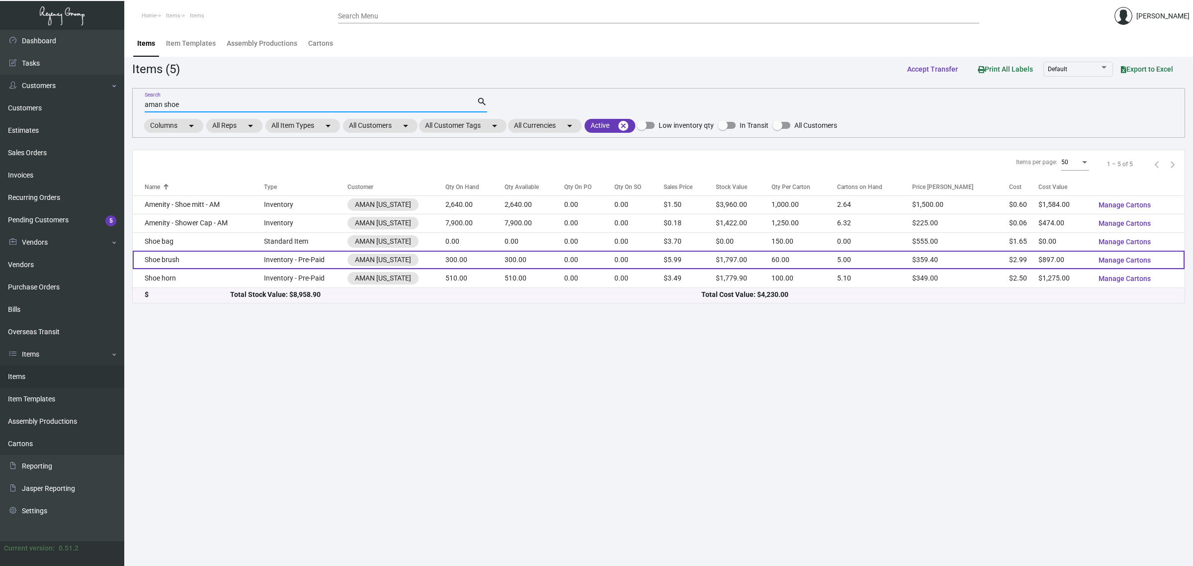
type input "aman shoe"
click at [523, 257] on td "300.00" at bounding box center [535, 260] width 60 height 18
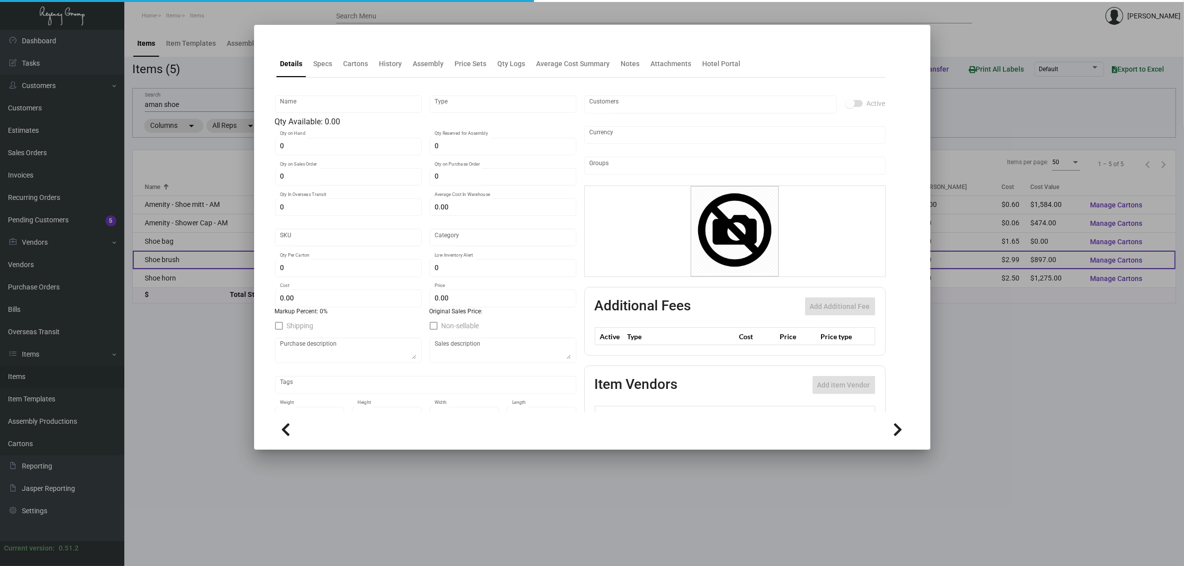
type input "Shoe brush"
type input "Inventory - Pre-Paid"
type input "300"
type input "500"
type input "$ 0.00"
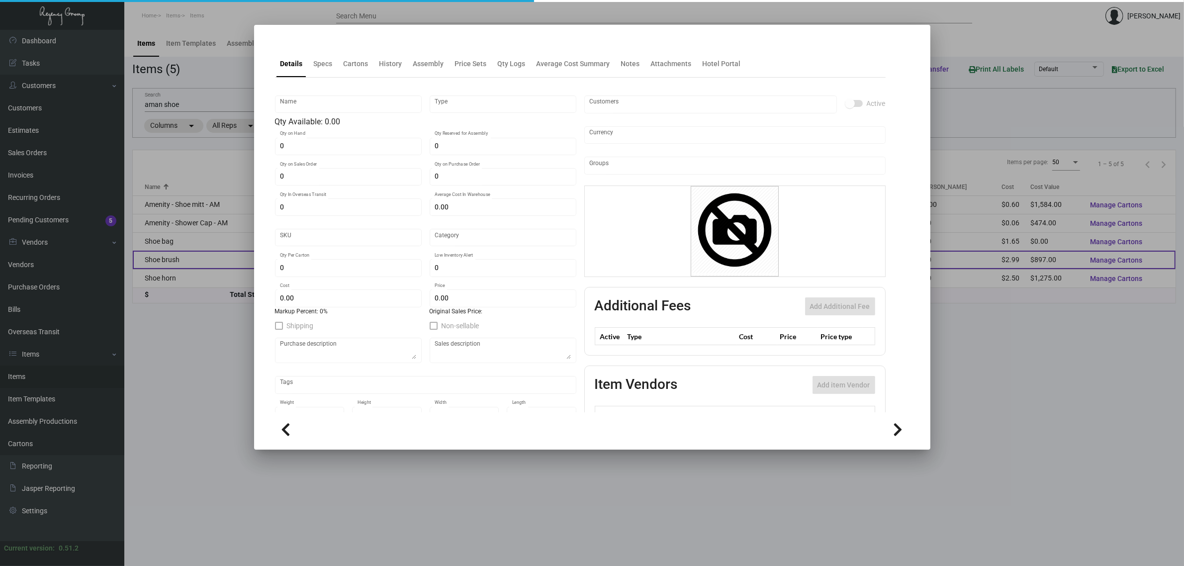
type input "AMNY113"
type input "Overseas"
type input "60"
type input "$ 2.99"
type input "$ 5.99"
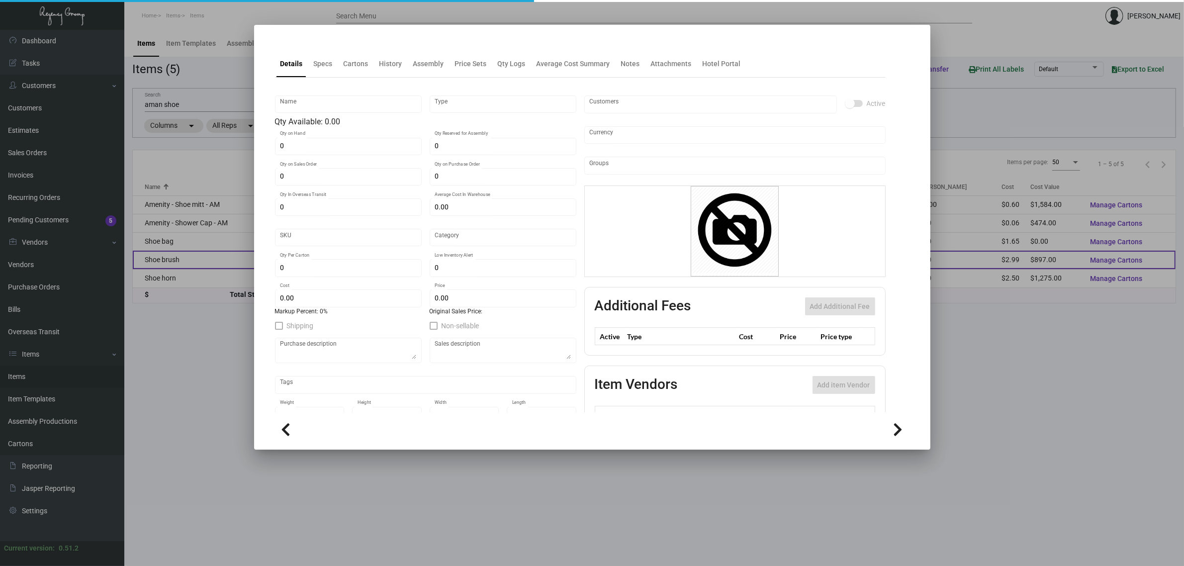
checkbox input "true"
type input "United States Dollar $"
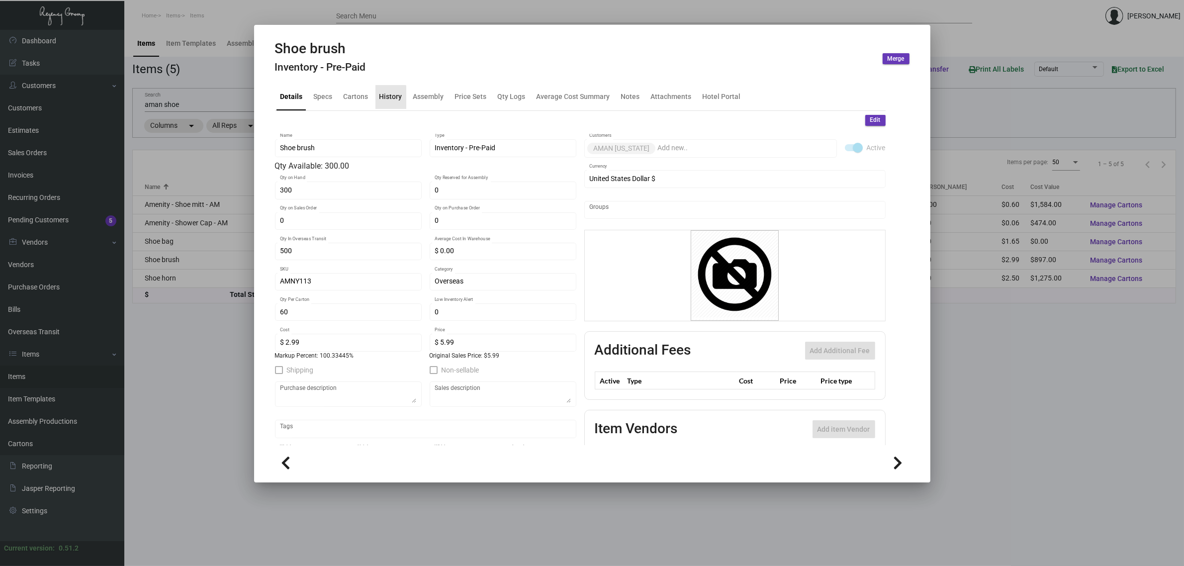
click at [388, 102] on div "History" at bounding box center [390, 96] width 23 height 10
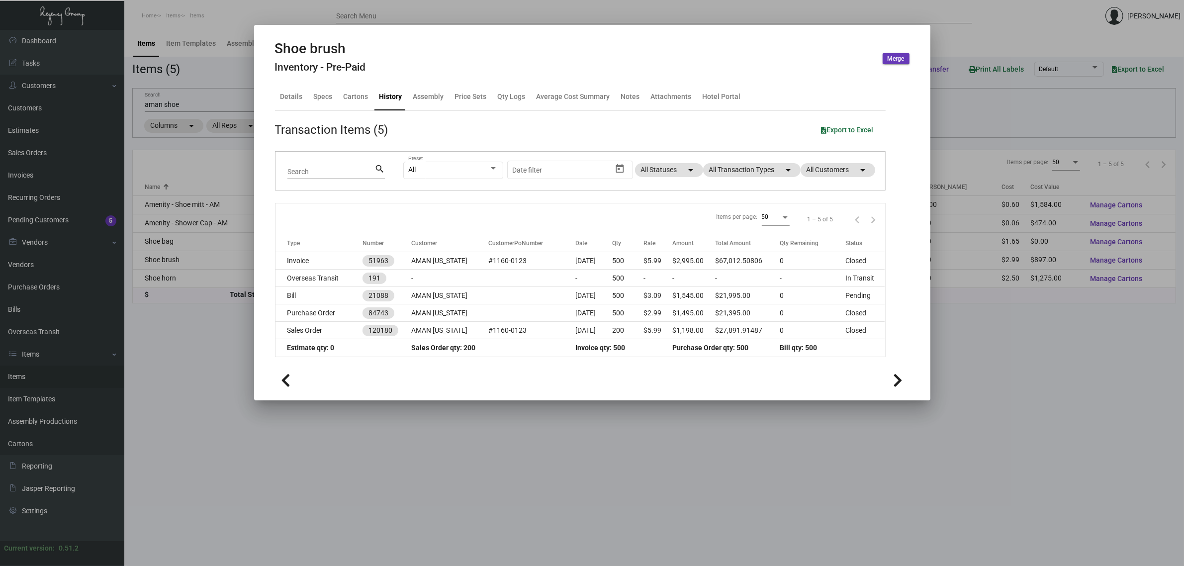
click at [615, 449] on div at bounding box center [592, 283] width 1184 height 566
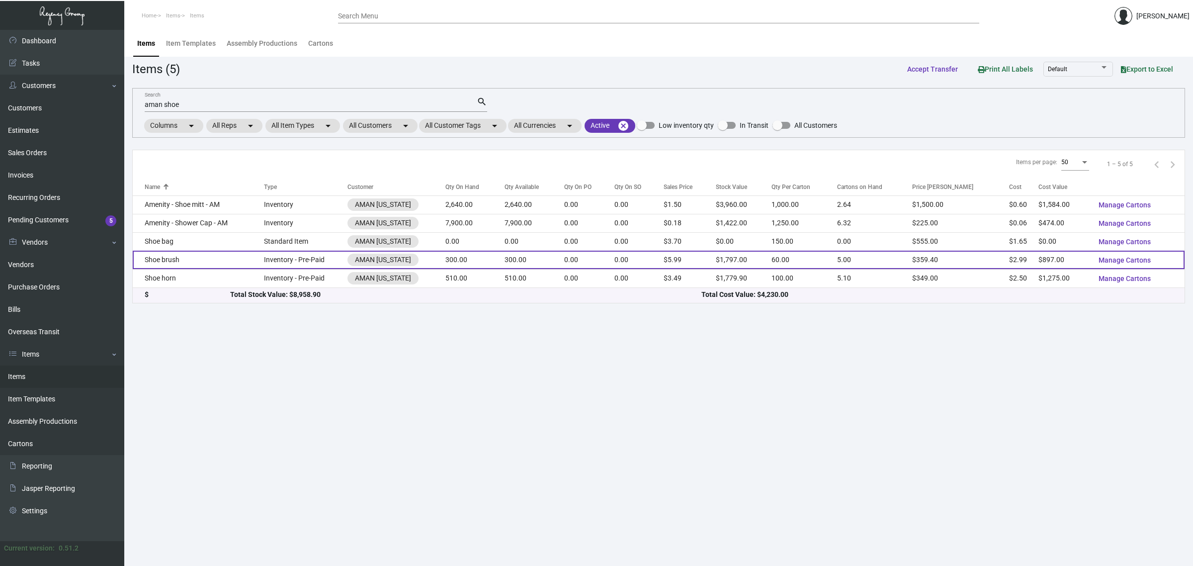
click at [582, 267] on td "0.00" at bounding box center [589, 260] width 50 height 18
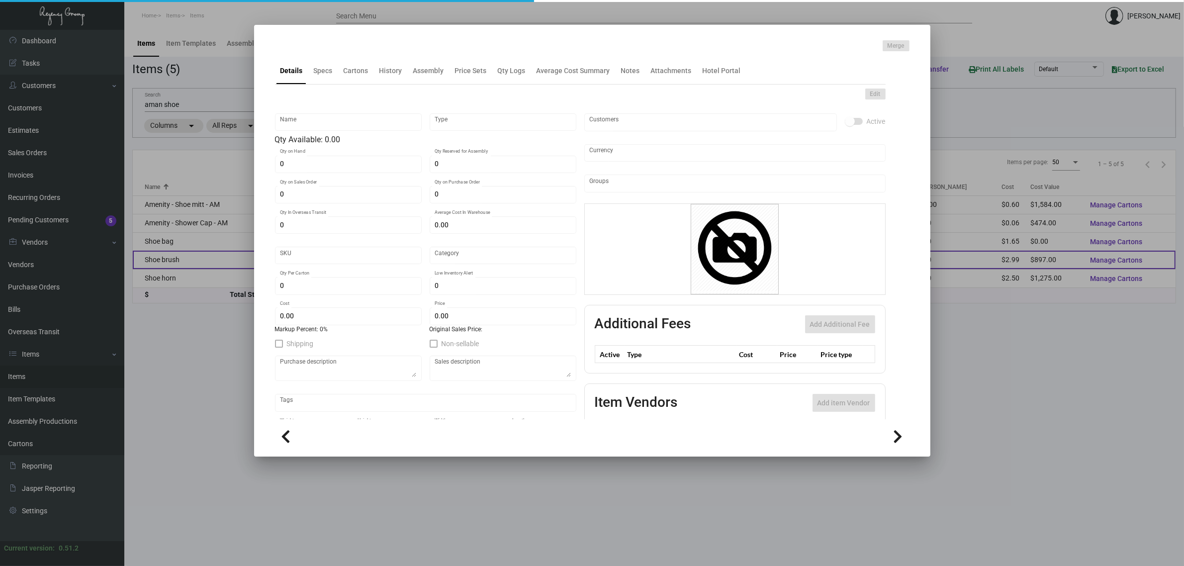
type input "Shoe brush"
type input "Inventory - Pre-Paid"
type input "300"
type input "500"
type input "$ 0.00"
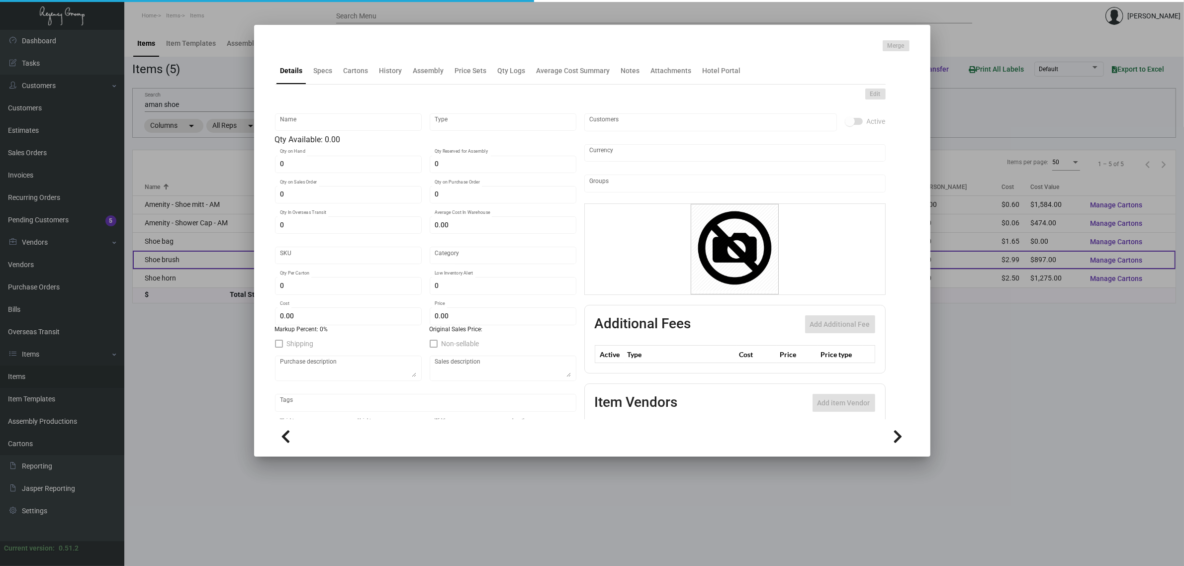
type input "AMNY113"
type input "Overseas"
type input "60"
type input "$ 2.99"
type input "$ 5.99"
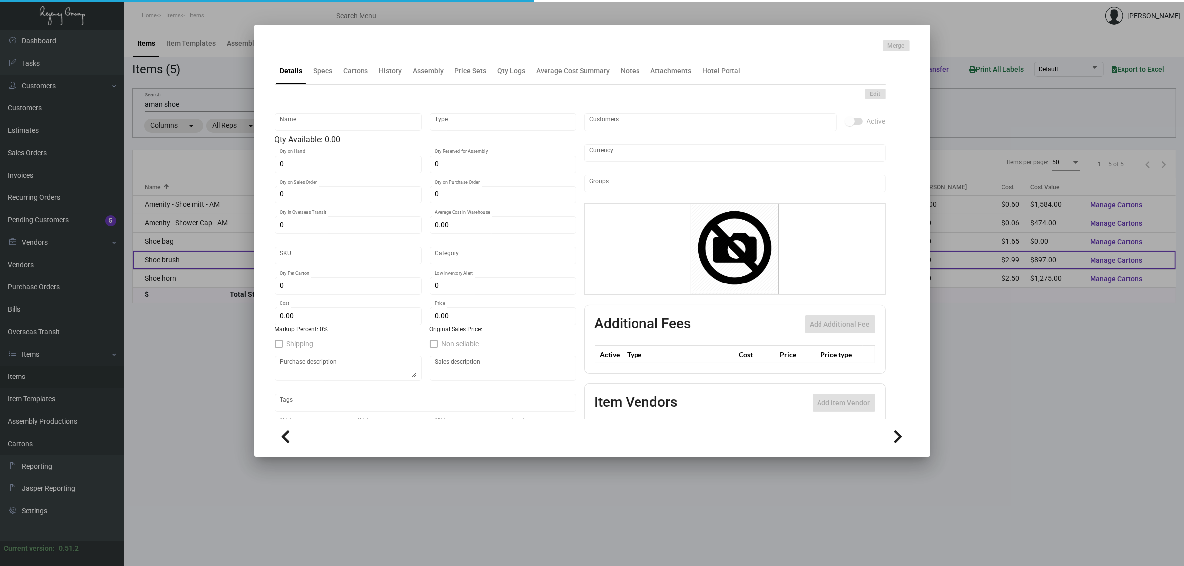
checkbox input "true"
type input "United States Dollar $"
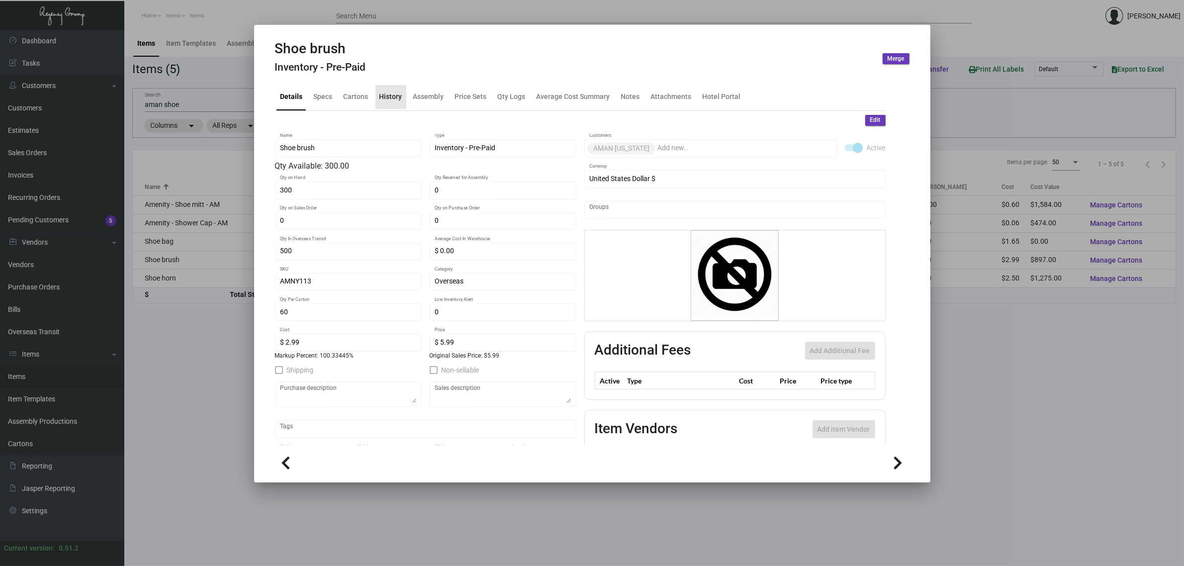
click at [388, 101] on div "History" at bounding box center [390, 96] width 23 height 10
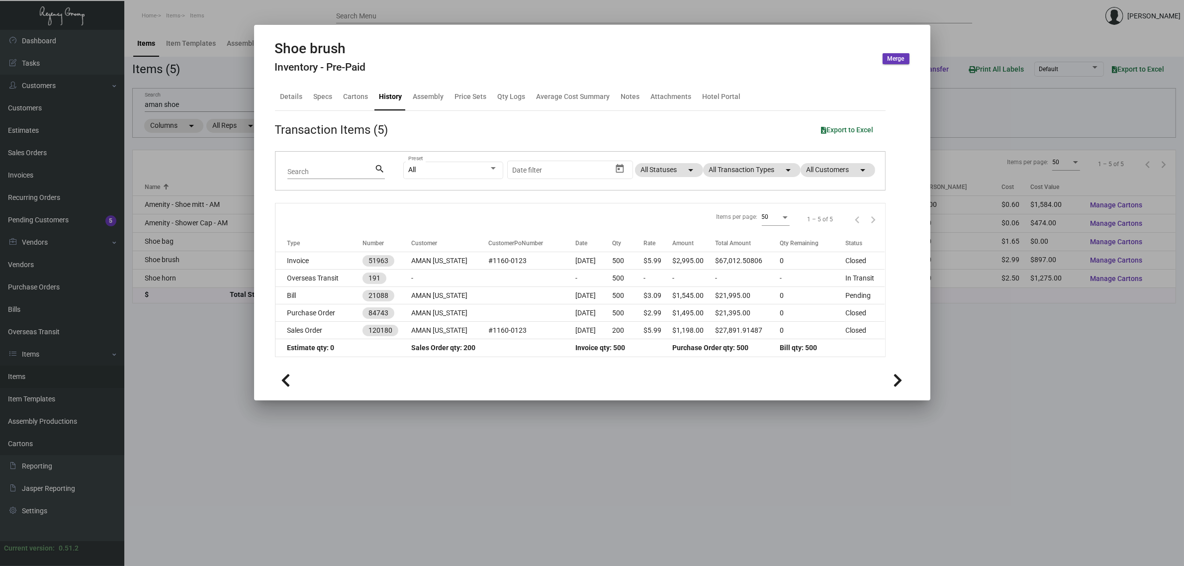
click at [205, 168] on div at bounding box center [592, 283] width 1184 height 566
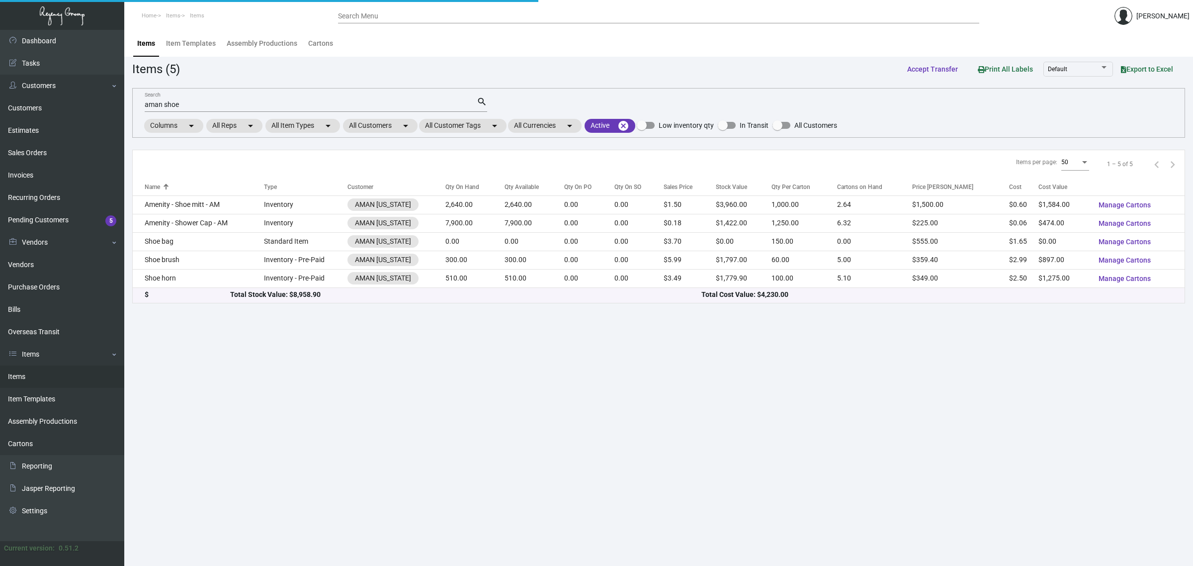
click at [176, 103] on input "aman shoe" at bounding box center [311, 105] width 332 height 8
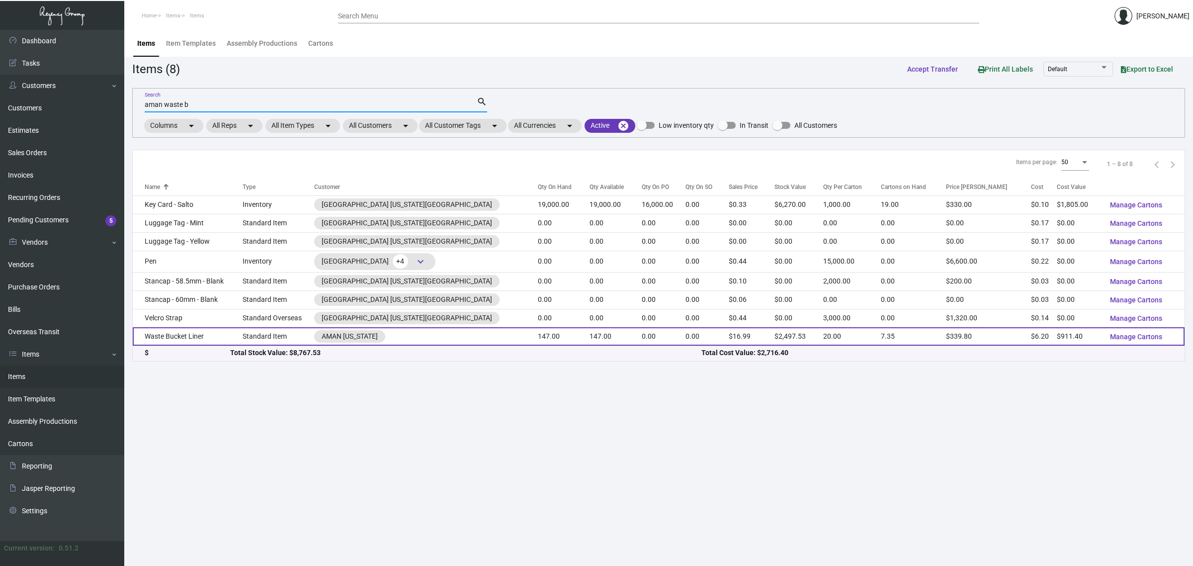
type input "aman waste b"
click at [215, 339] on td "Waste Bucket Liner" at bounding box center [188, 336] width 110 height 18
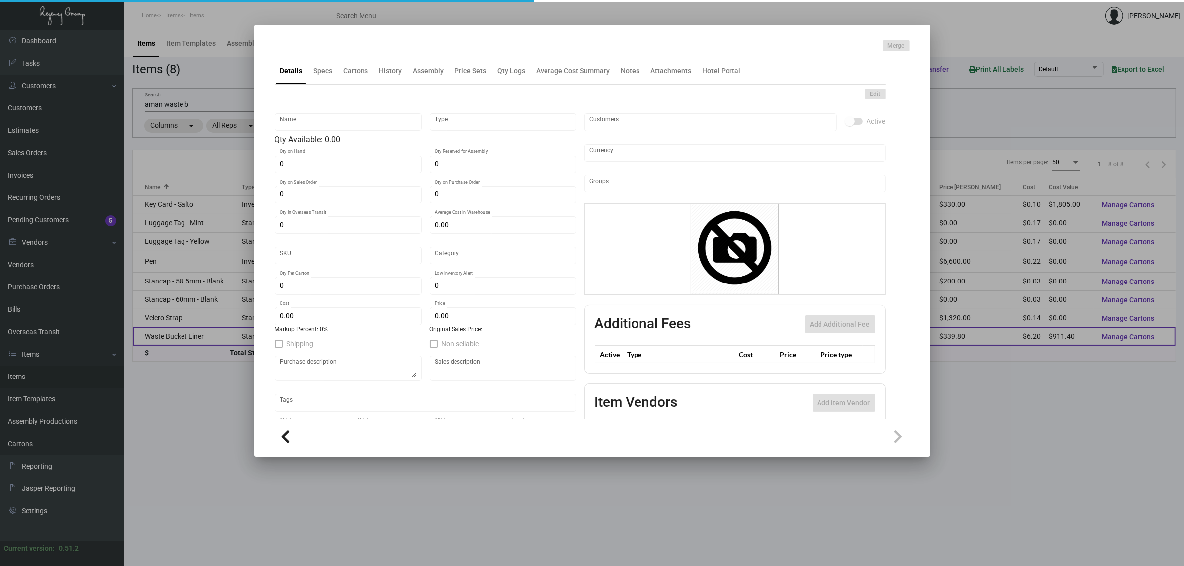
type input "Waste Bucket Liner"
type input "Standard Item"
type input "147"
type input "$ 6.20"
type input "AMNY111"
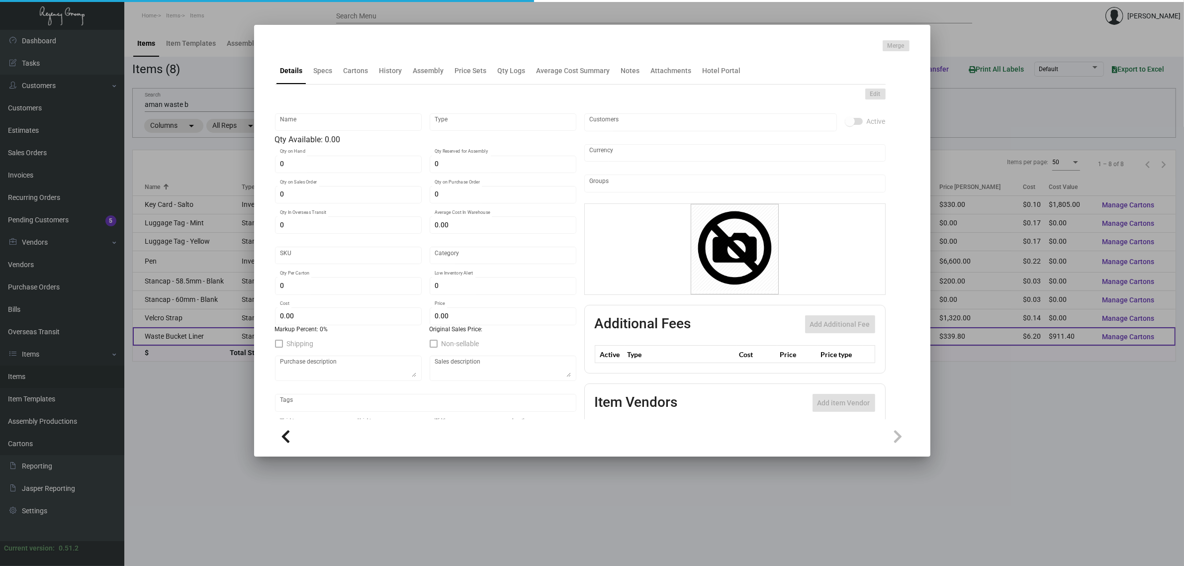
type input "Overseas"
type input "20"
type input "$ 6.20"
type input "$ 16.99"
checkbox input "true"
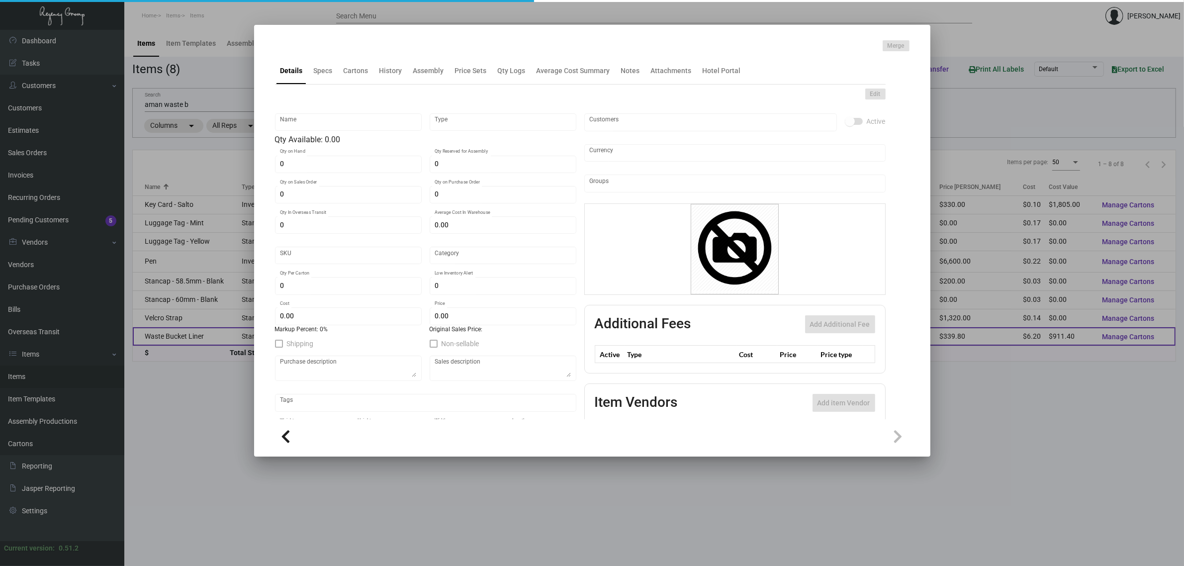
checkbox input "true"
type input "United States Dollar $"
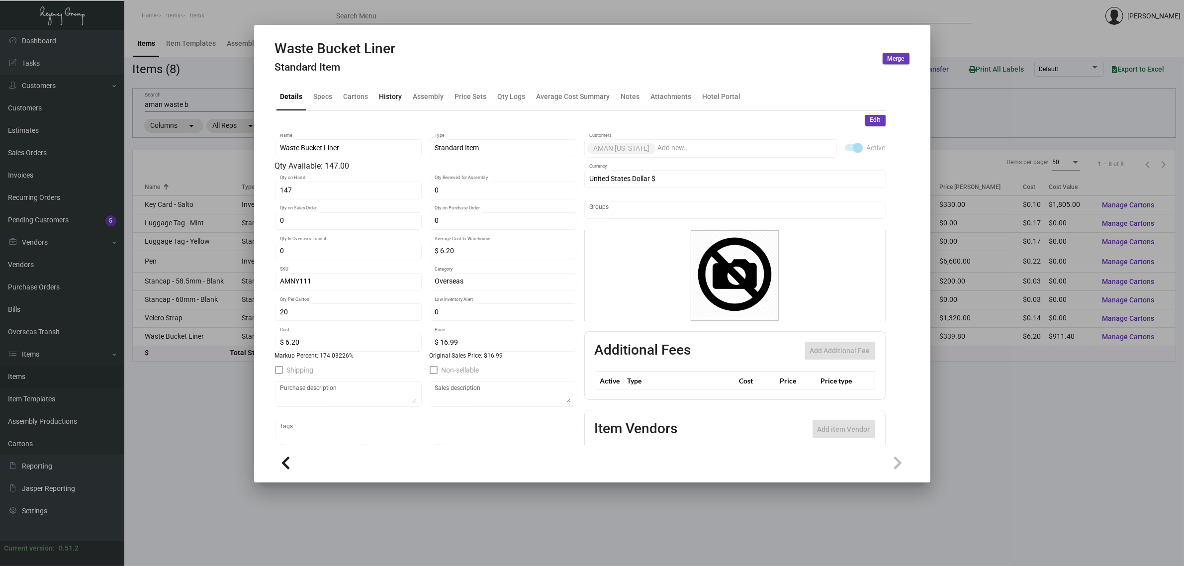
click at [397, 95] on div "History" at bounding box center [390, 96] width 23 height 10
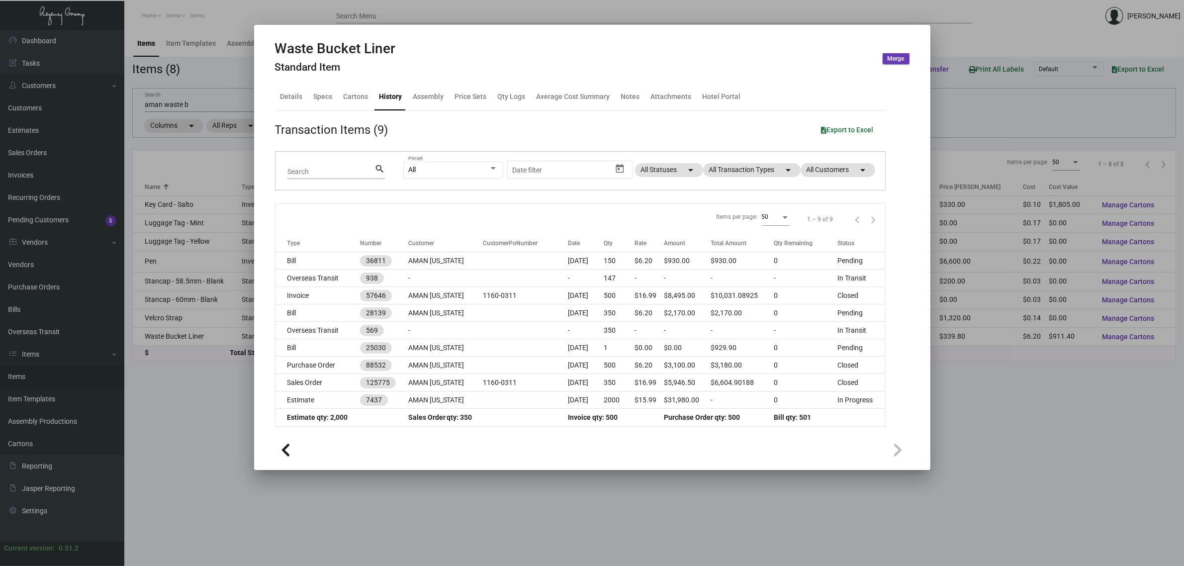
click at [662, 481] on div at bounding box center [592, 283] width 1184 height 566
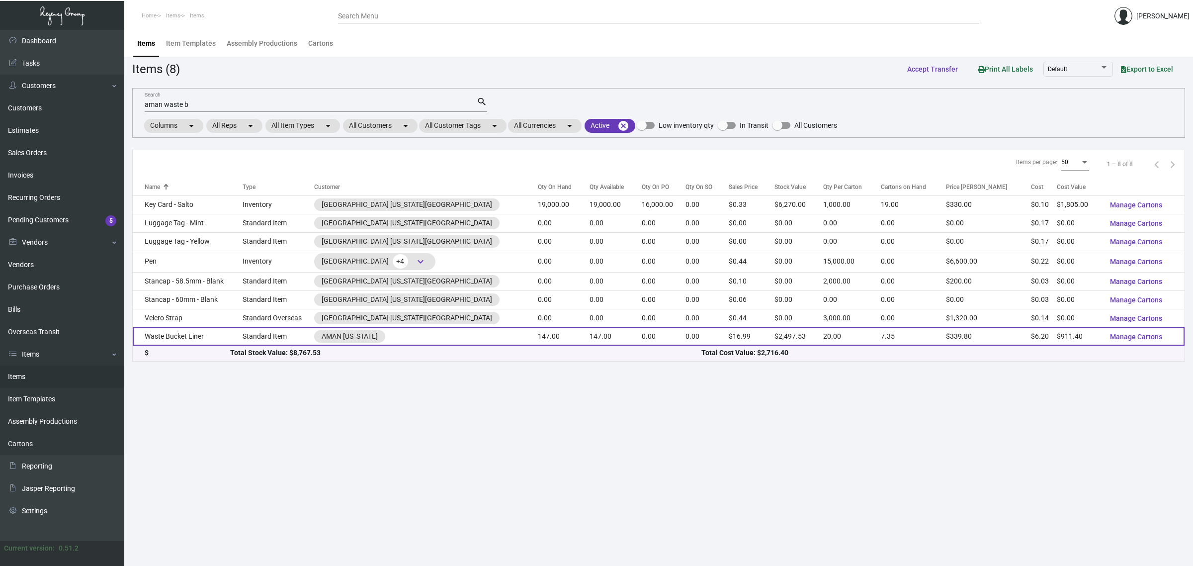
click at [592, 336] on td "147.00" at bounding box center [616, 336] width 52 height 18
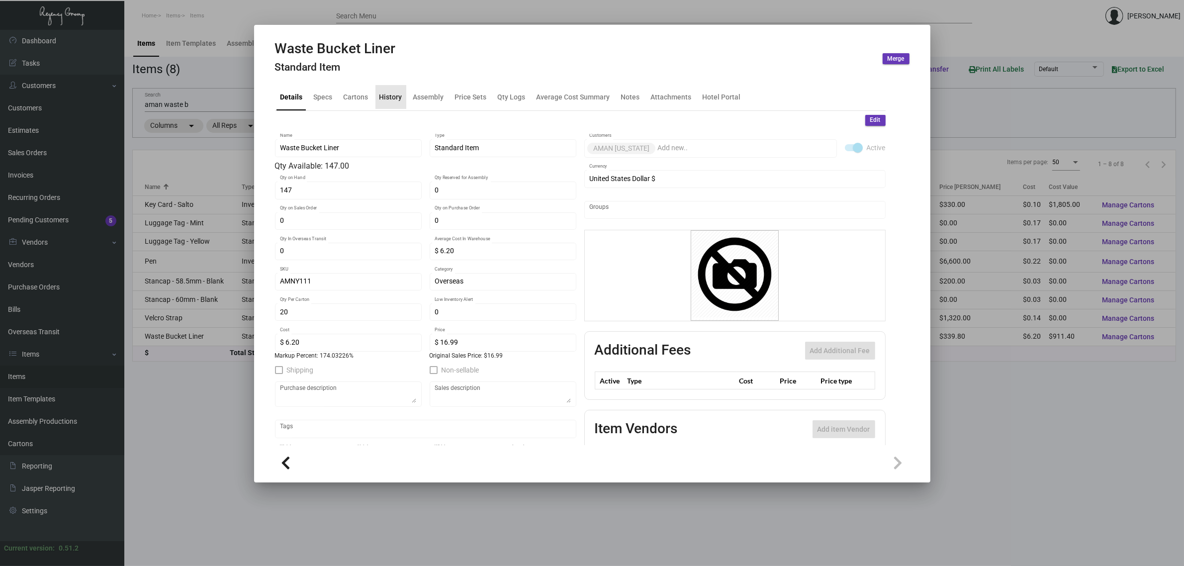
click at [395, 103] on div "History" at bounding box center [390, 97] width 31 height 24
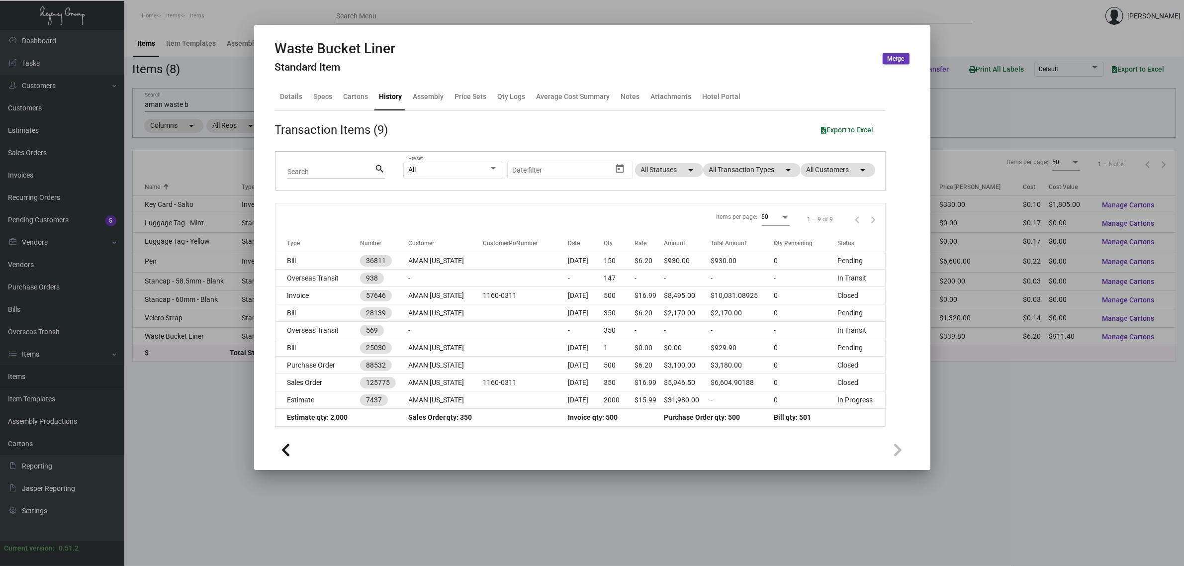
click at [513, 434] on div at bounding box center [592, 450] width 635 height 34
click at [995, 397] on div at bounding box center [592, 283] width 1184 height 566
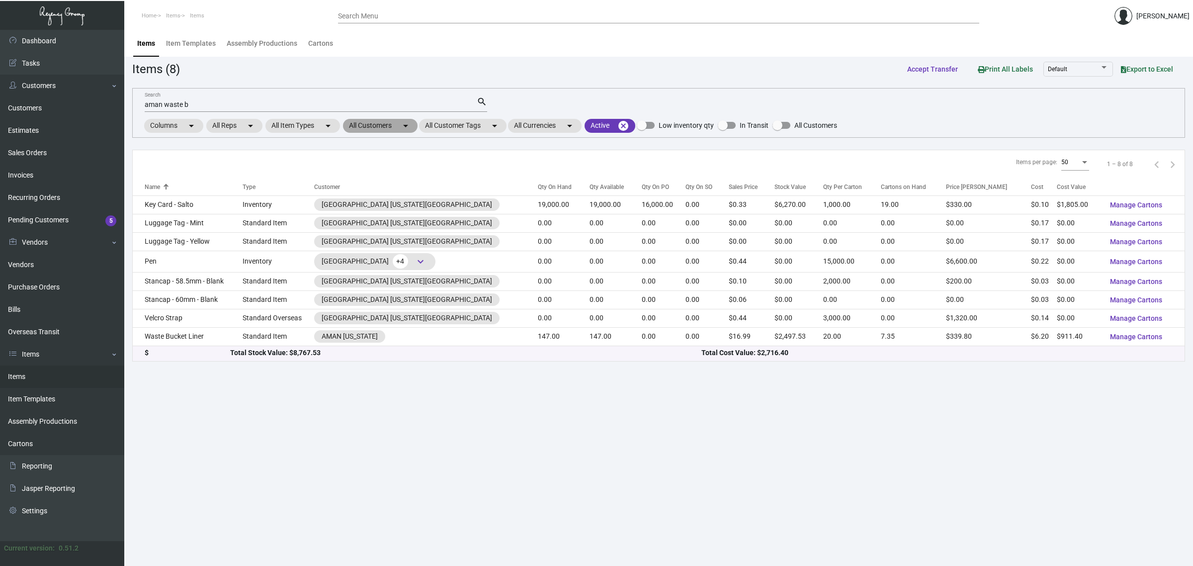
click at [409, 126] on mat-icon "arrow_drop_down" at bounding box center [406, 126] width 12 height 12
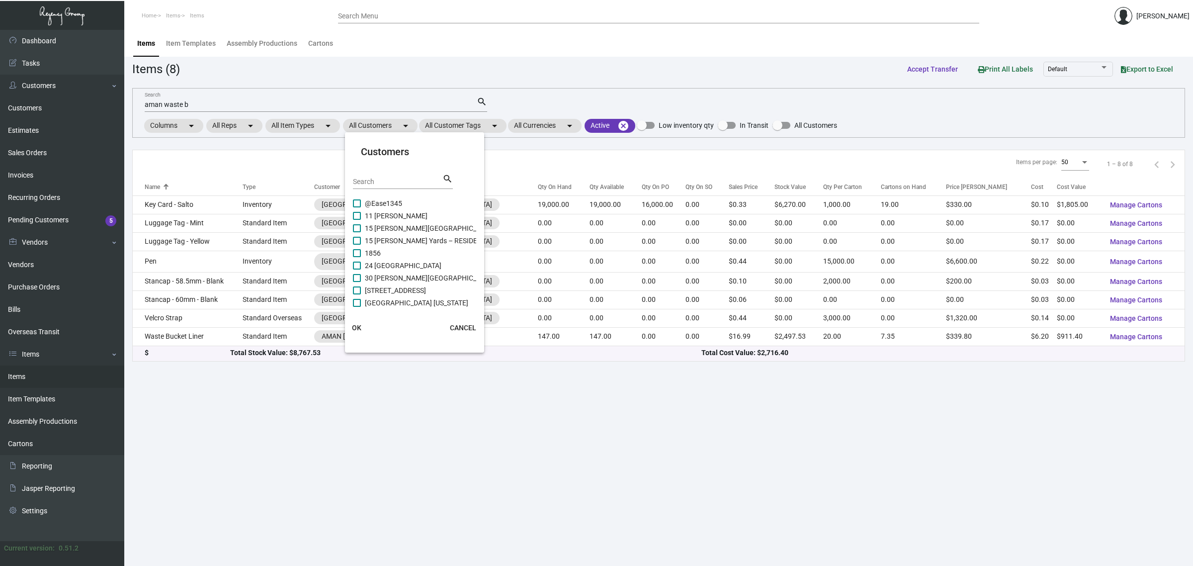
click at [324, 104] on div at bounding box center [596, 283] width 1193 height 566
click at [324, 104] on input "aman waste b" at bounding box center [311, 105] width 332 height 8
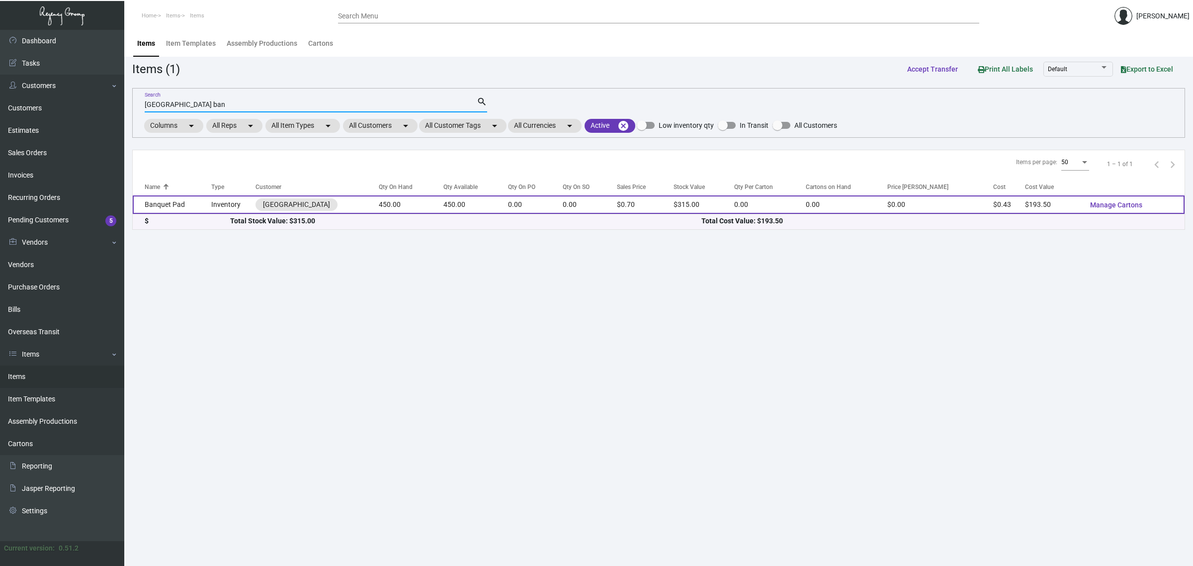
type input "lido house hotel ban"
click at [199, 200] on td "Banquet Pad" at bounding box center [172, 204] width 79 height 18
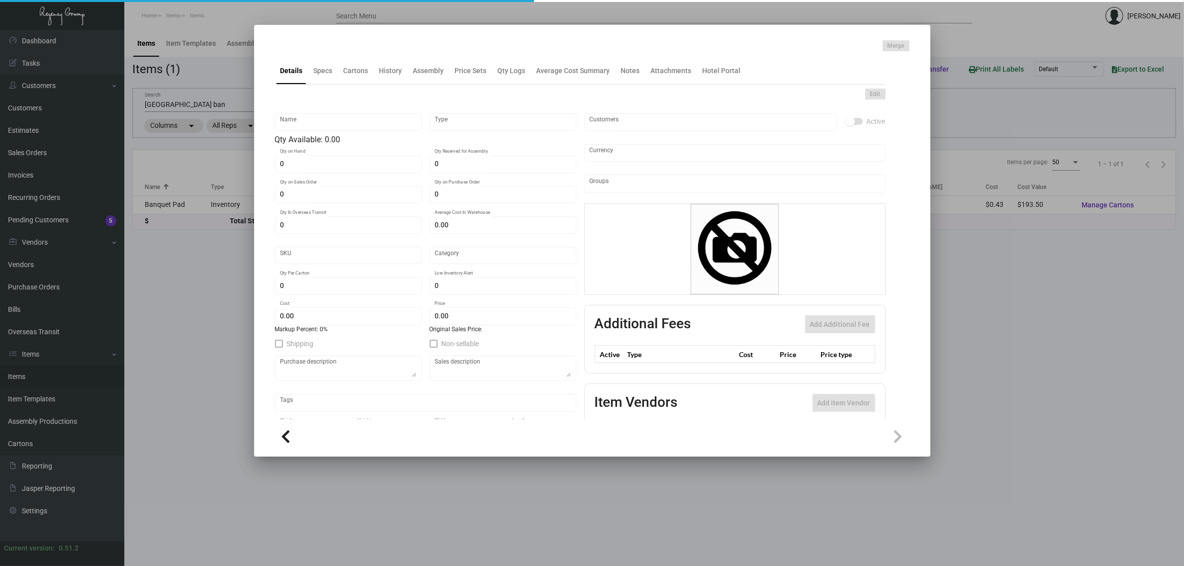
type input "Banquet Pad"
type input "Inventory"
type input "450"
type input "$ 0.43"
type input "LHH-Banquet Pad-87-INV"
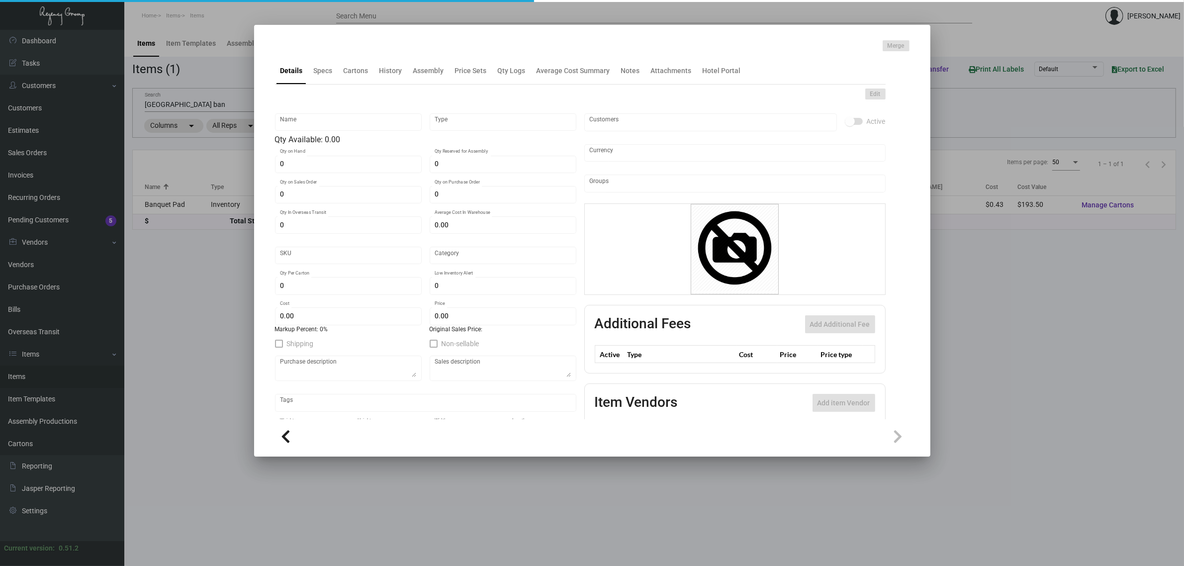
type input "Standard"
type input "$ 0.43"
type input "$ 0.70"
checkbox input "true"
type input "United States Dollar $"
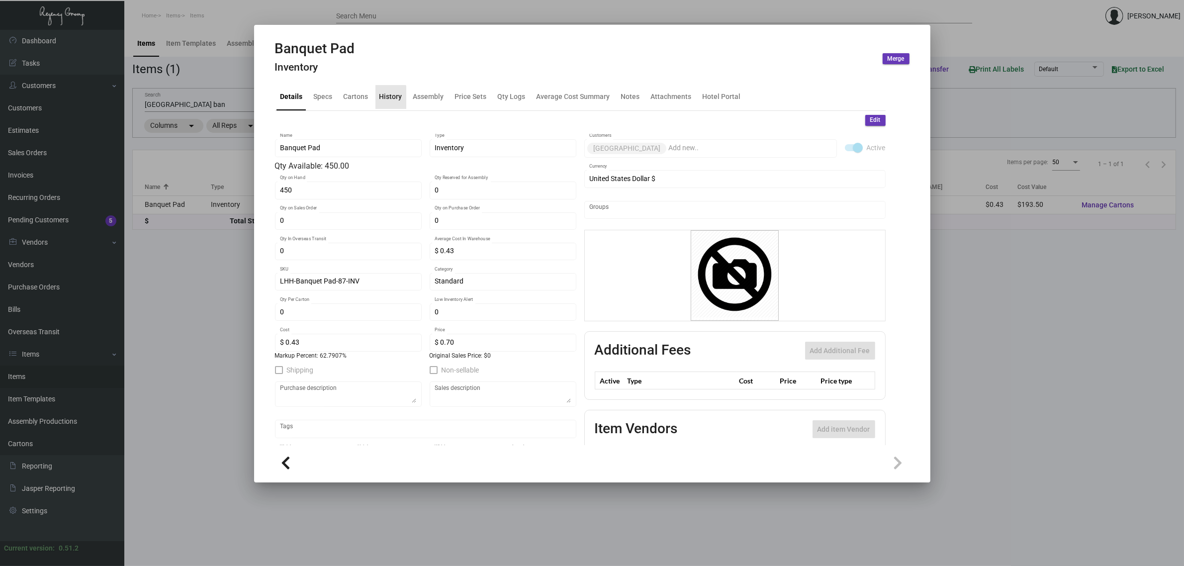
click at [389, 98] on div "History" at bounding box center [390, 96] width 23 height 10
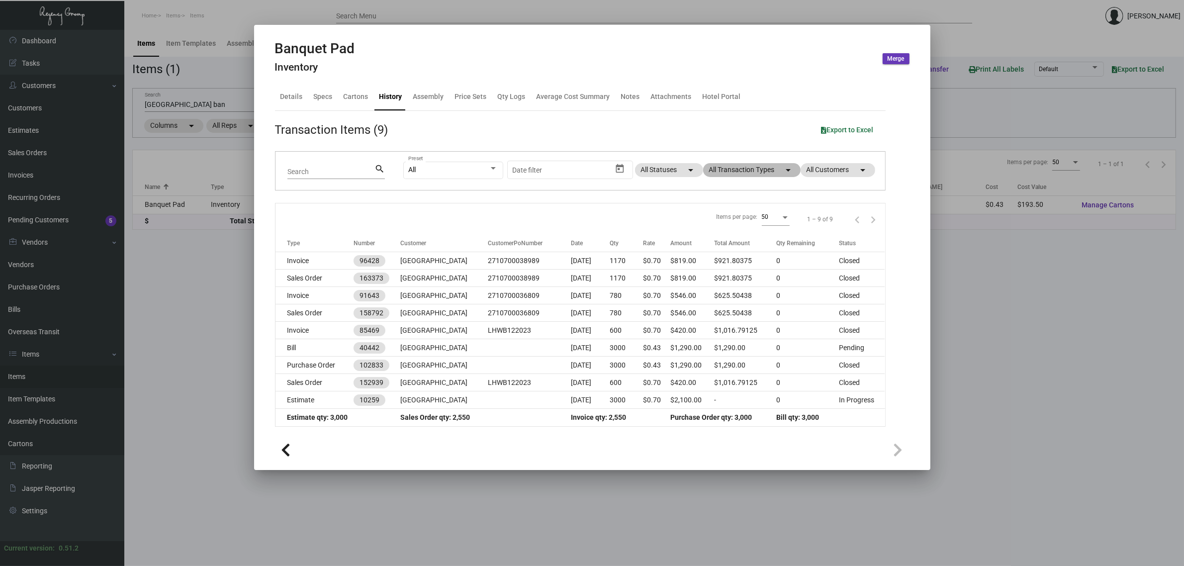
click at [759, 173] on mat-chip "All Transaction Types arrow_drop_down" at bounding box center [751, 170] width 97 height 14
click at [564, 205] on div at bounding box center [592, 283] width 1184 height 566
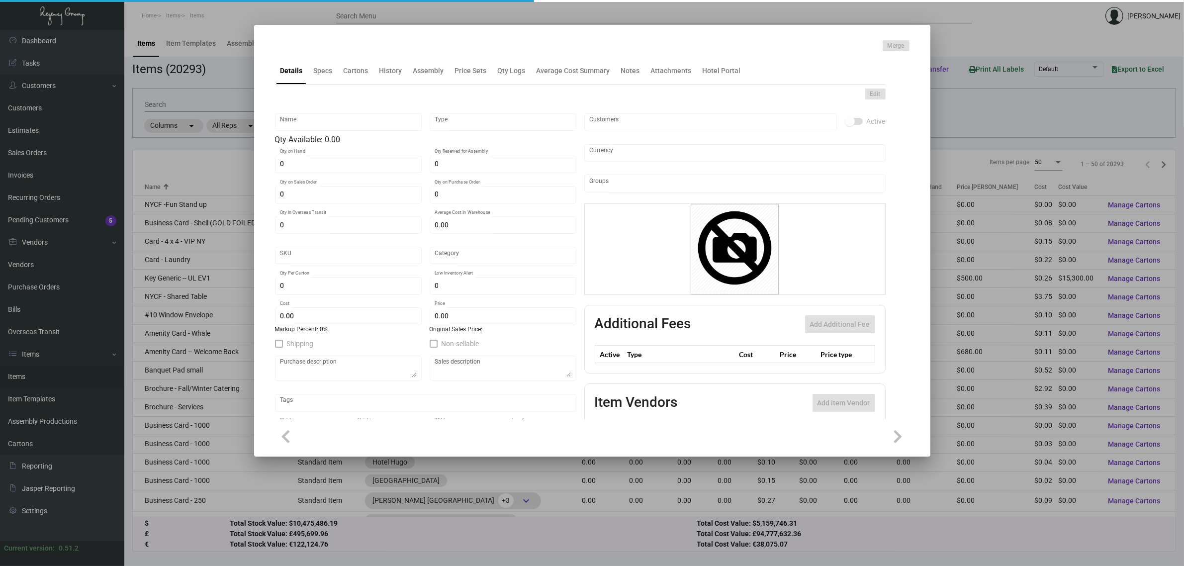
type input "Ear Plugs"
type input "Inventory"
type input "700"
type input "$ 0.00"
type input "3299"
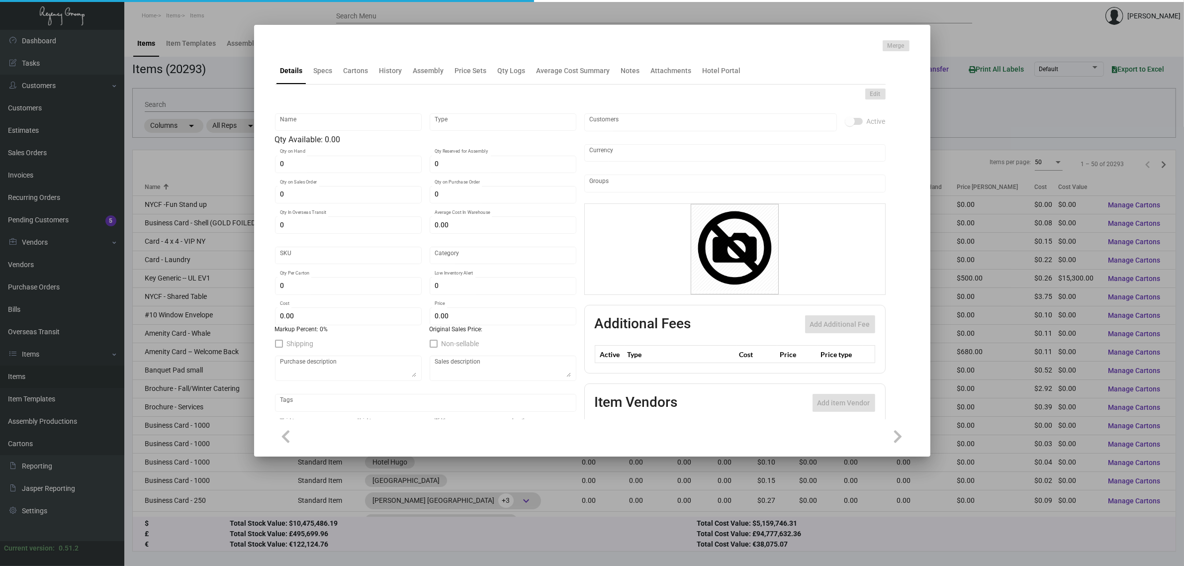
type input "Standard"
type input "700"
type input "200"
type input "$ 0.38"
type input "$ 1.49"
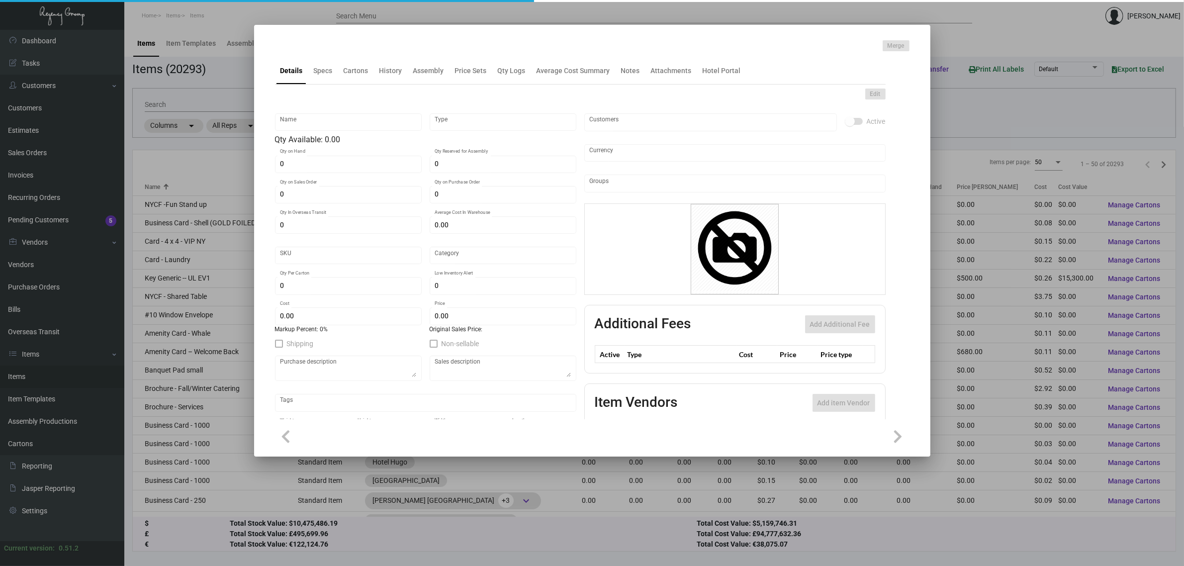
type textarea "Ear Plugs Pillow box w/ 2 color logo, WHITE ear plugs"
checkbox input "true"
type input "United States Dollar $"
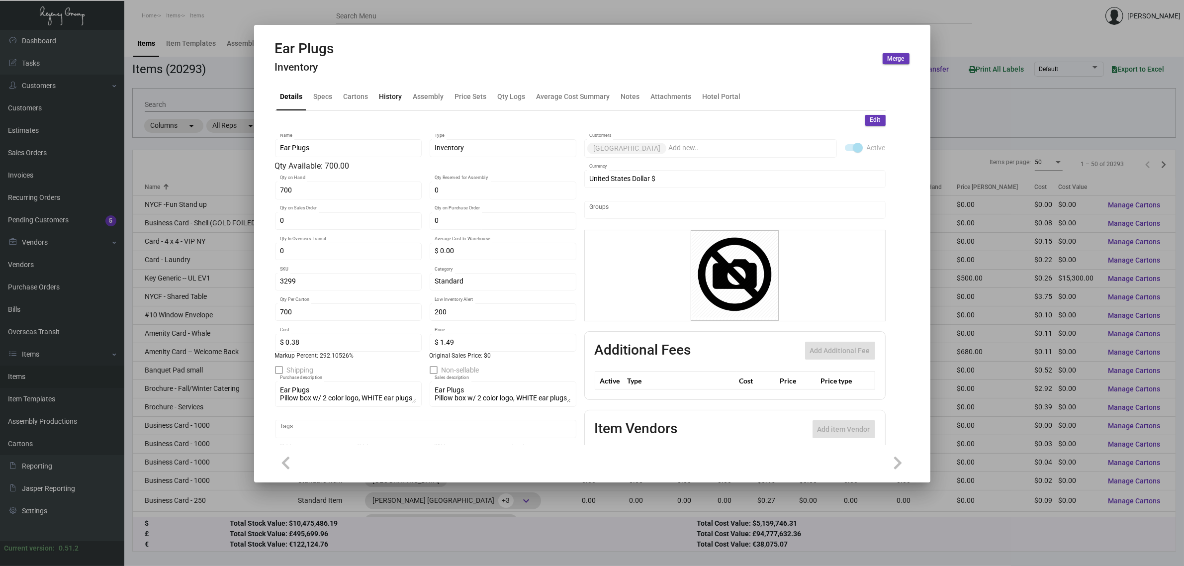
click at [386, 93] on div "History" at bounding box center [390, 96] width 23 height 10
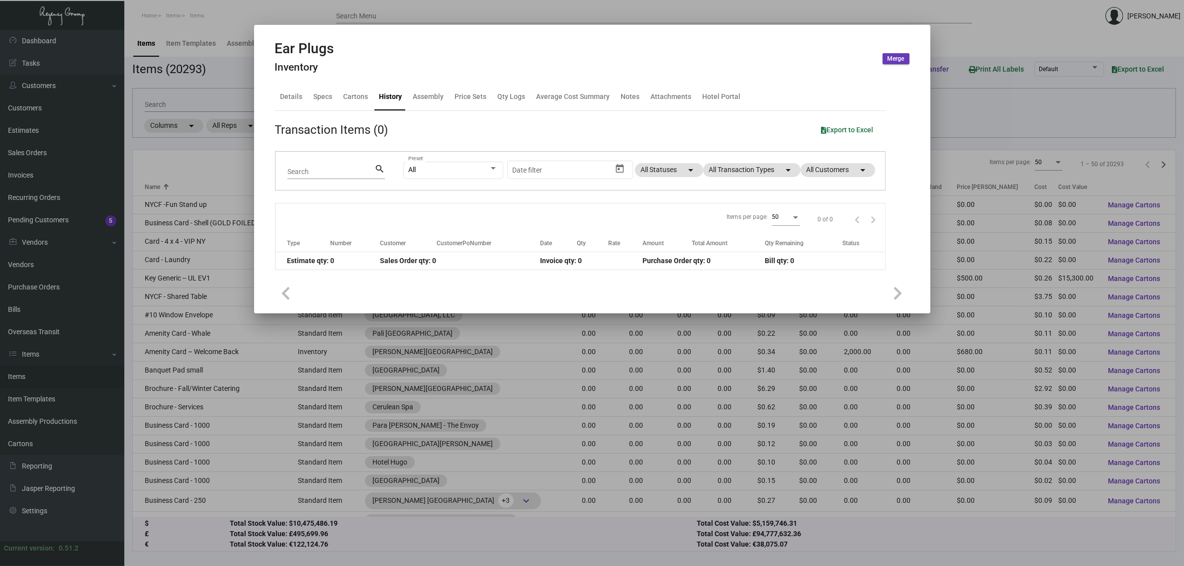
click at [223, 106] on div at bounding box center [592, 283] width 1184 height 566
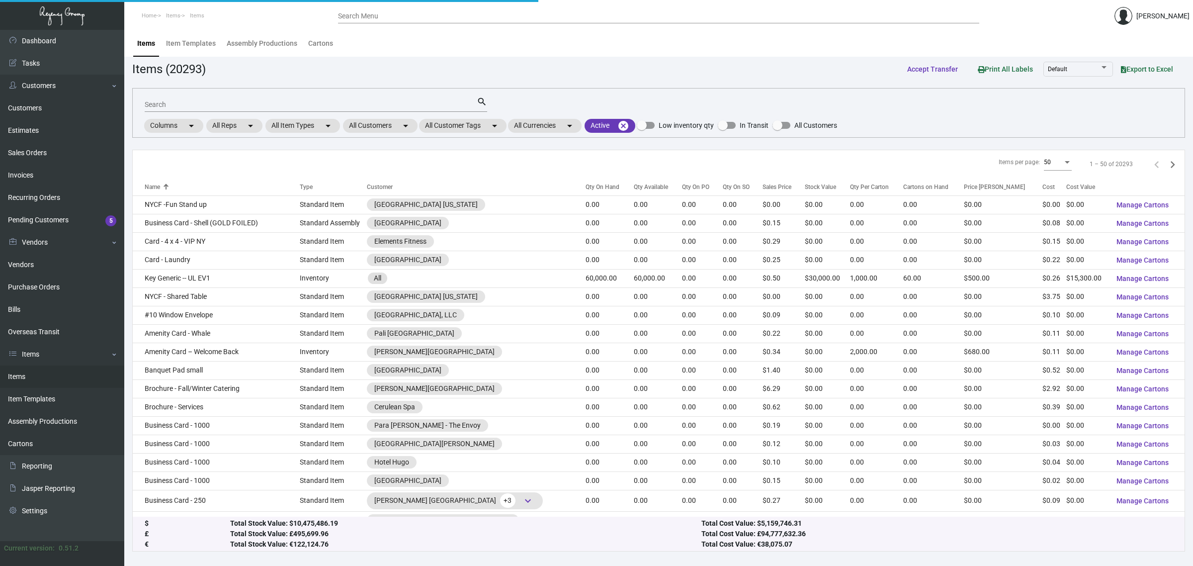
click at [223, 106] on input "Search" at bounding box center [311, 105] width 332 height 8
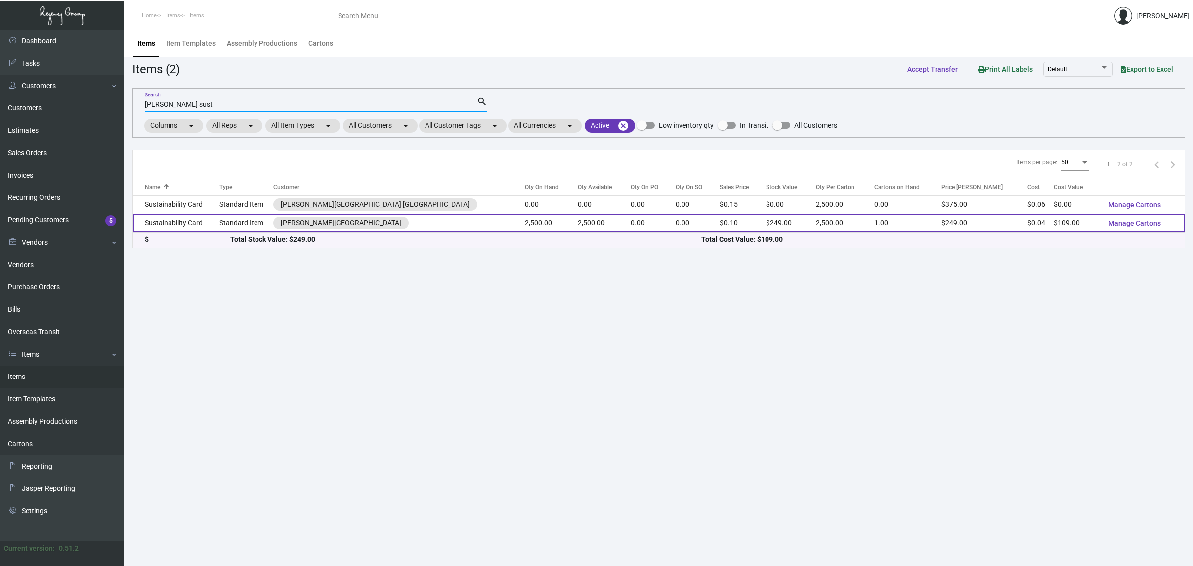
type input "pestana sust"
click at [582, 221] on td "2,500.00" at bounding box center [604, 223] width 53 height 18
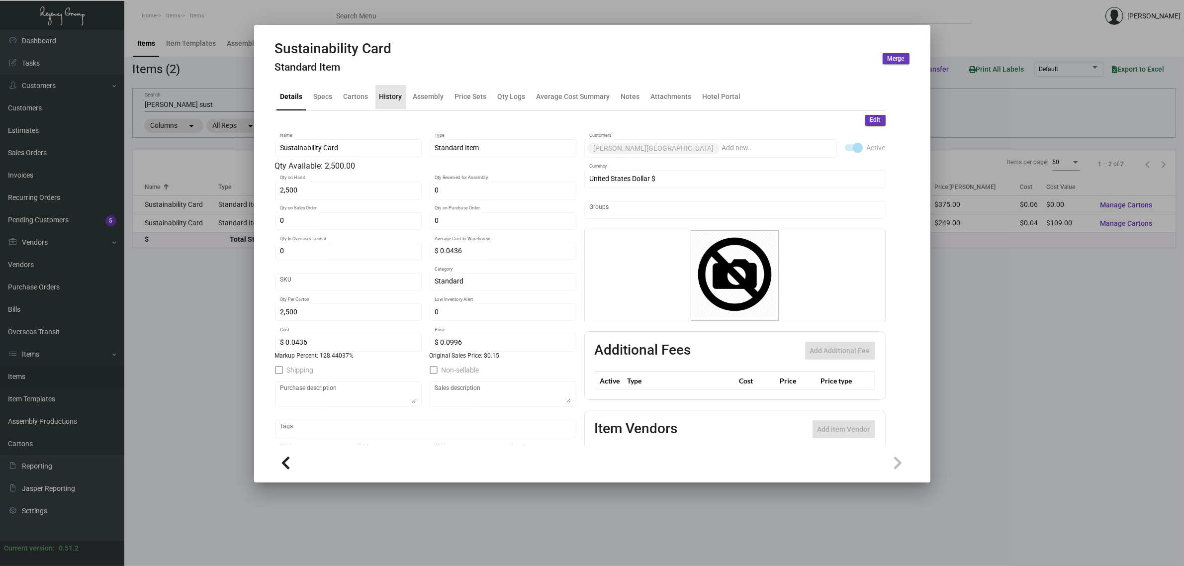
click at [395, 106] on div "History" at bounding box center [390, 97] width 31 height 24
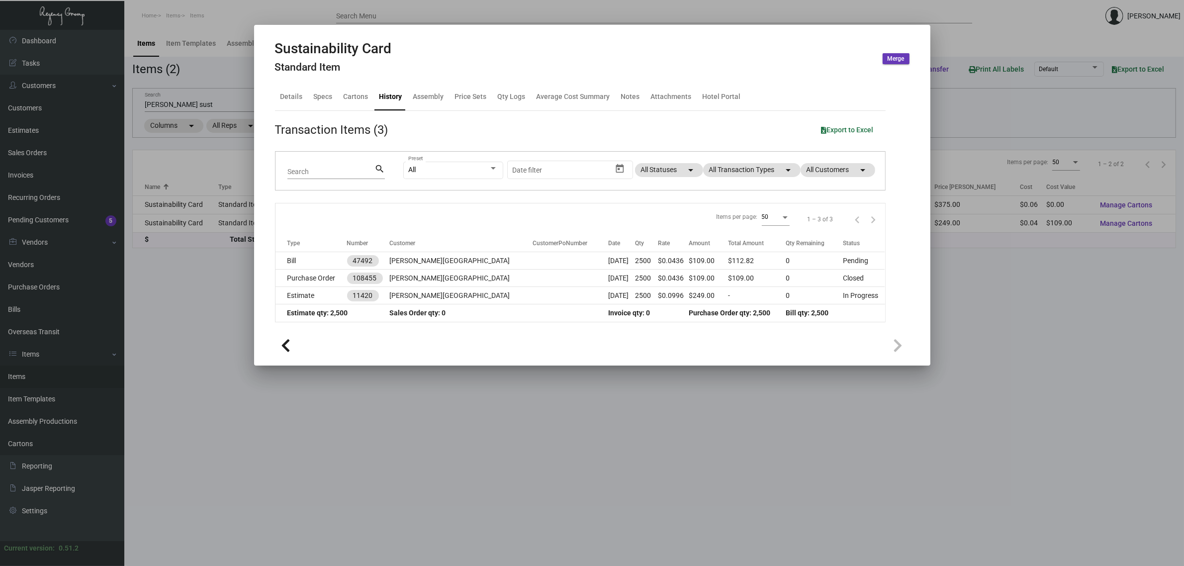
click at [1002, 270] on div at bounding box center [592, 283] width 1184 height 566
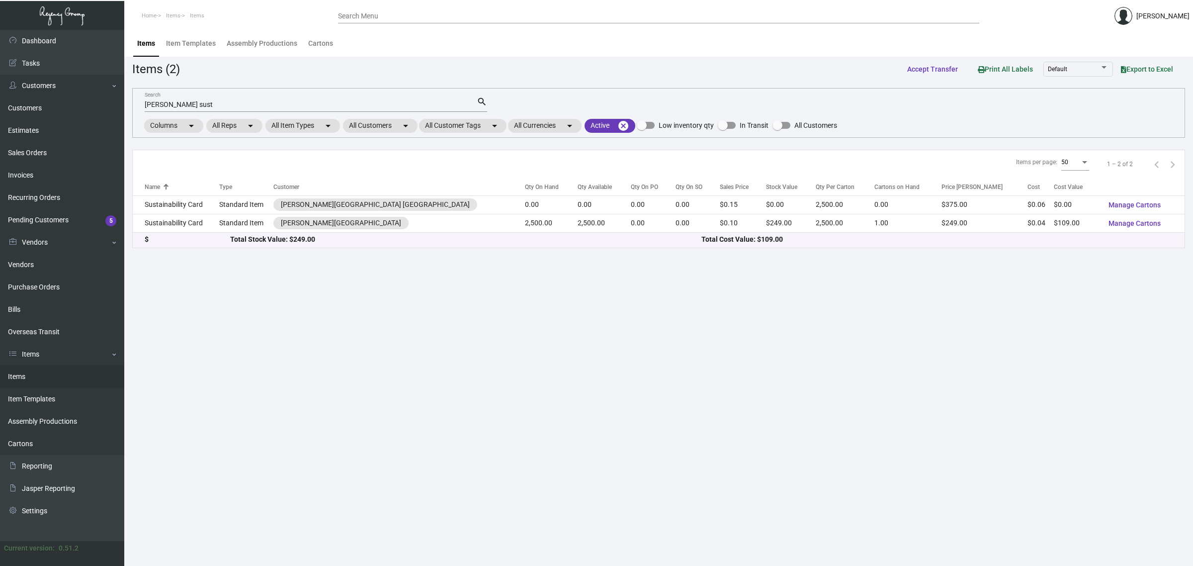
click at [260, 104] on input "pestana sust" at bounding box center [311, 105] width 332 height 8
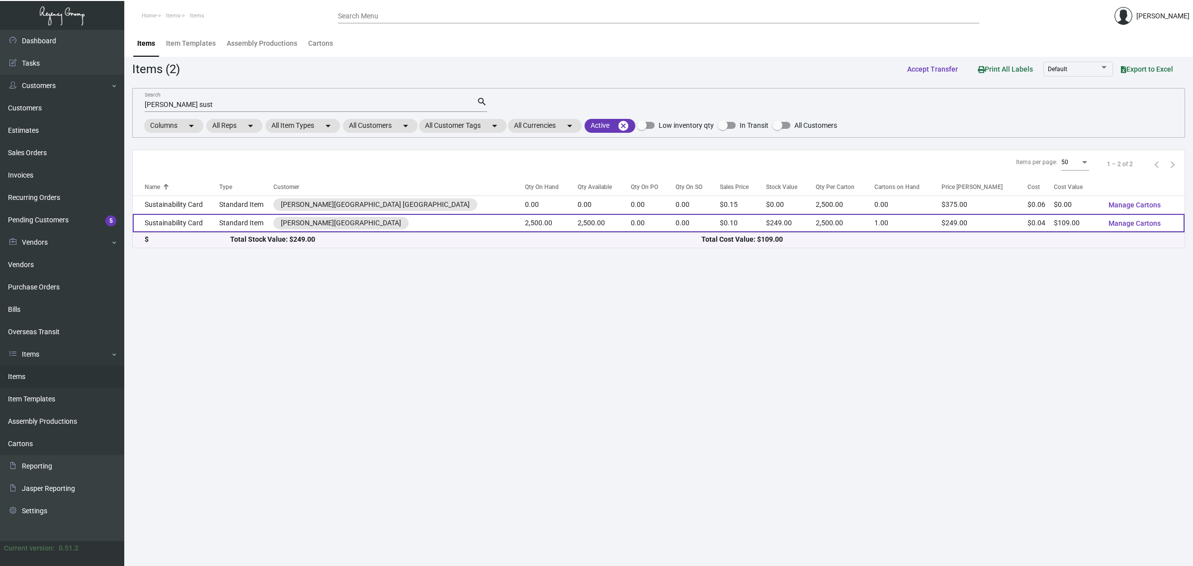
click at [631, 222] on td "0.00" at bounding box center [653, 223] width 45 height 18
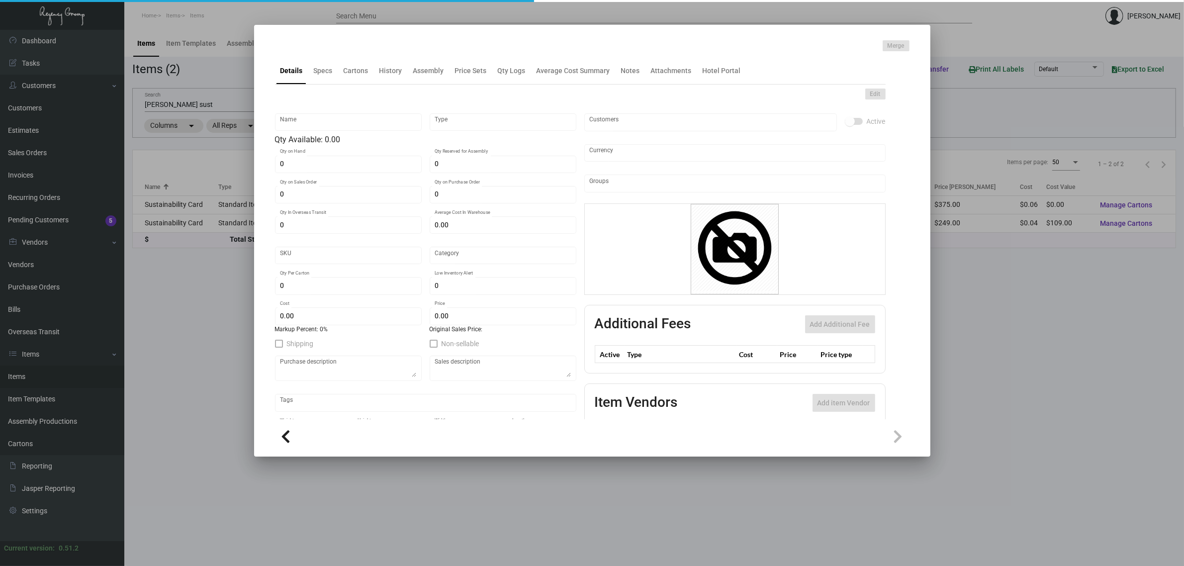
type input "Sustainability Card"
type input "Standard Item"
type input "2,500"
type input "$ 0.0436"
type input "Standard"
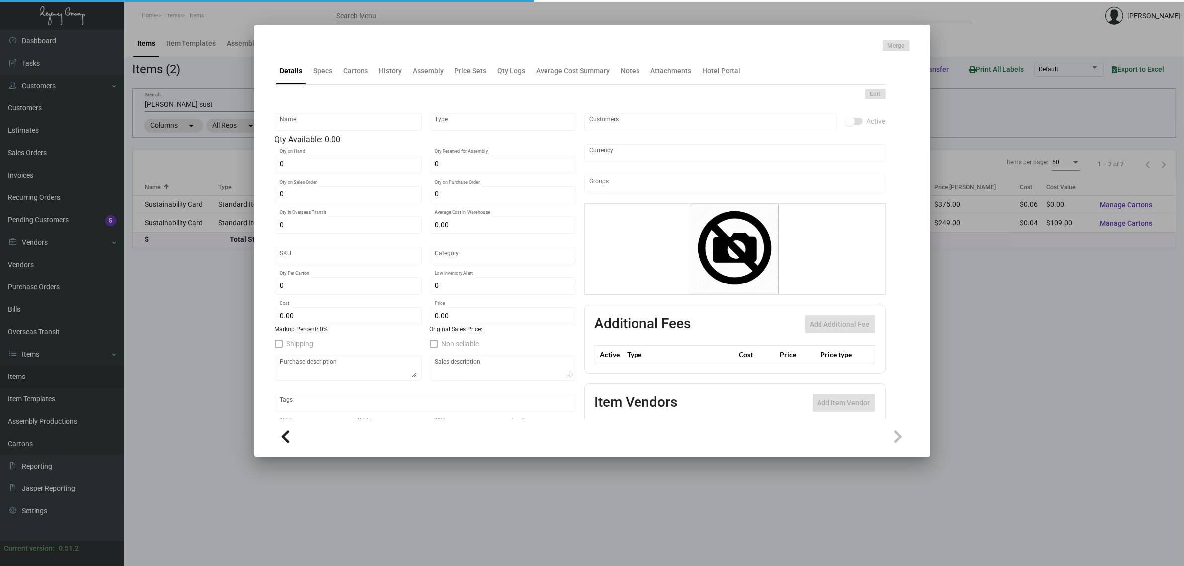
type input "2,500"
type input "$ 0.0436"
type input "$ 0.0996"
checkbox input "true"
type input "United States Dollar $"
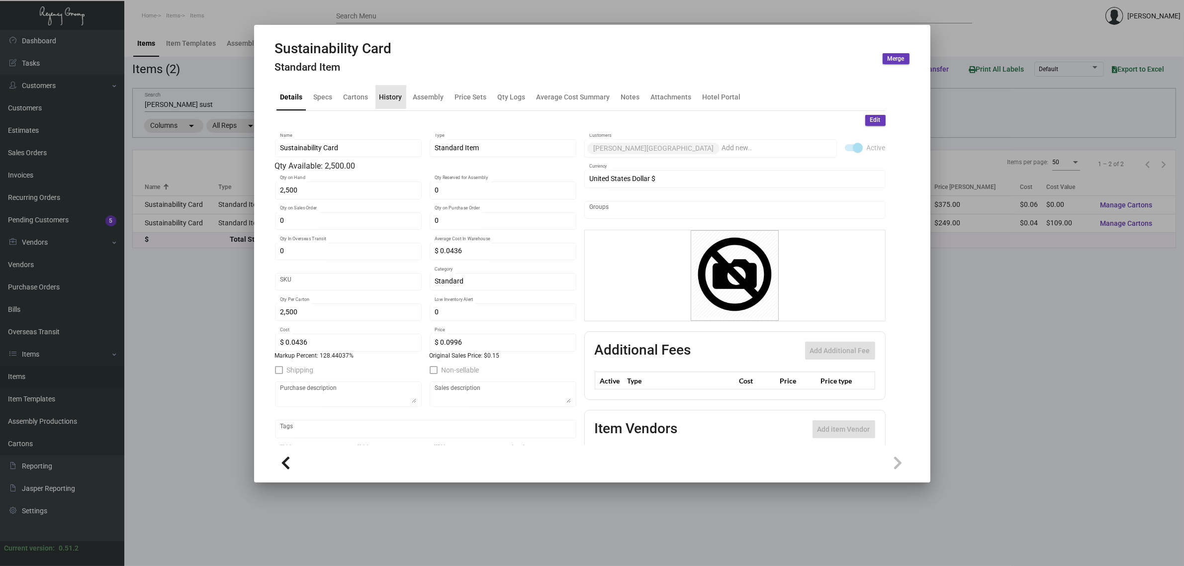
click at [386, 88] on div "History" at bounding box center [390, 97] width 31 height 24
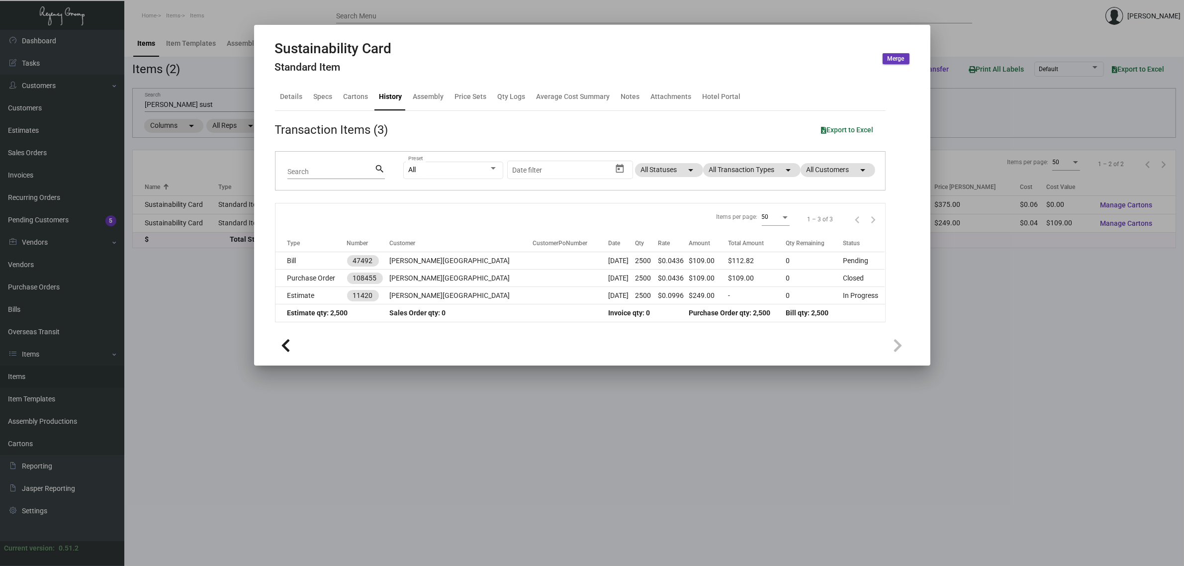
drag, startPoint x: 220, startPoint y: 218, endPoint x: 224, endPoint y: 180, distance: 38.1
click at [219, 218] on div at bounding box center [592, 283] width 1184 height 566
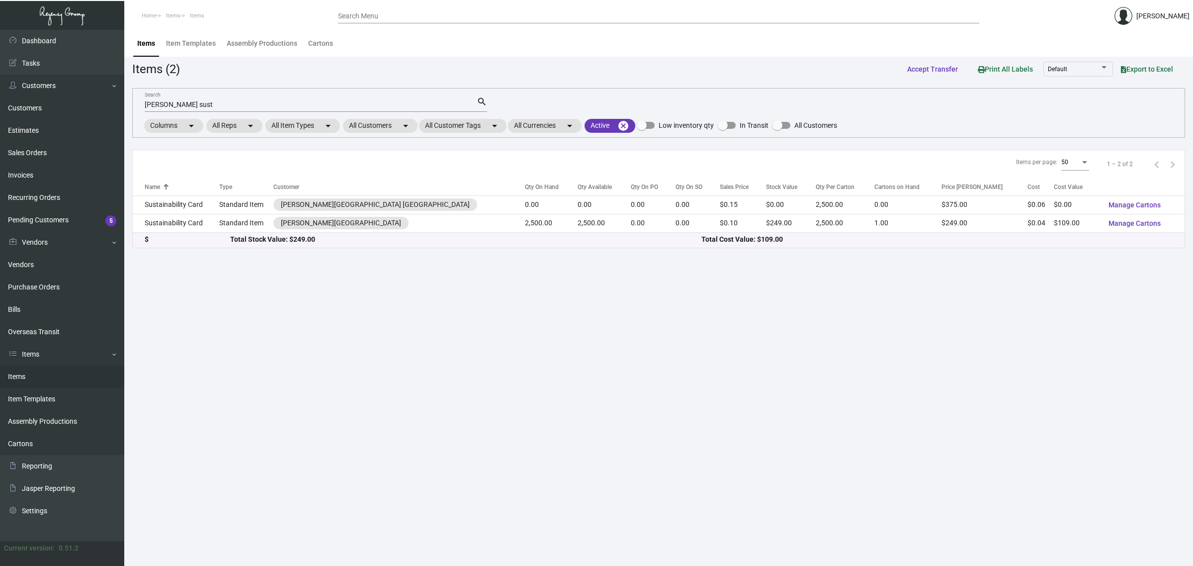
click at [202, 102] on input "pestana sust" at bounding box center [311, 105] width 332 height 8
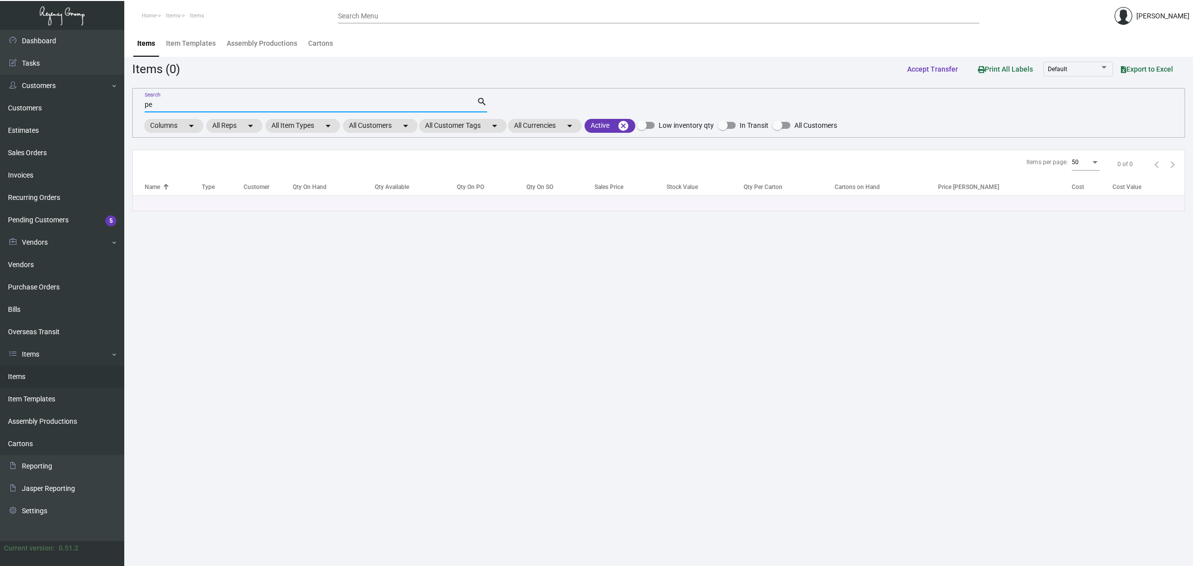
type input "p"
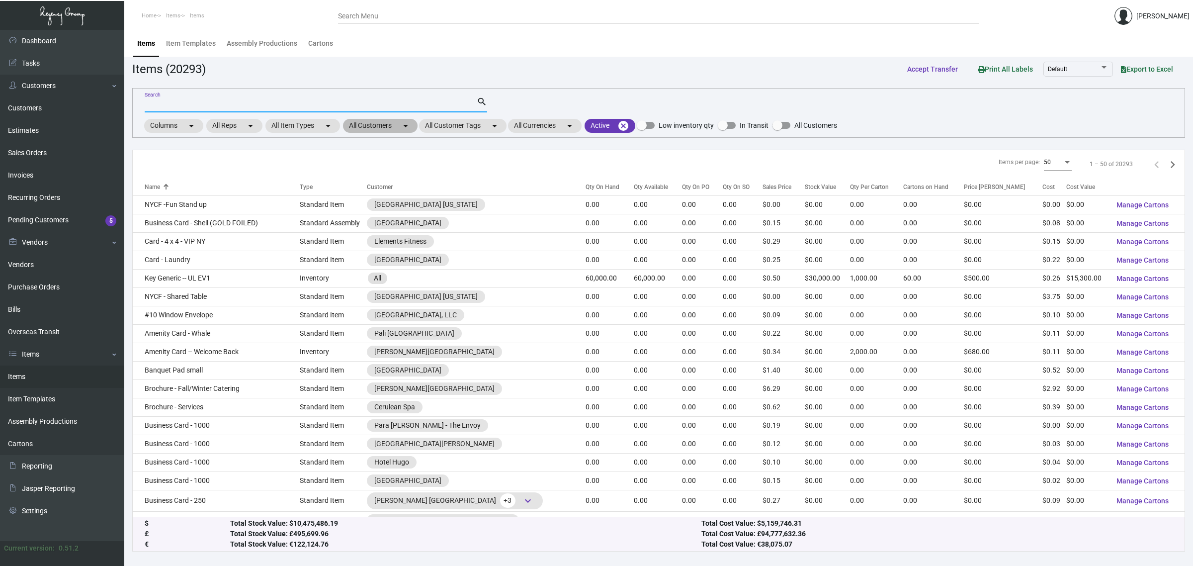
click at [388, 128] on mat-chip "All Customers arrow_drop_down" at bounding box center [380, 126] width 75 height 14
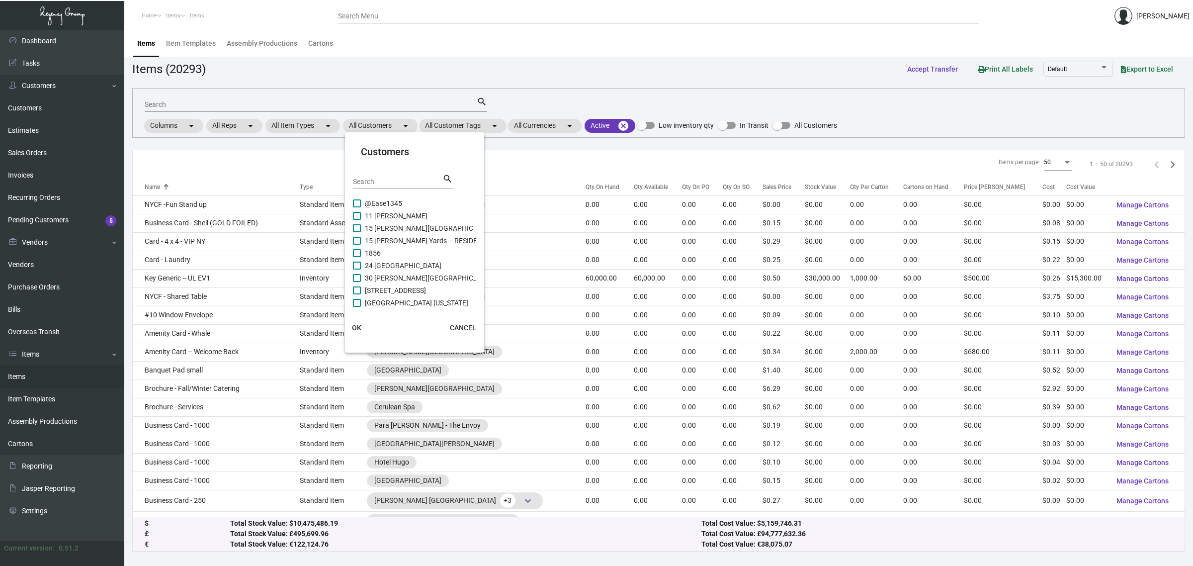
click at [394, 183] on input "Search" at bounding box center [398, 182] width 90 height 8
type input "pestana"
click at [398, 215] on span "Pestana Orlando Suites Lake Buena Vista" at bounding box center [459, 216] width 189 height 12
click at [357, 220] on input "Pestana Orlando Suites Lake Buena Vista" at bounding box center [357, 220] width 0 height 0
checkbox input "true"
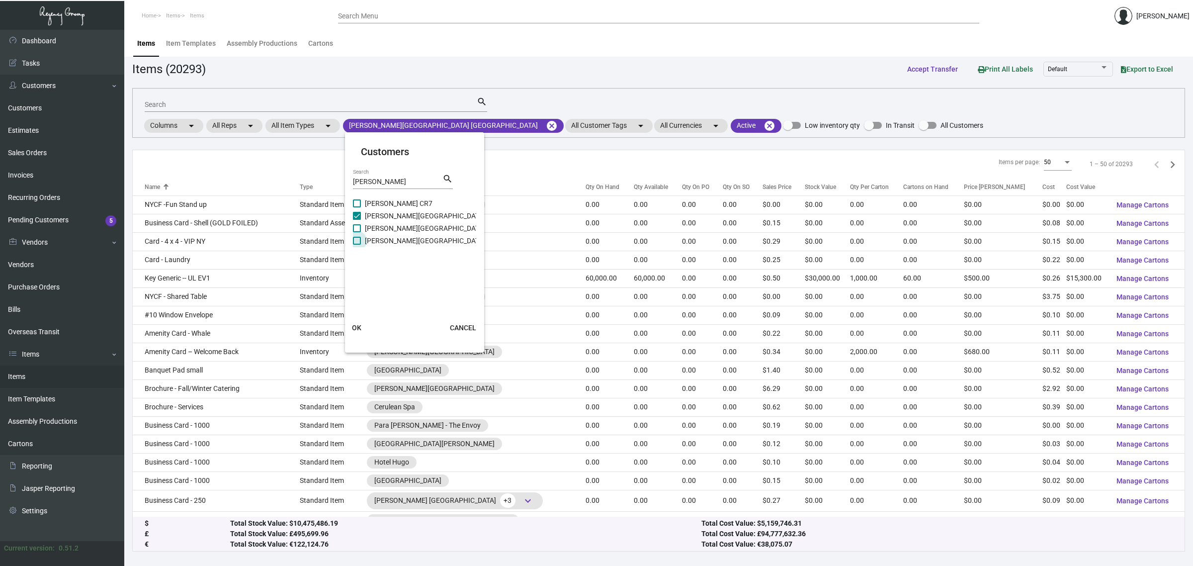
click at [405, 236] on span "Pestana South Beach" at bounding box center [425, 241] width 120 height 12
click at [357, 245] on input "Pestana South Beach" at bounding box center [357, 245] width 0 height 0
checkbox input "true"
click at [356, 324] on span "OK" at bounding box center [356, 328] width 9 height 8
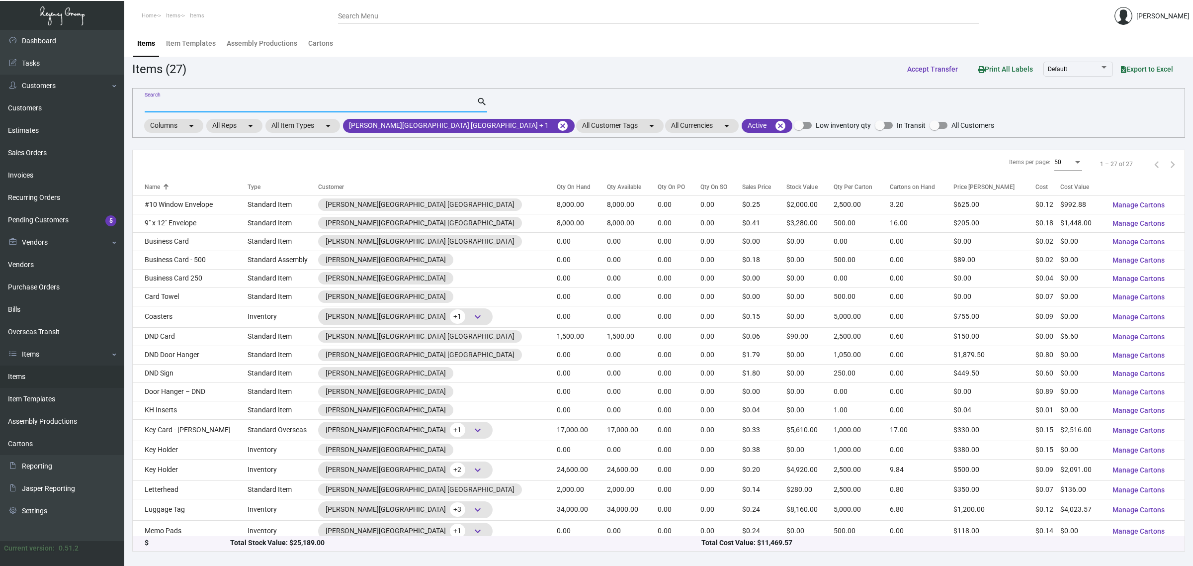
click at [316, 105] on input "Search" at bounding box center [311, 105] width 332 height 8
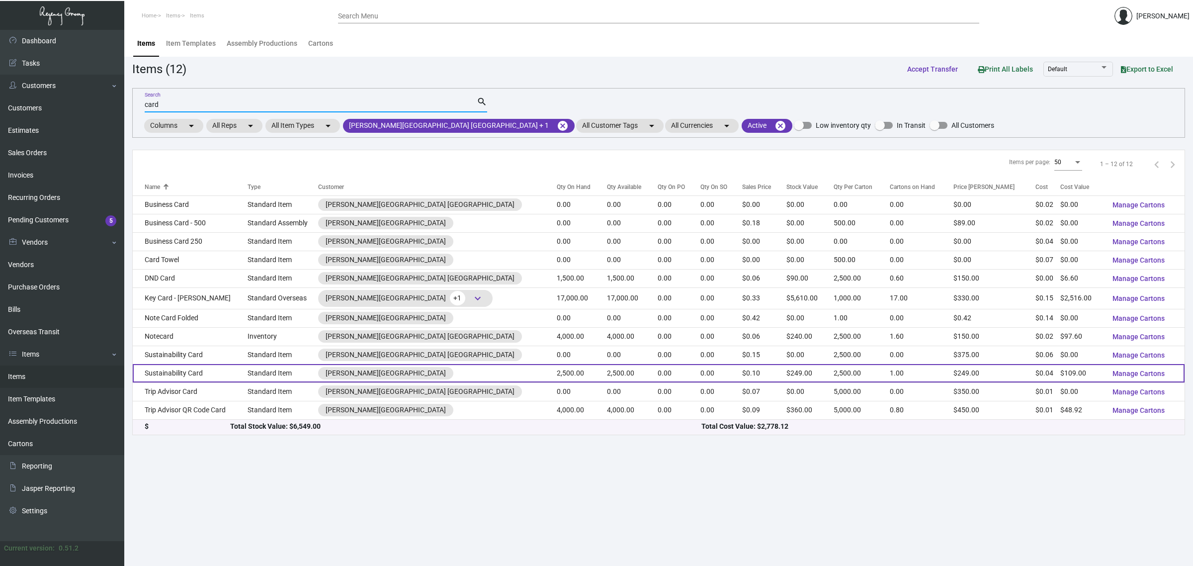
type input "card"
click at [209, 368] on td "Sustainability Card" at bounding box center [190, 373] width 115 height 18
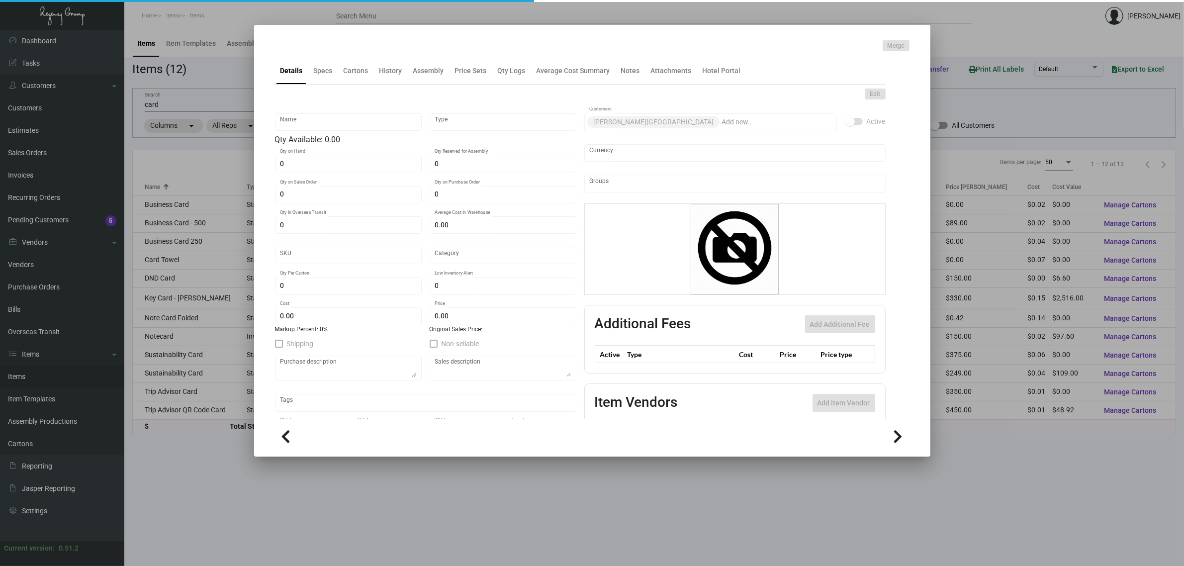
type input "Sustainability Card"
type input "Standard Item"
type input "2,500"
type input "$ 0.0436"
type input "Standard"
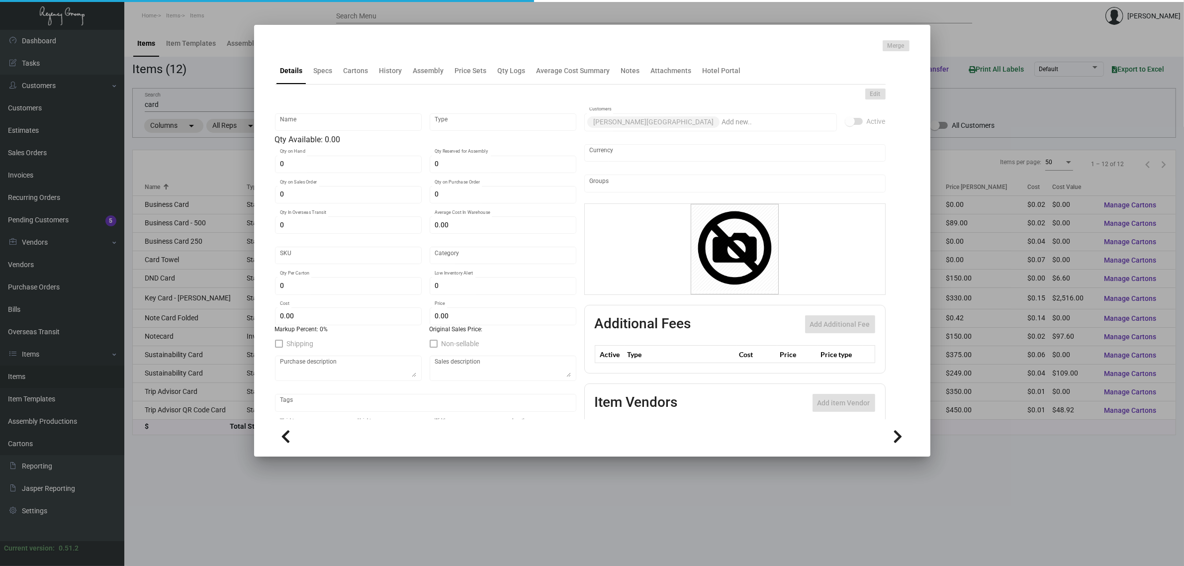
type input "2,500"
type input "$ 0.0436"
type input "$ 0.0996"
checkbox input "true"
type input "United States Dollar $"
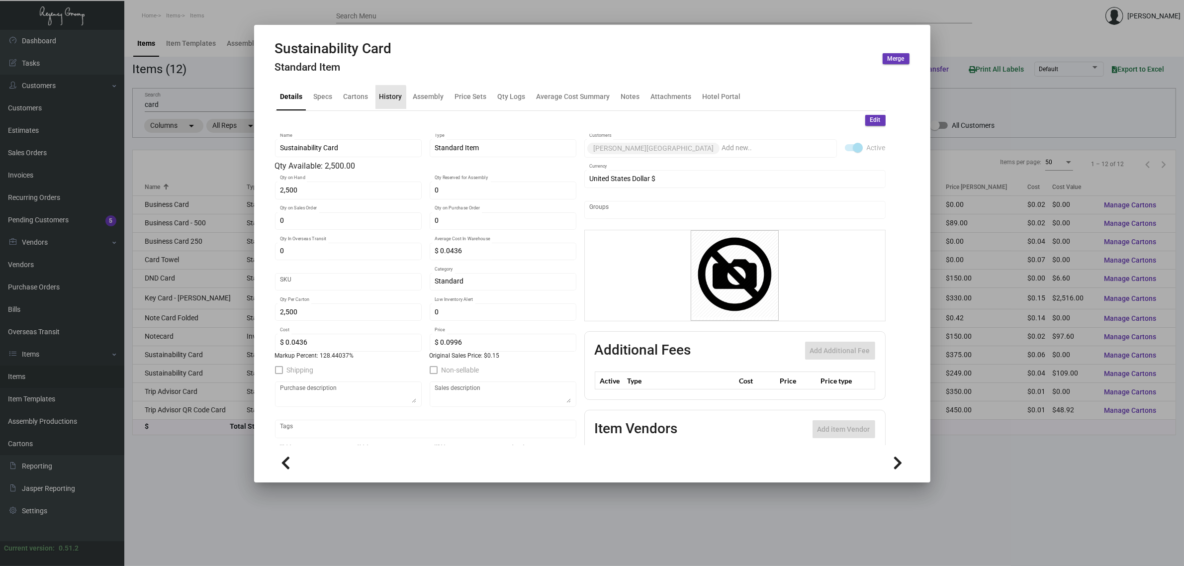
click at [383, 98] on div "History" at bounding box center [390, 96] width 23 height 10
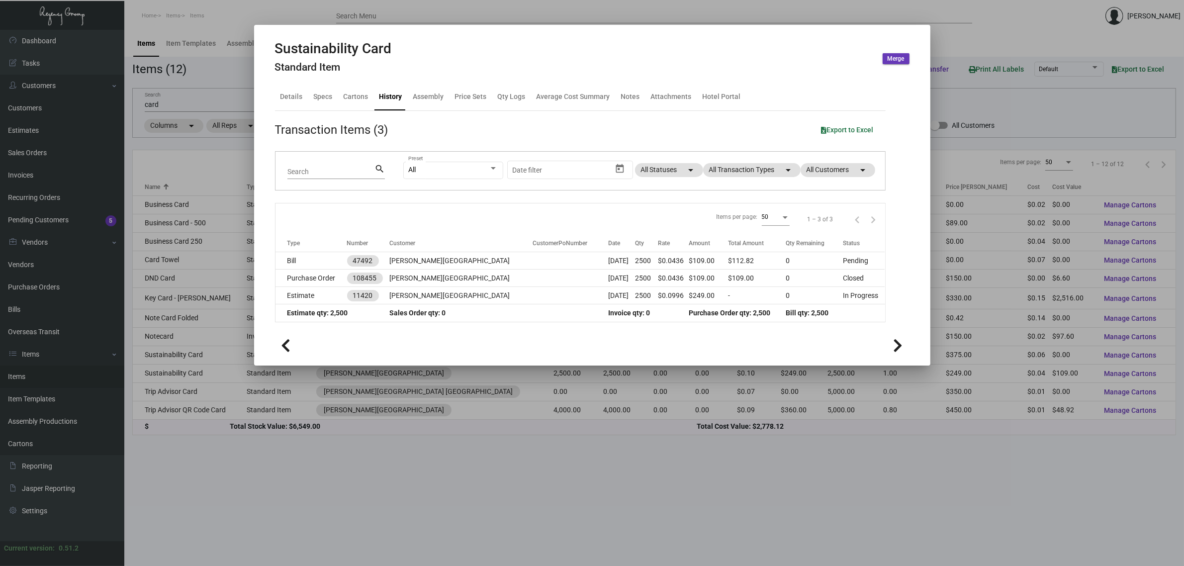
click at [592, 429] on div at bounding box center [592, 283] width 1184 height 566
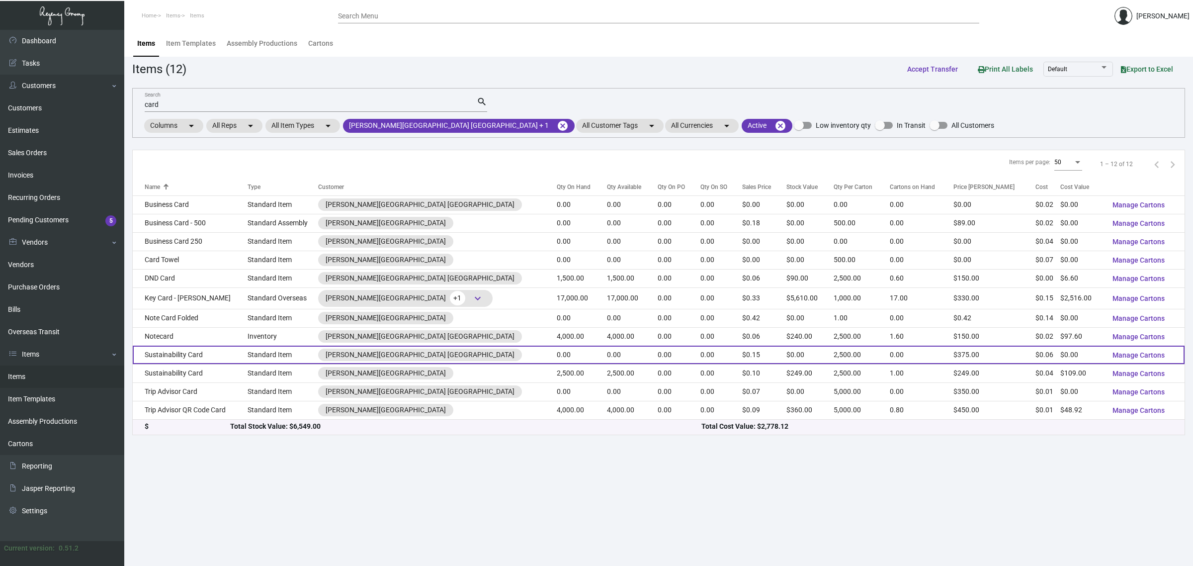
click at [557, 360] on td "0.00" at bounding box center [582, 355] width 50 height 18
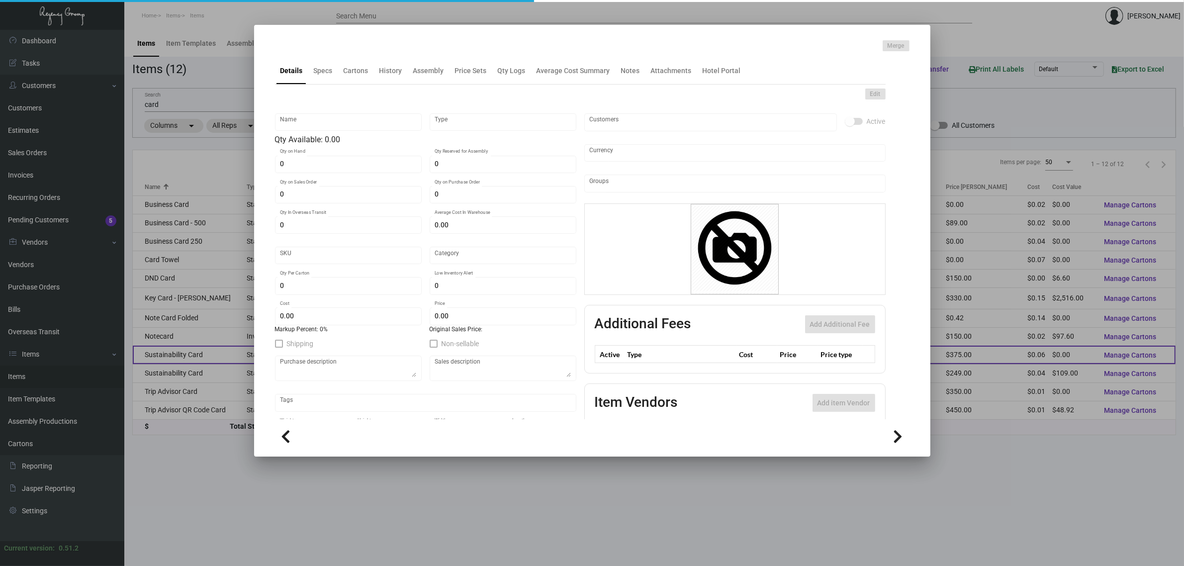
type input "Sustainability Card"
type input "Standard Item"
type input "$ 0.14656"
type input "Standard"
type input "2,500"
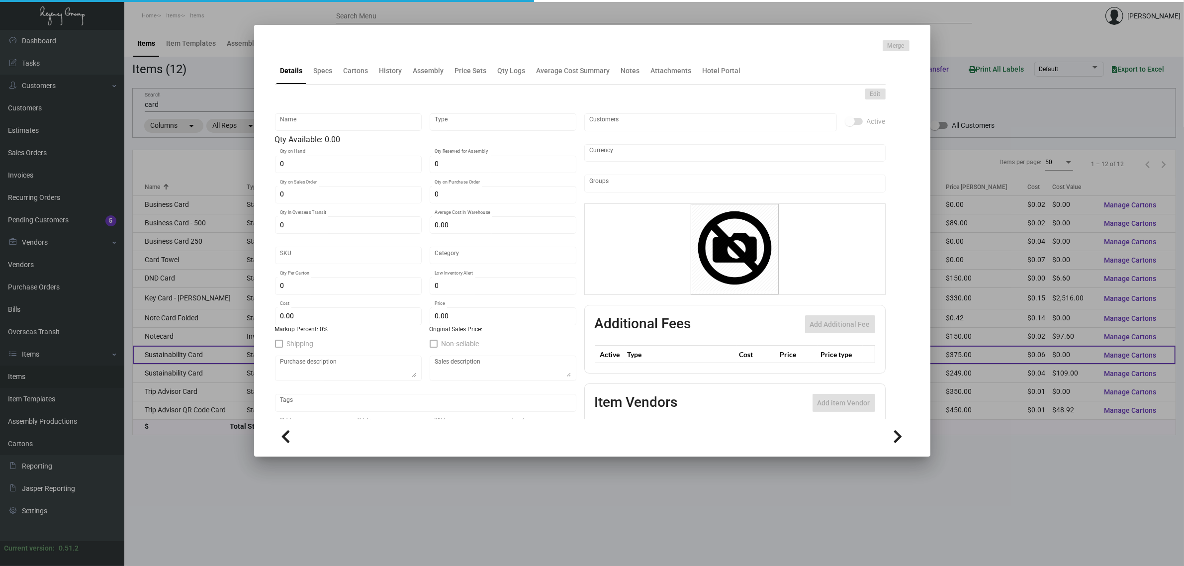
type input "$ 0.0588"
type input "$ 0.15"
checkbox input "true"
type input "United States Dollar $"
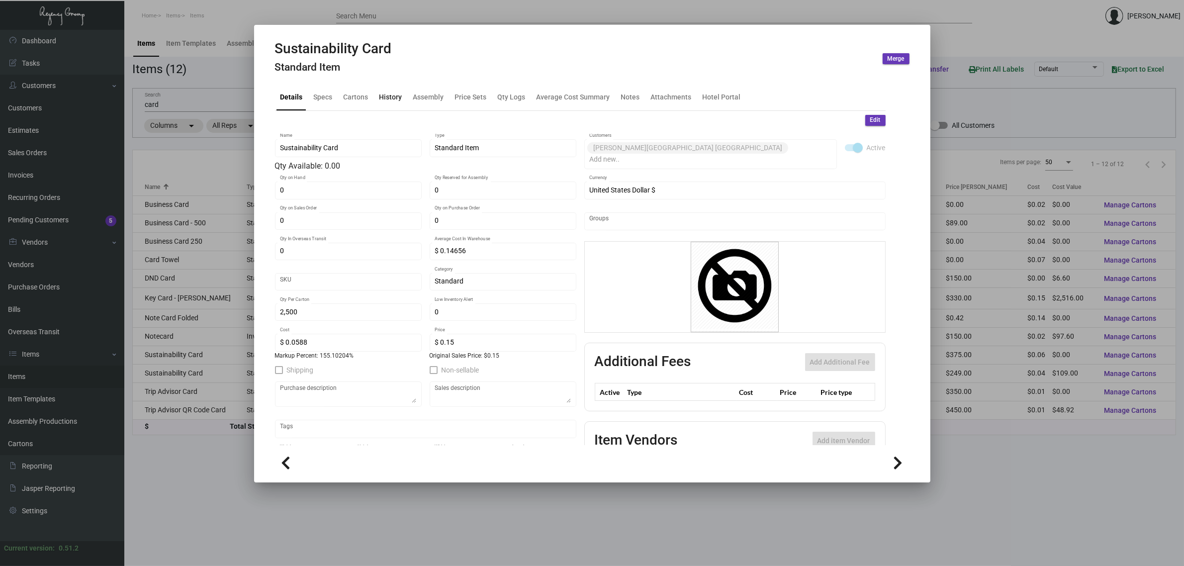
click at [396, 101] on div "History" at bounding box center [390, 96] width 23 height 10
